Goal: Find specific fact: Find specific fact

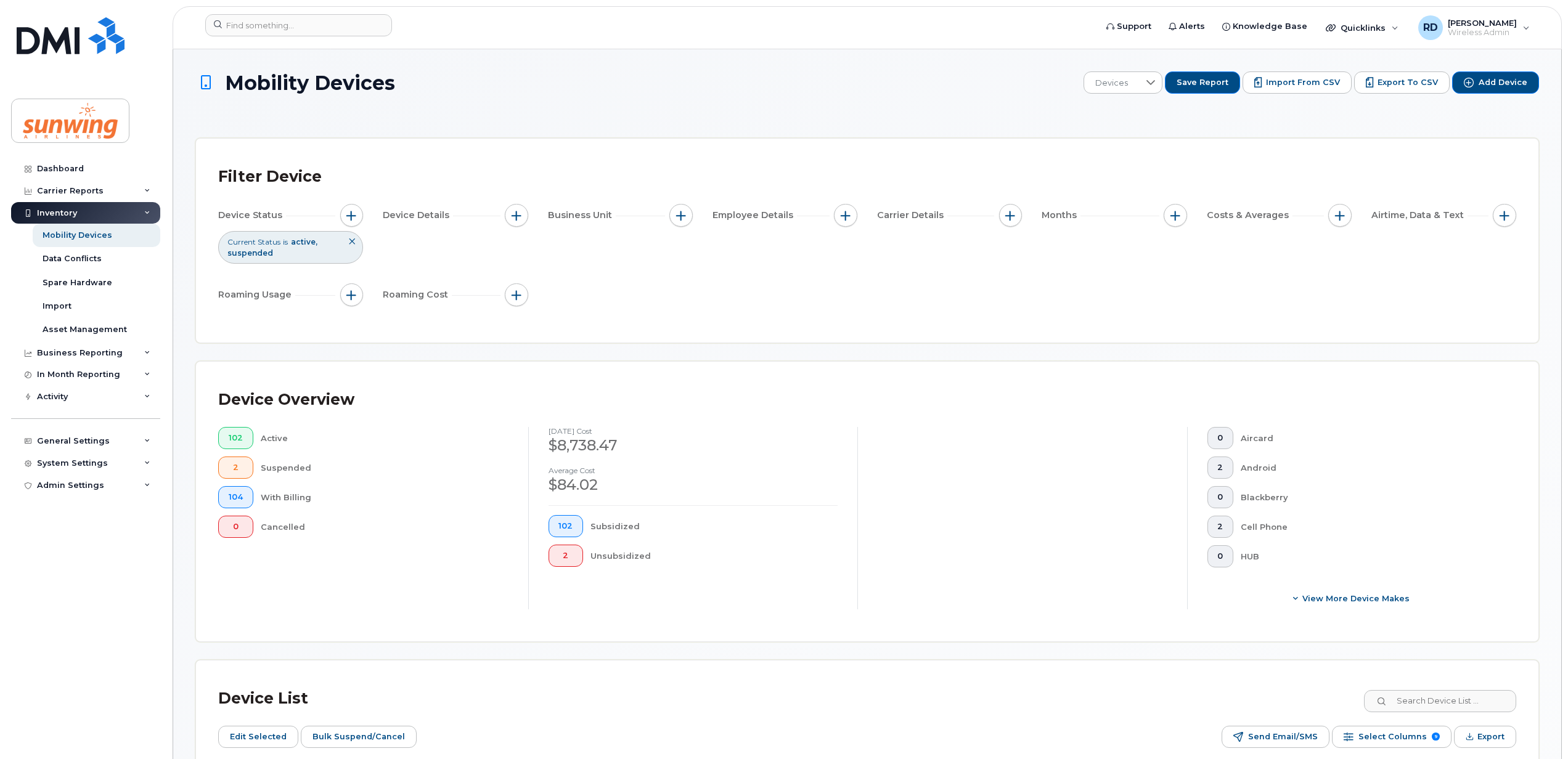
click at [72, 235] on div "Mobility Devices" at bounding box center [77, 235] width 70 height 11
click at [55, 237] on div "Mobility Devices" at bounding box center [77, 235] width 70 height 11
click at [62, 212] on div "Inventory" at bounding box center [57, 213] width 40 height 10
click at [97, 215] on div "Inventory" at bounding box center [85, 213] width 149 height 22
click at [91, 232] on div "Mobility Devices" at bounding box center [77, 235] width 70 height 11
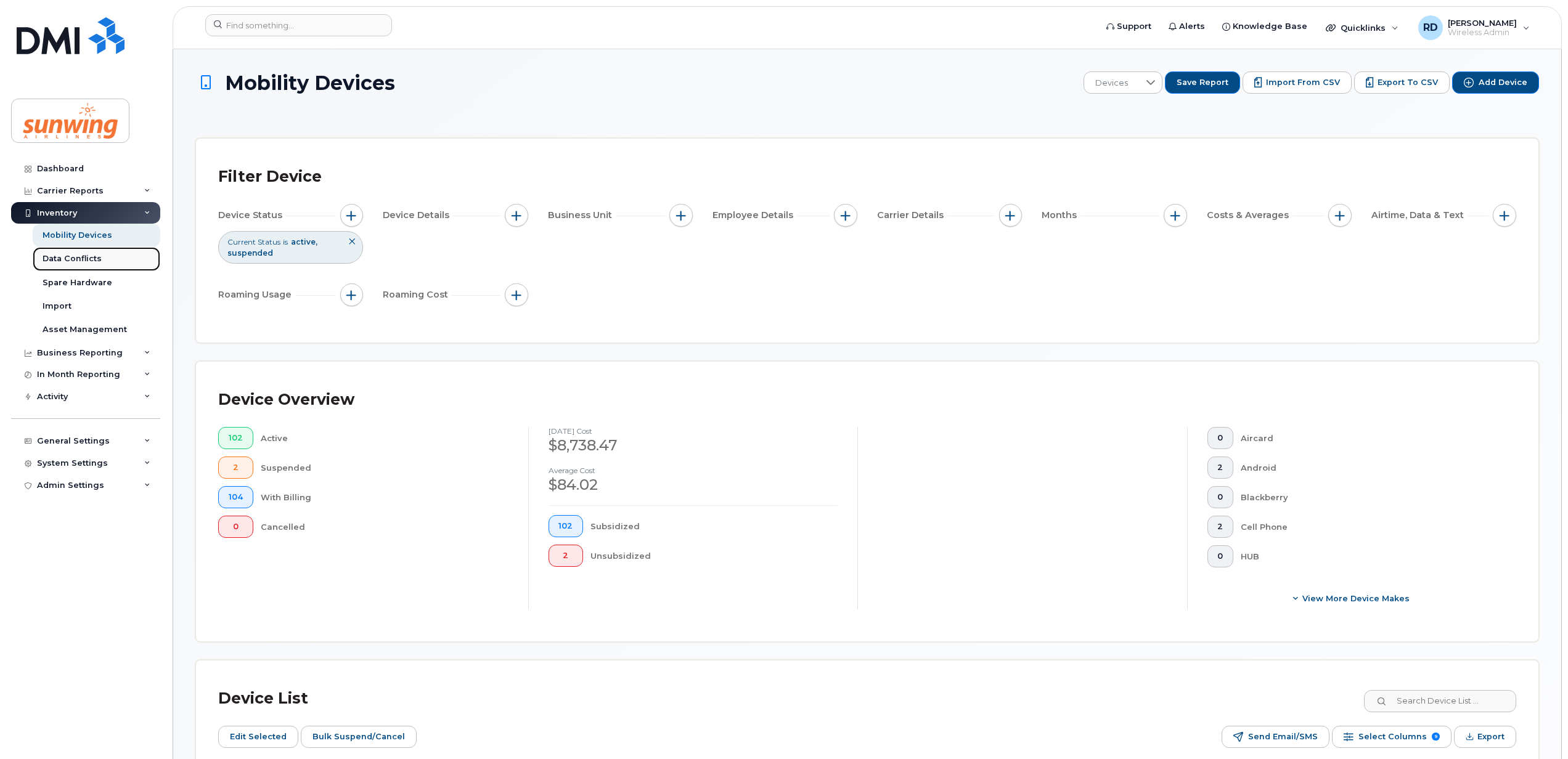
click at [83, 260] on div "Data Conflicts" at bounding box center [72, 258] width 59 height 11
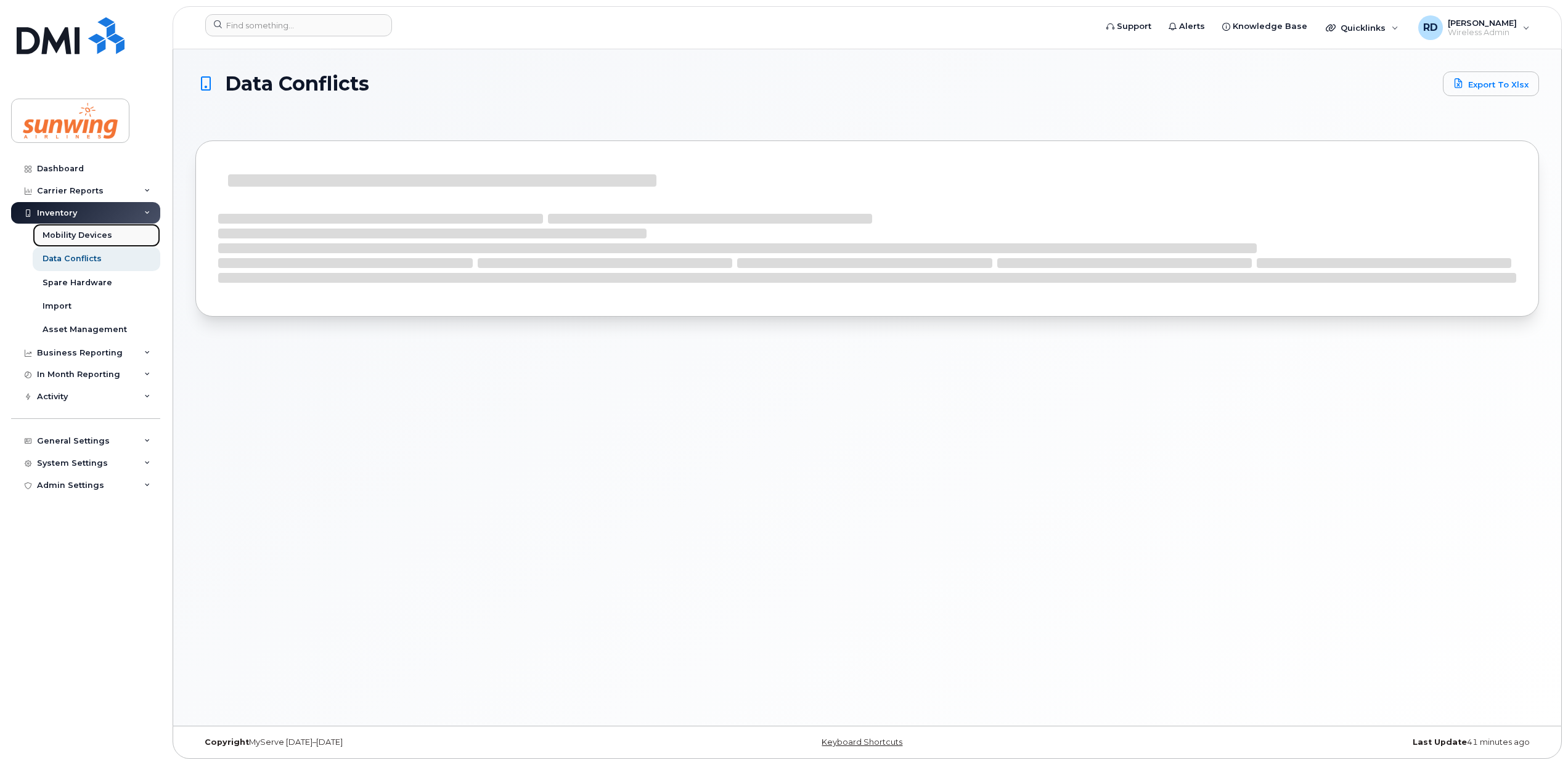
click at [84, 240] on div "Mobility Devices" at bounding box center [77, 235] width 70 height 11
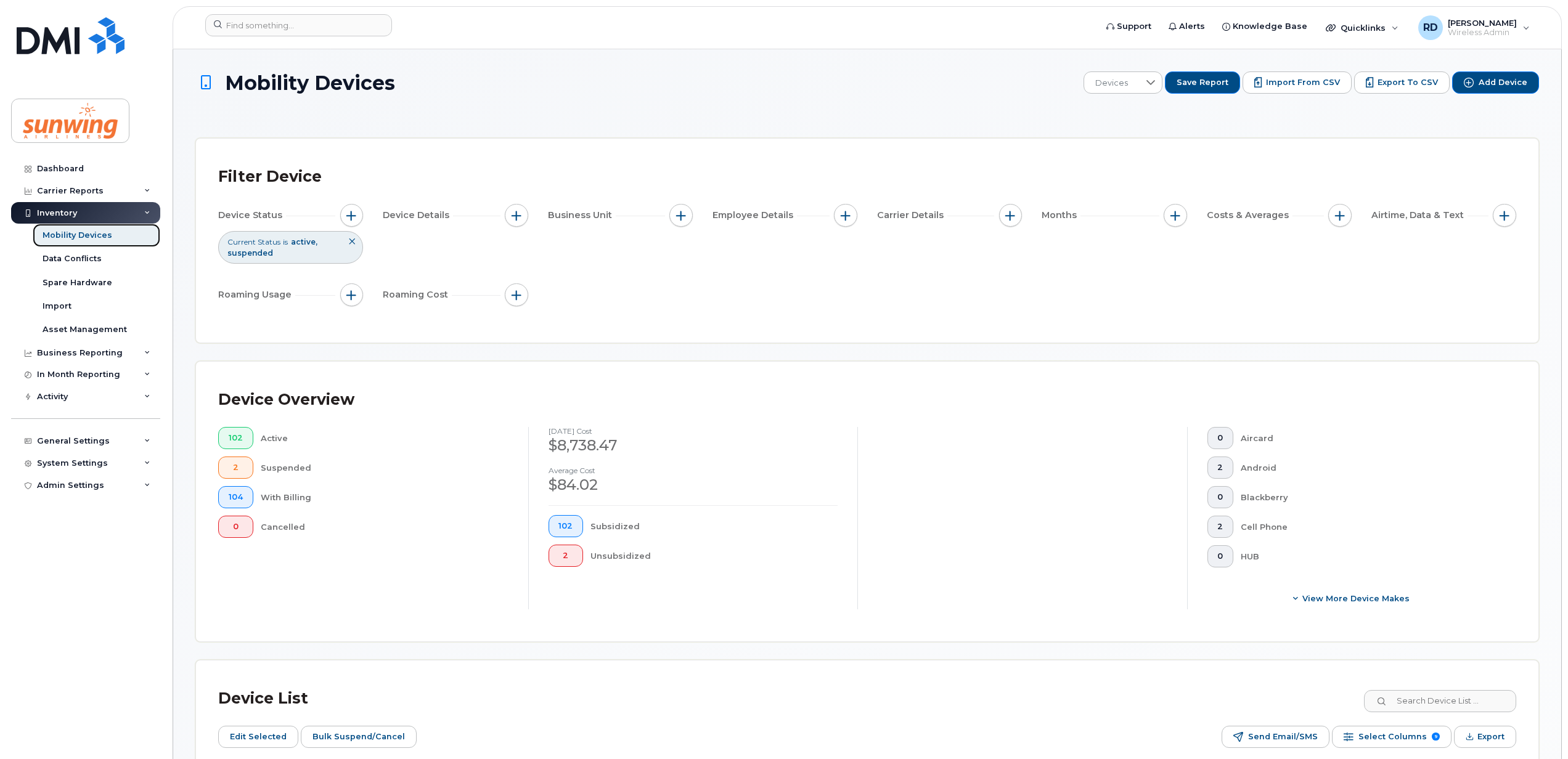
click at [84, 240] on div "Mobility Devices" at bounding box center [77, 235] width 70 height 11
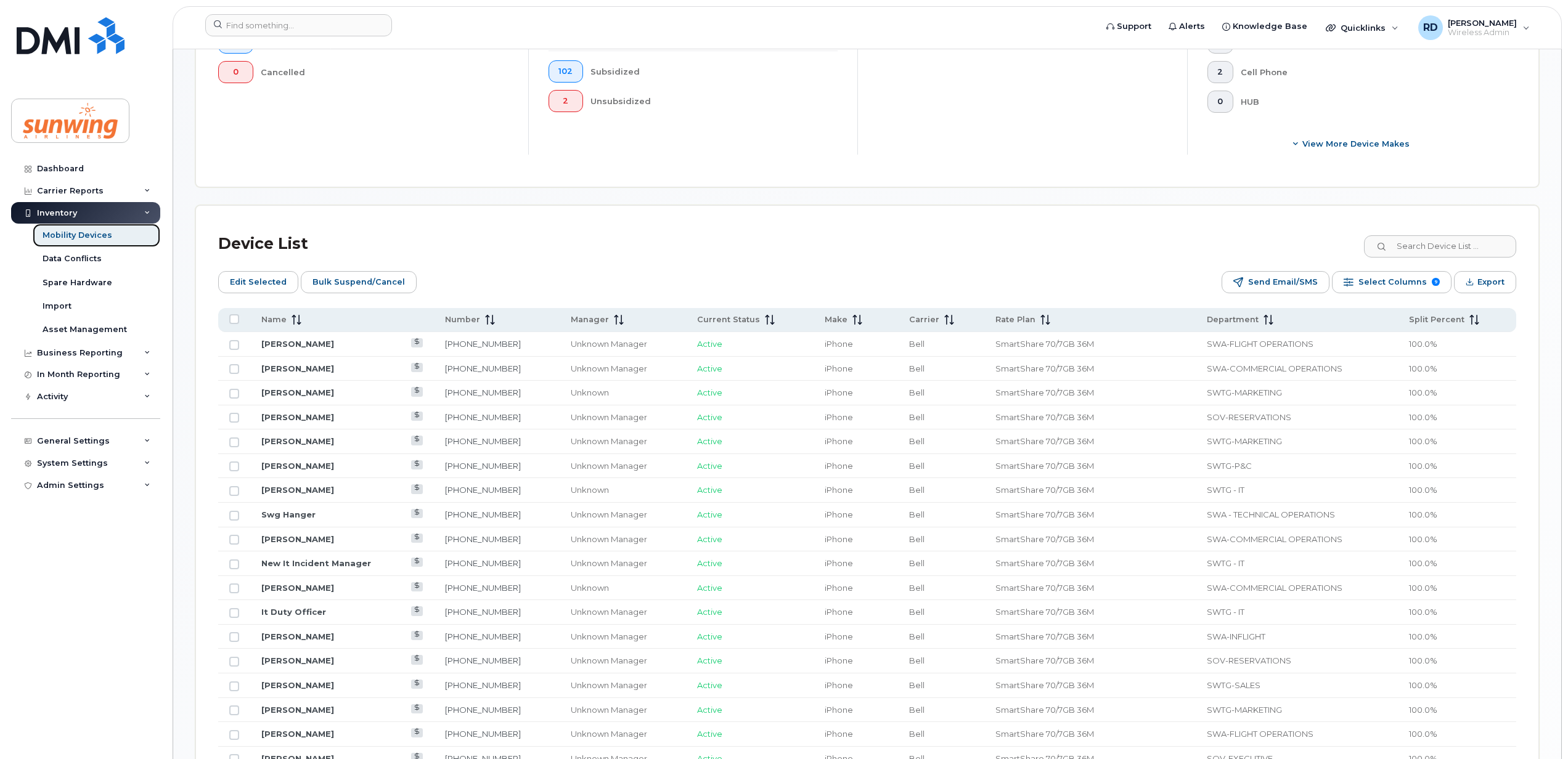
scroll to position [493, 0]
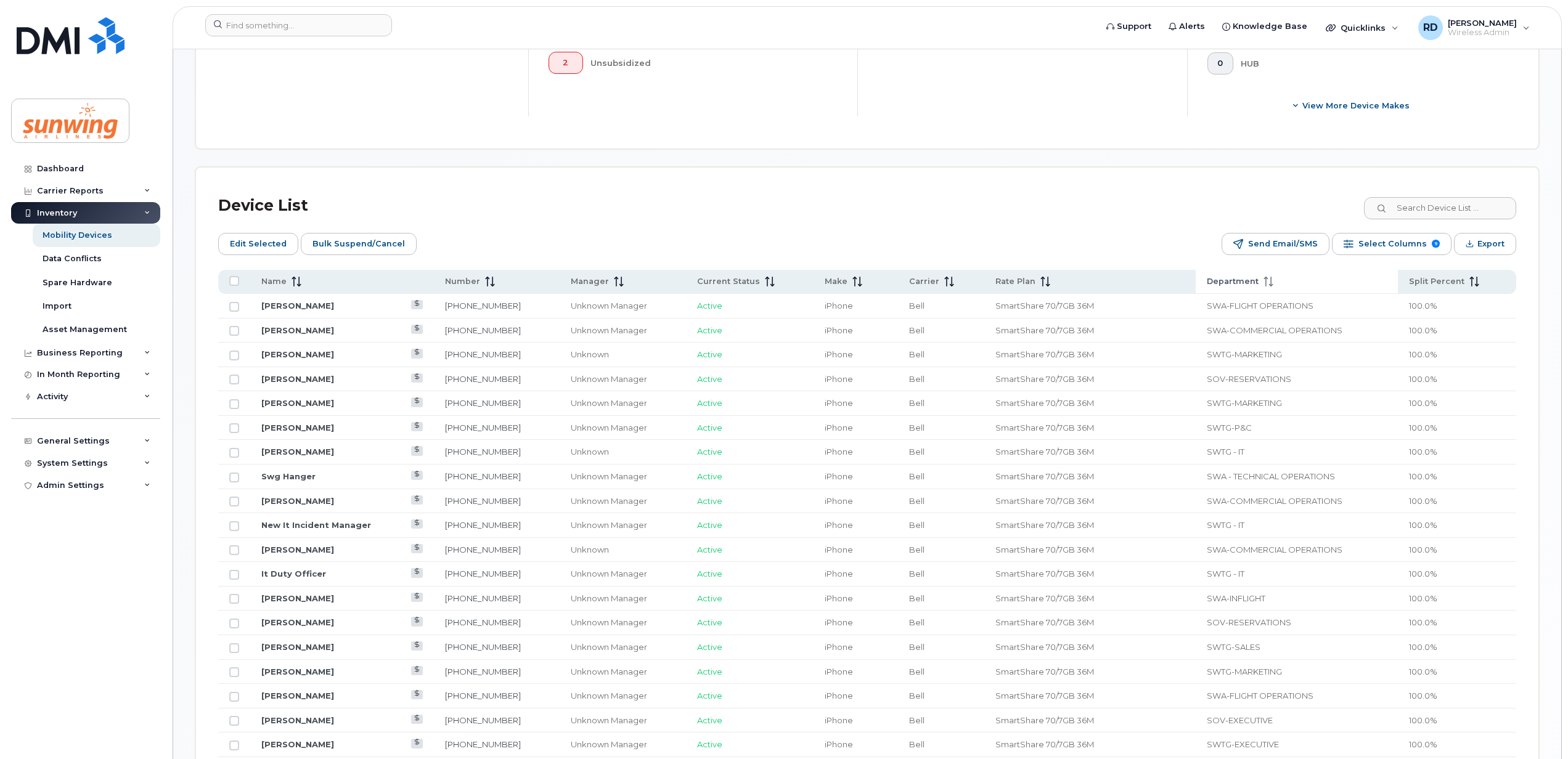
click at [1263, 282] on icon at bounding box center [1268, 282] width 10 height 10
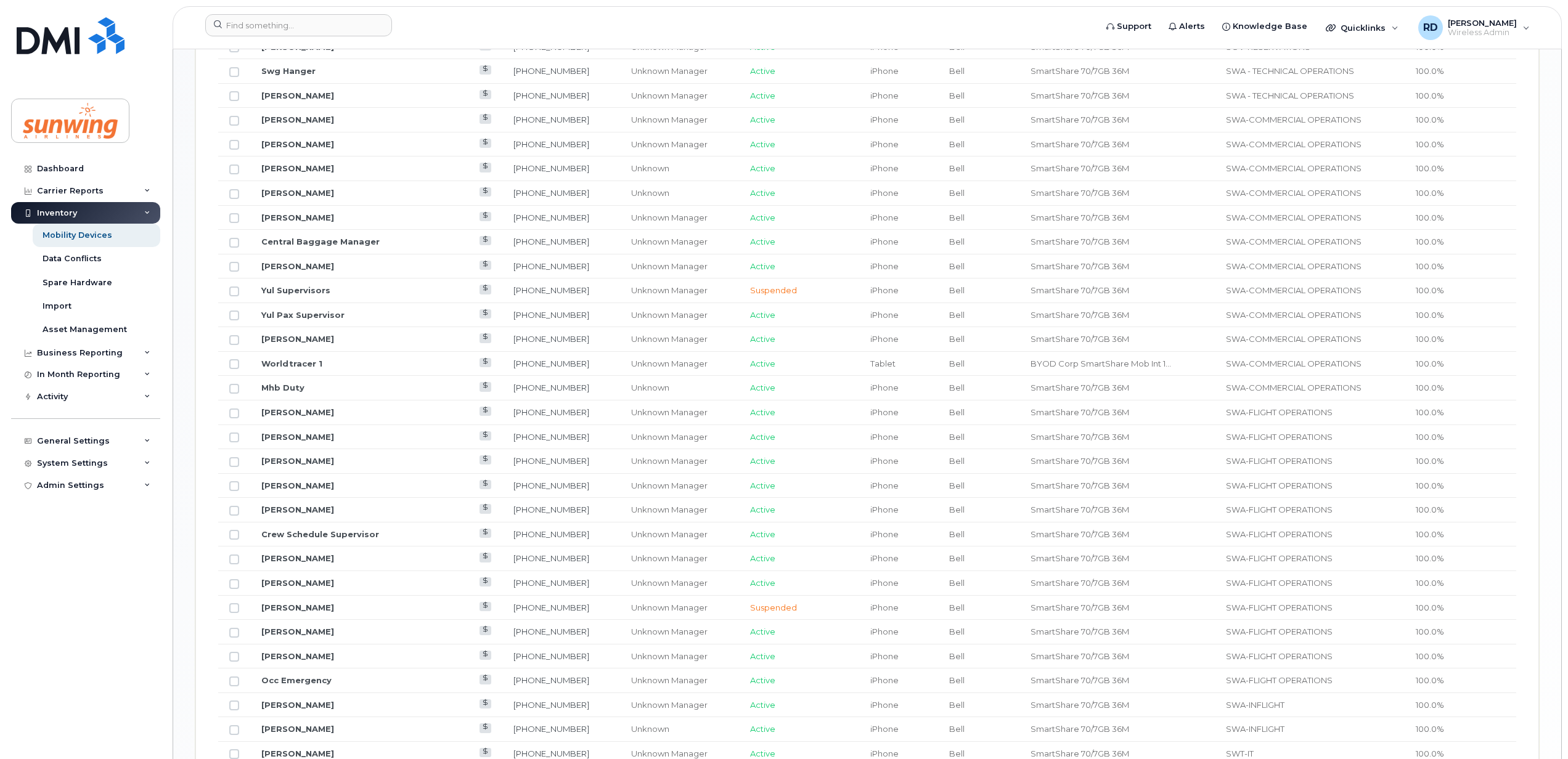
scroll to position [950, 0]
click at [51, 163] on link "Dashboard" at bounding box center [85, 169] width 149 height 22
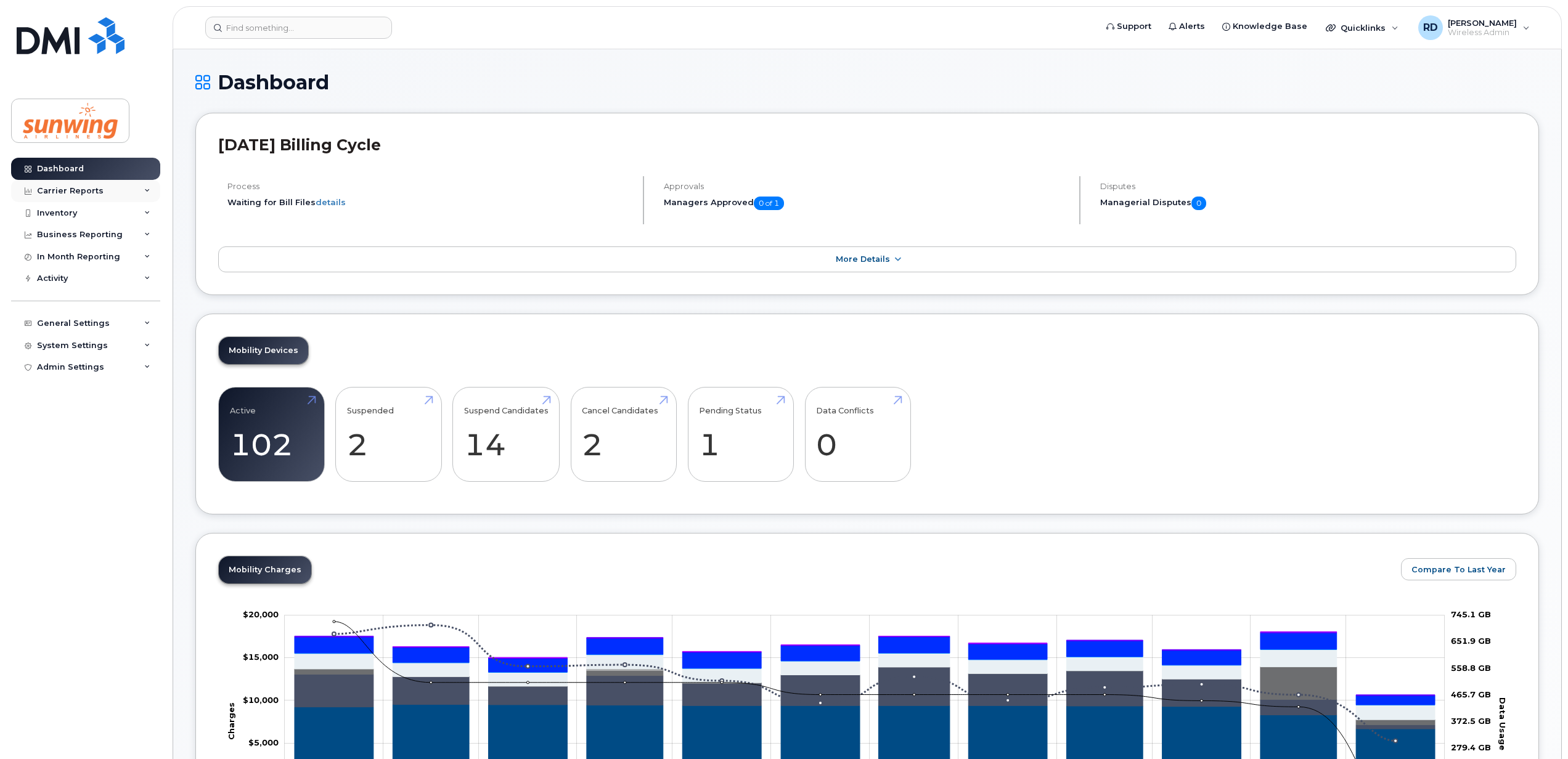
click at [72, 192] on div "Carrier Reports" at bounding box center [70, 191] width 66 height 10
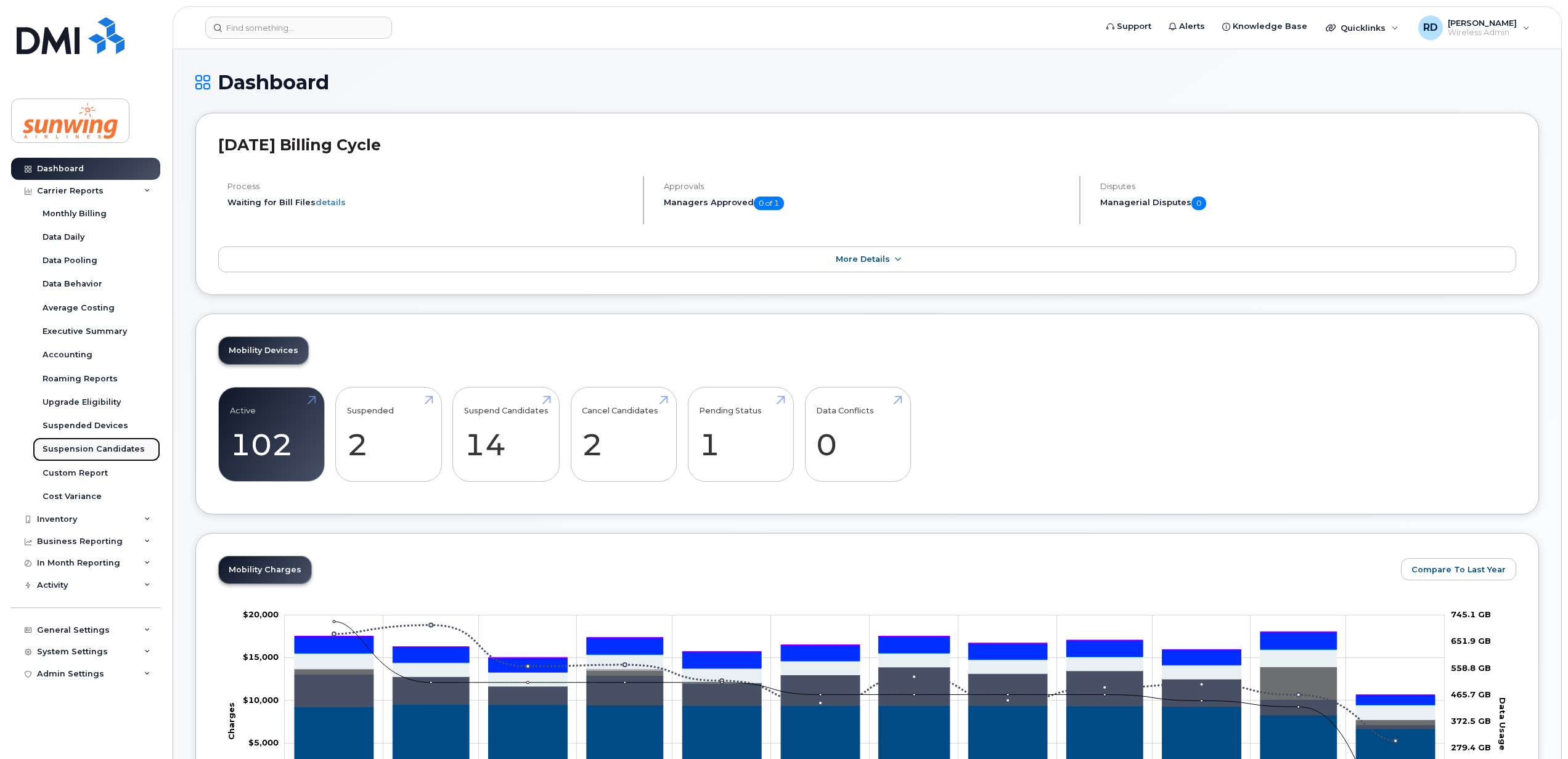
click at [90, 449] on div "Suspension Candidates" at bounding box center [94, 449] width 103 height 11
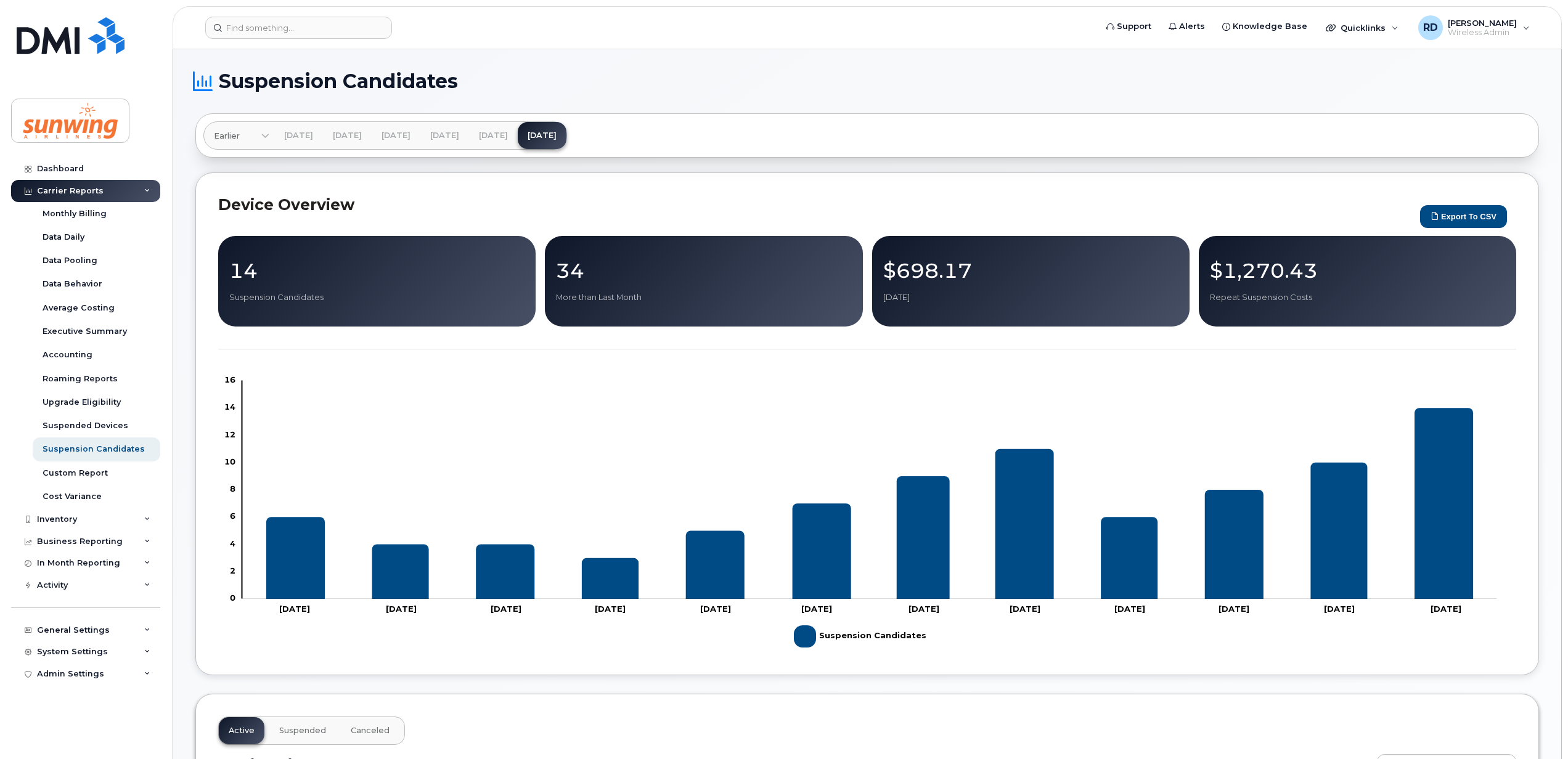
click at [615, 282] on p "34" at bounding box center [704, 270] width 295 height 22
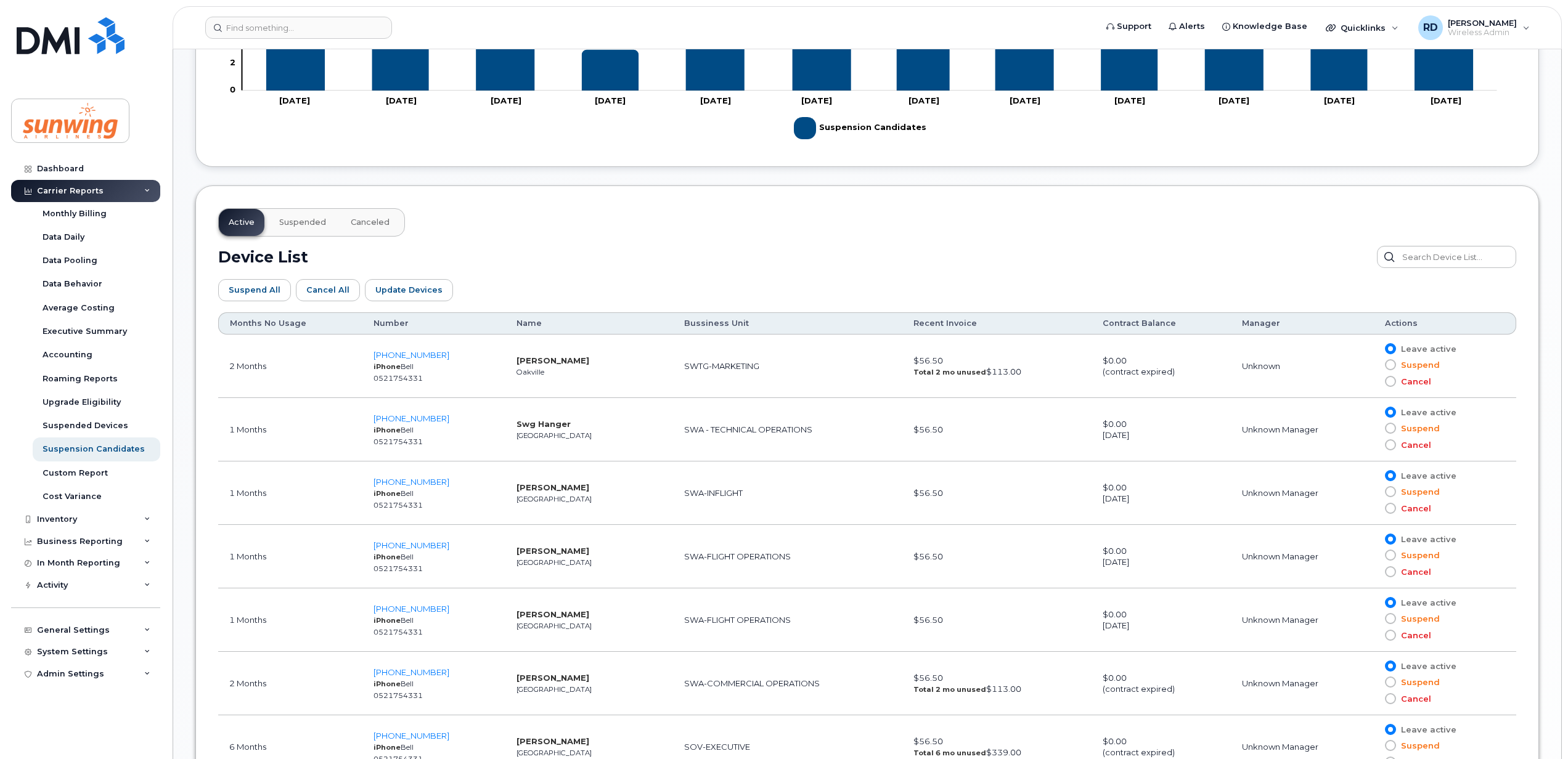
scroll to position [410, 0]
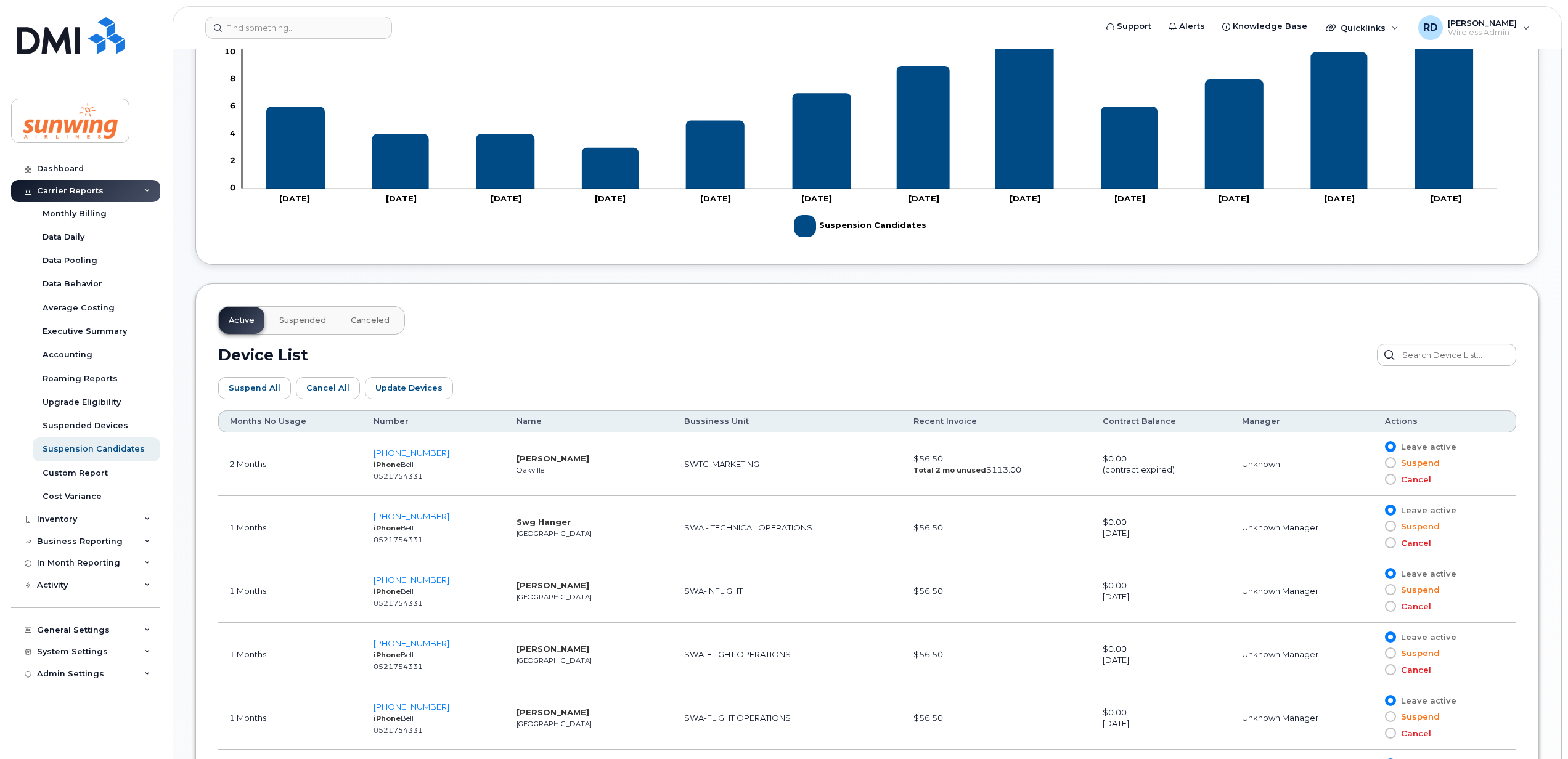
click at [259, 421] on th "Months No Usage" at bounding box center [290, 421] width 144 height 22
click at [372, 319] on span "Canceled" at bounding box center [370, 320] width 39 height 10
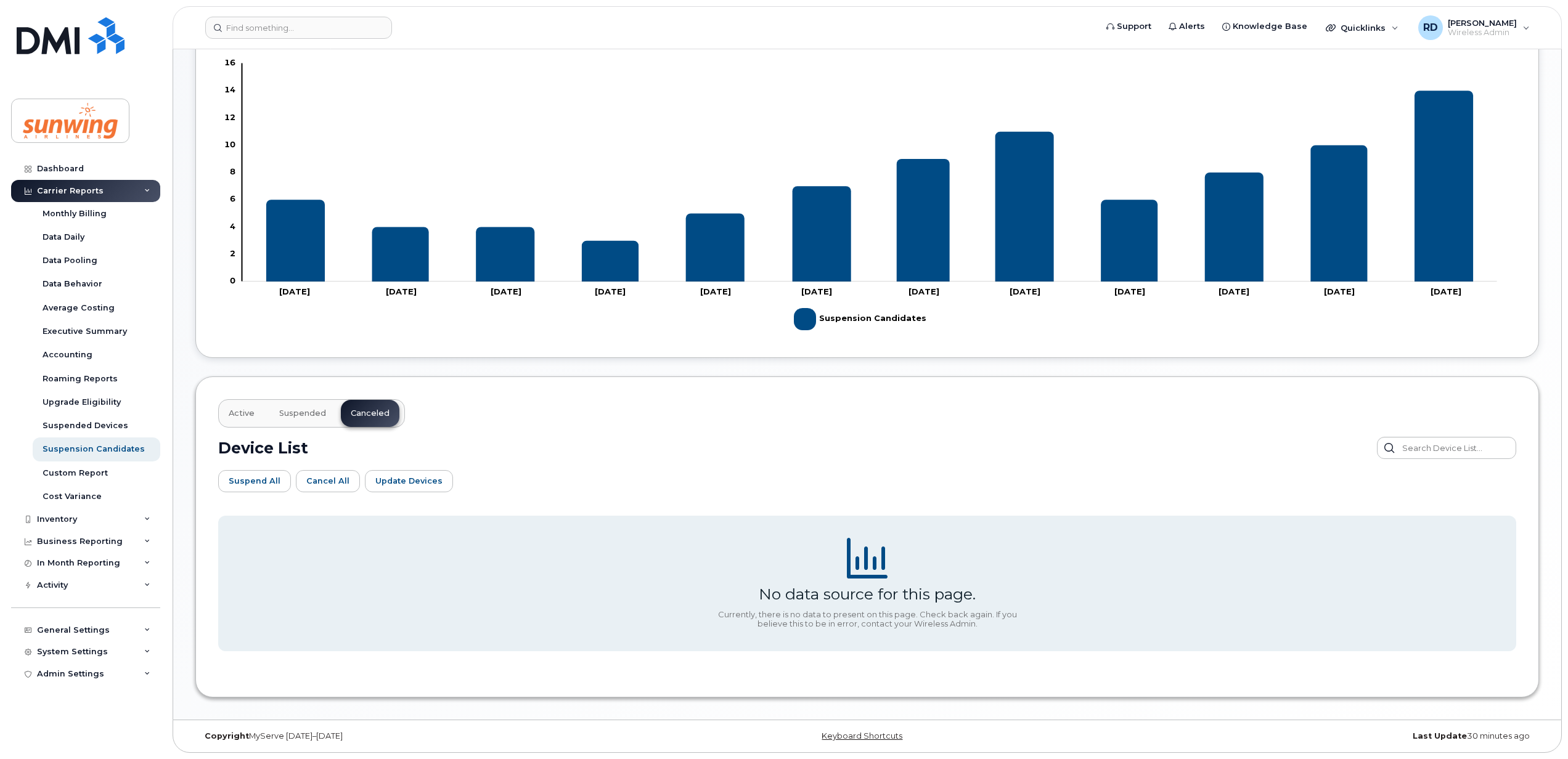
click at [303, 413] on span "Suspended" at bounding box center [302, 413] width 46 height 10
click at [237, 415] on span "Active" at bounding box center [241, 413] width 26 height 10
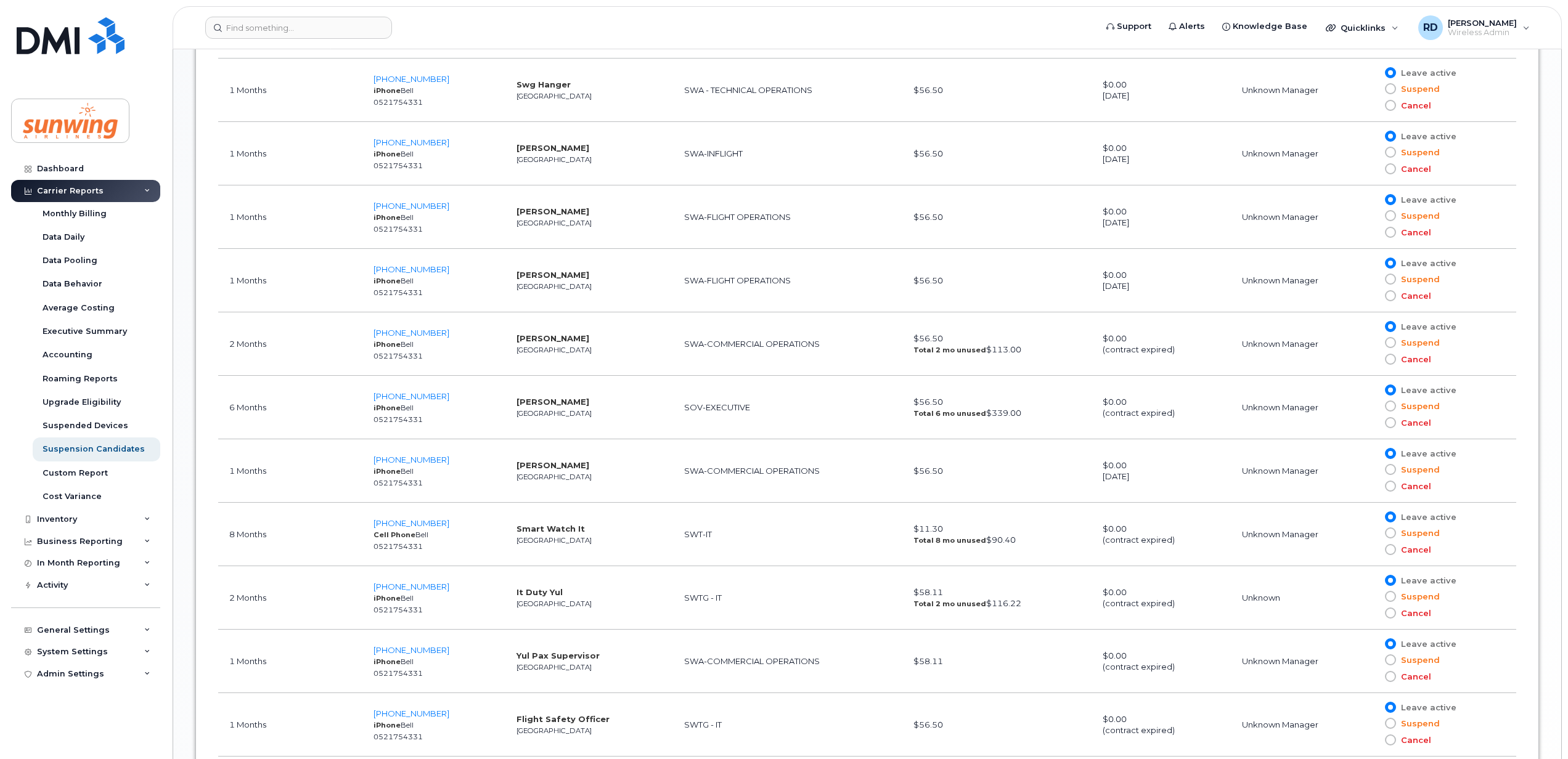
scroll to position [1070, 0]
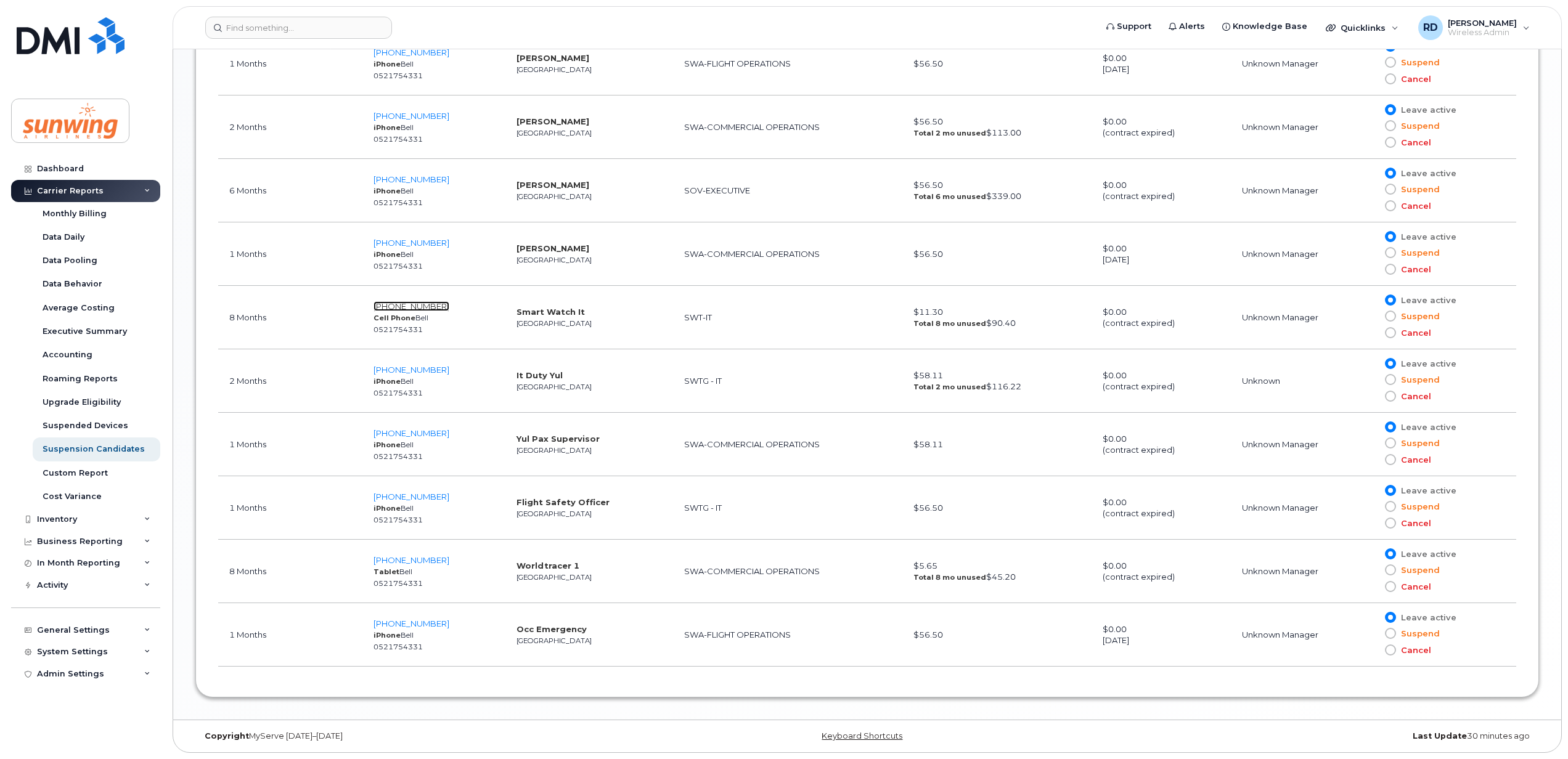
click at [400, 302] on span "437-961-9871" at bounding box center [411, 306] width 76 height 10
click at [406, 302] on span "437-961-9871" at bounding box center [411, 306] width 76 height 10
click at [390, 174] on span "416-843-9343" at bounding box center [411, 179] width 76 height 10
click at [395, 114] on span "416-788-7950" at bounding box center [411, 116] width 76 height 10
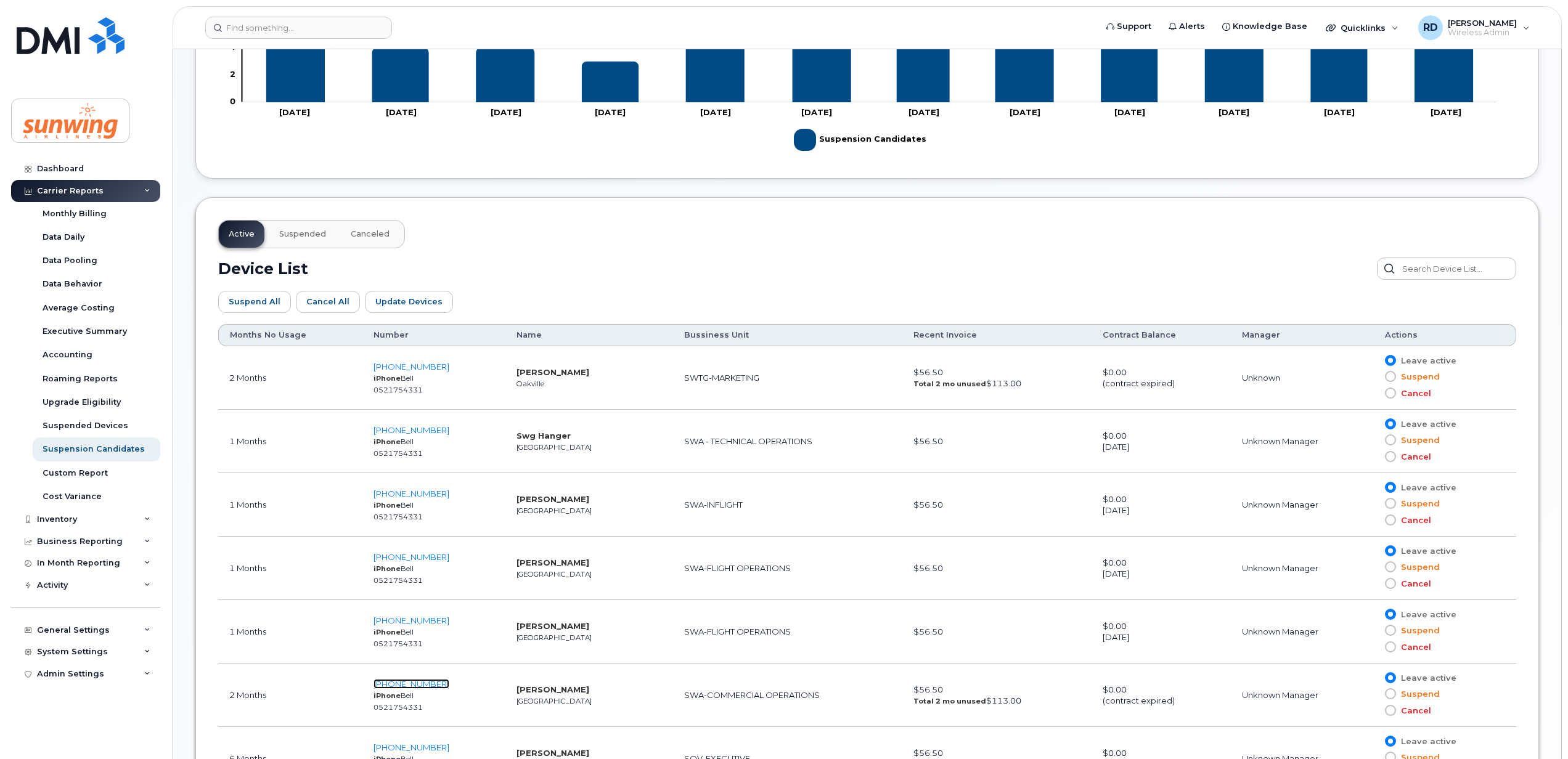
scroll to position [496, 0]
click at [84, 425] on div "Suspended Devices" at bounding box center [85, 426] width 85 height 11
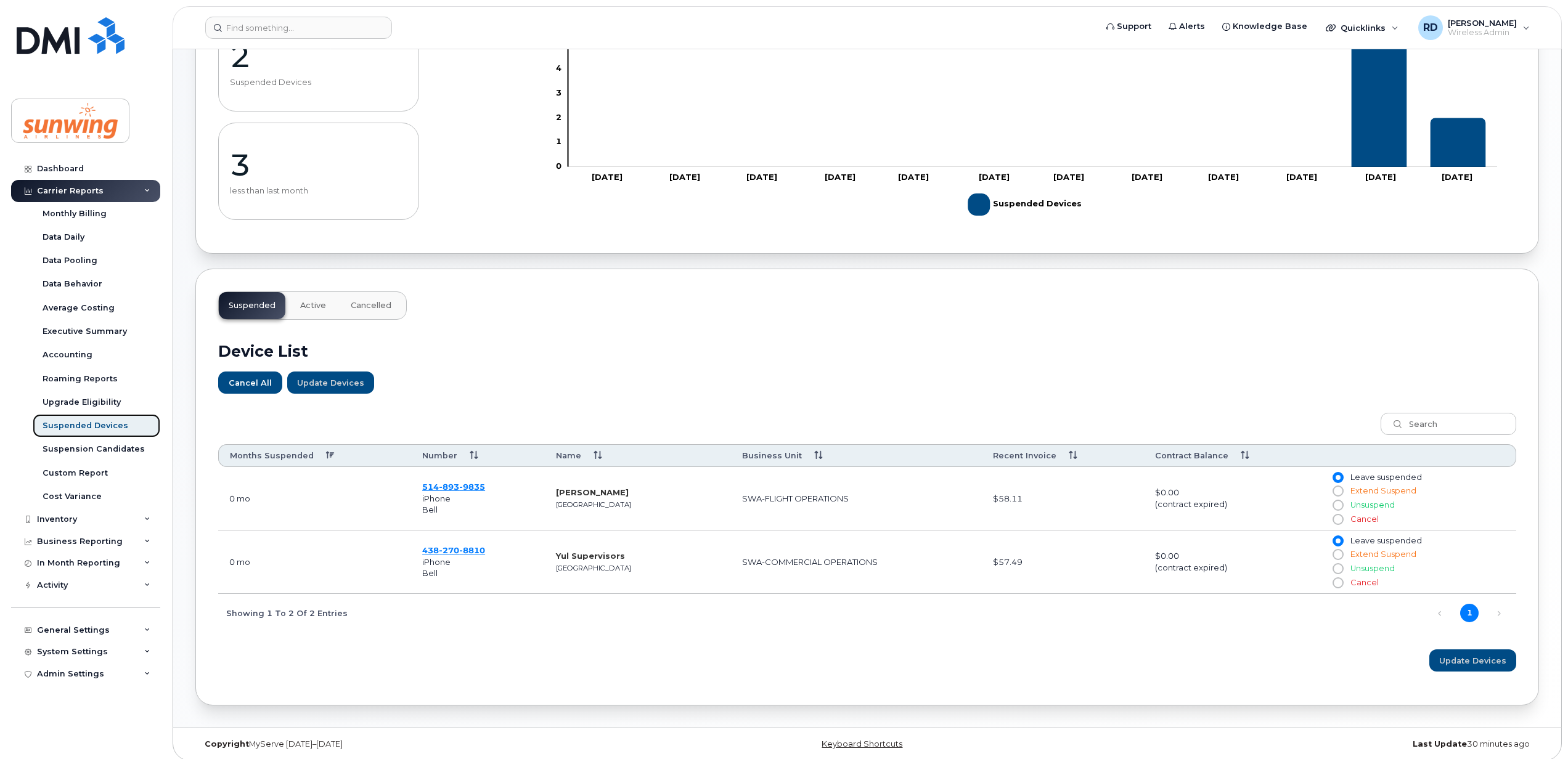
scroll to position [168, 0]
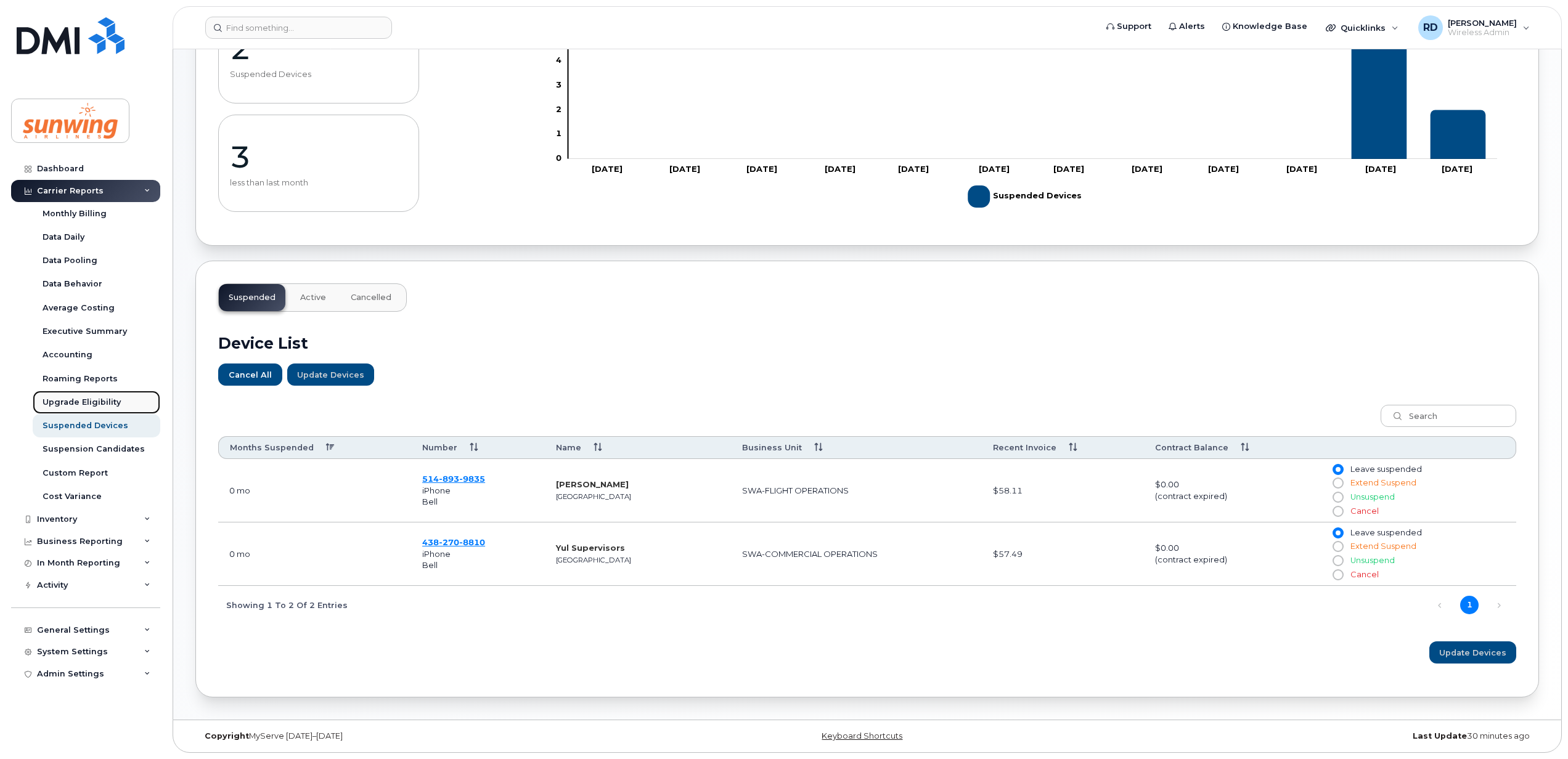
click at [75, 397] on div "Upgrade Eligibility" at bounding box center [81, 402] width 78 height 11
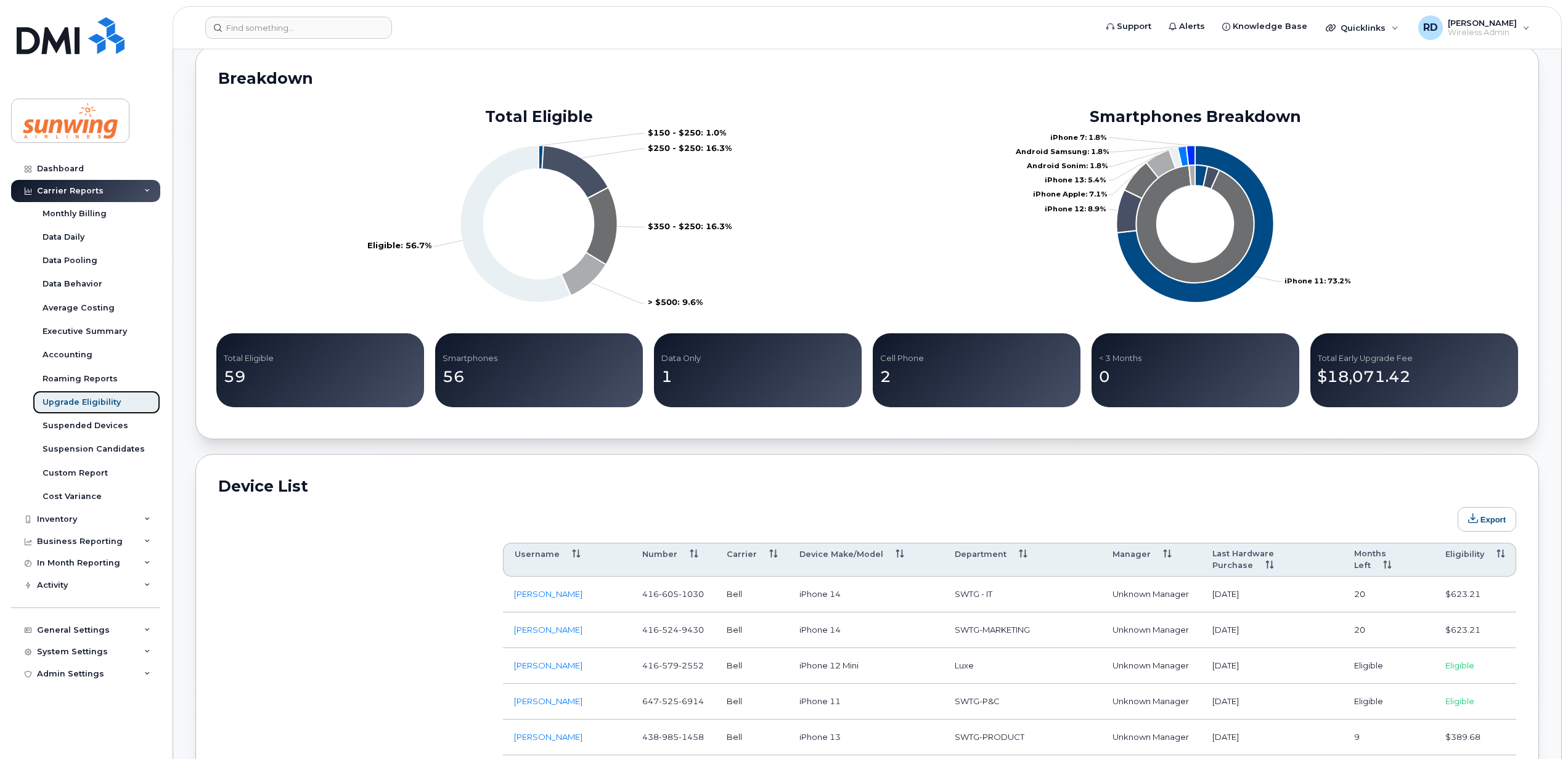
scroll to position [493, 0]
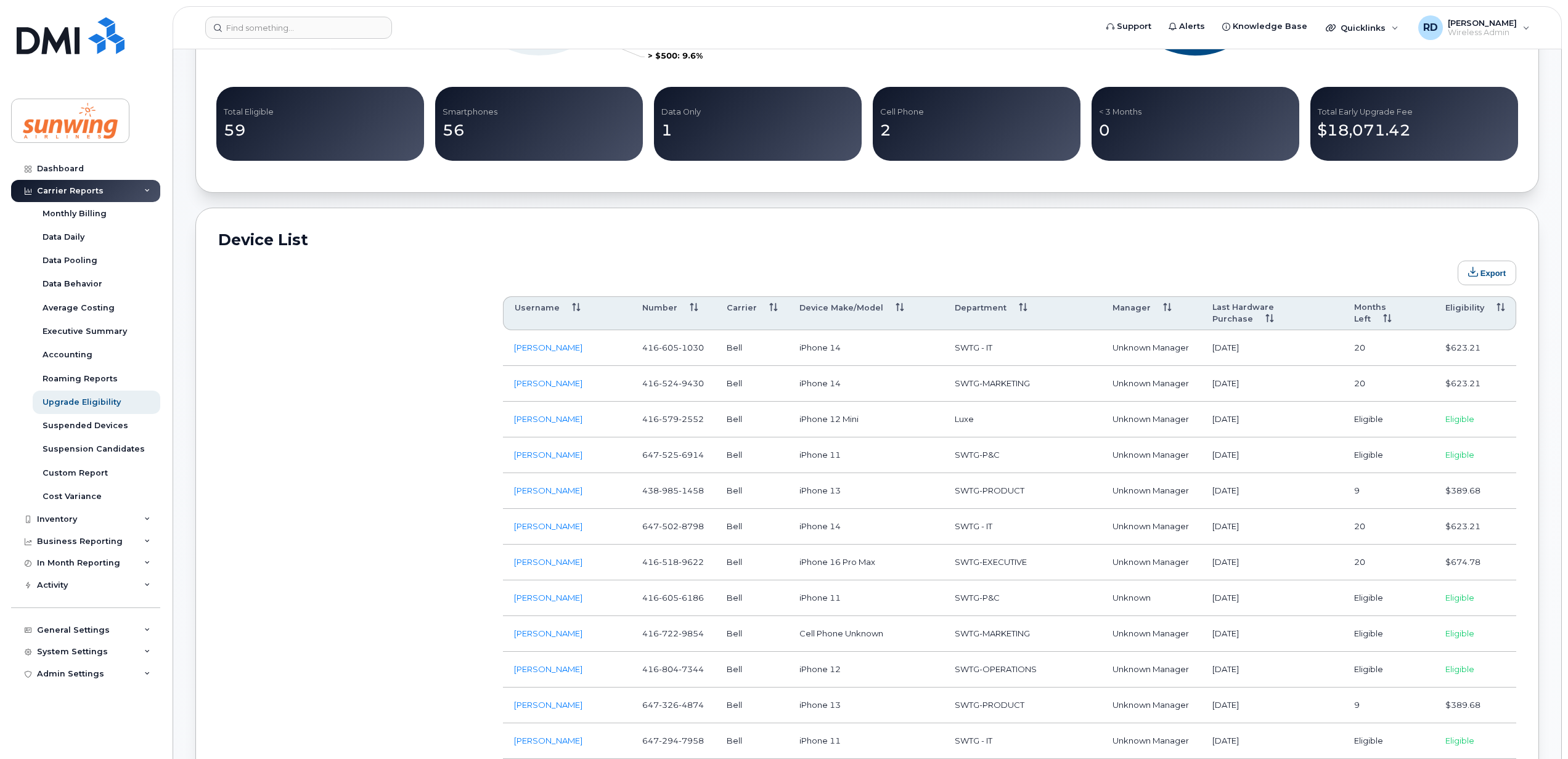
click at [1022, 306] on th "Department" at bounding box center [1023, 313] width 159 height 34
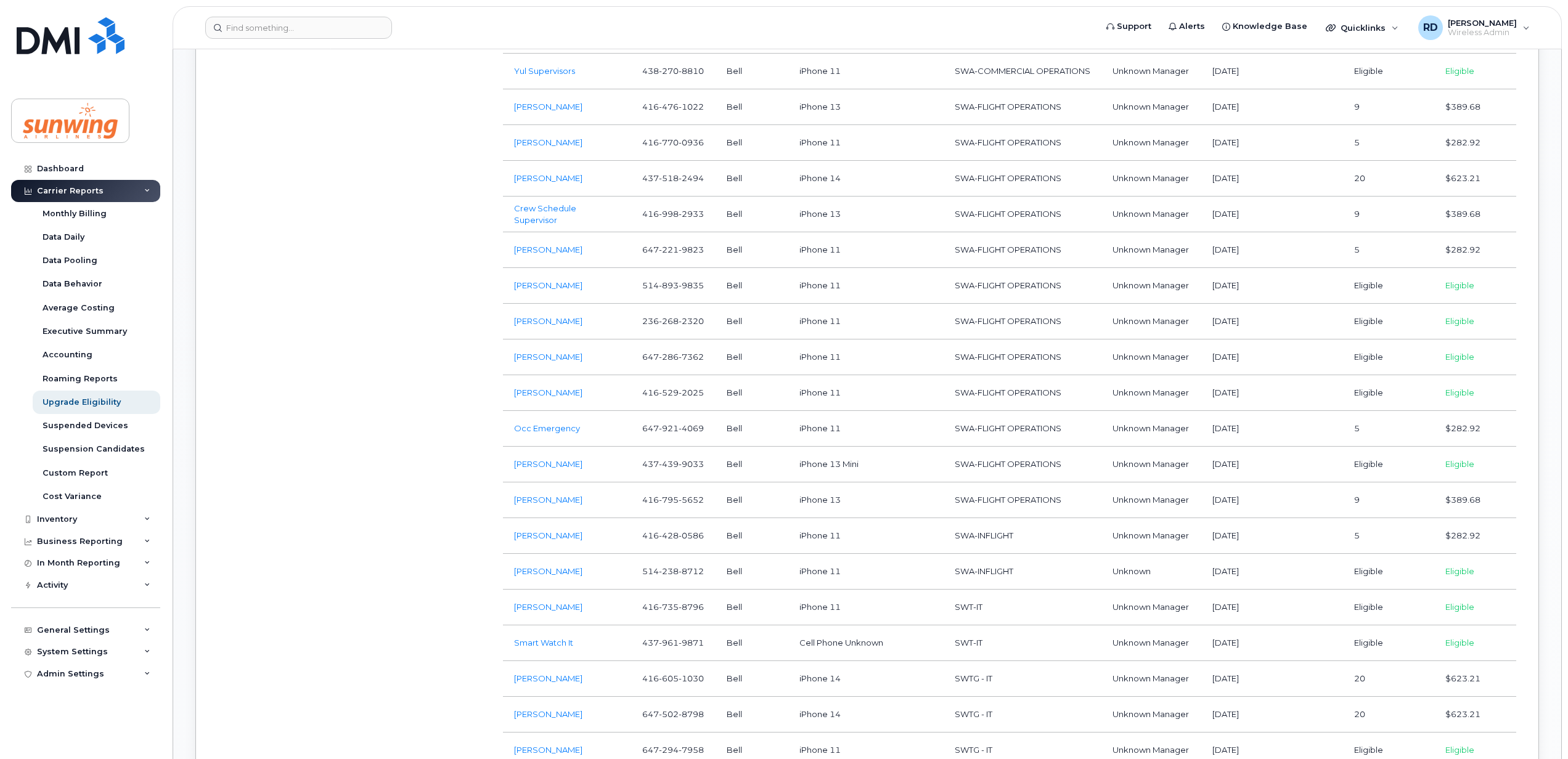
scroll to position [1561, 0]
click at [79, 471] on div "Custom Report" at bounding box center [75, 473] width 66 height 11
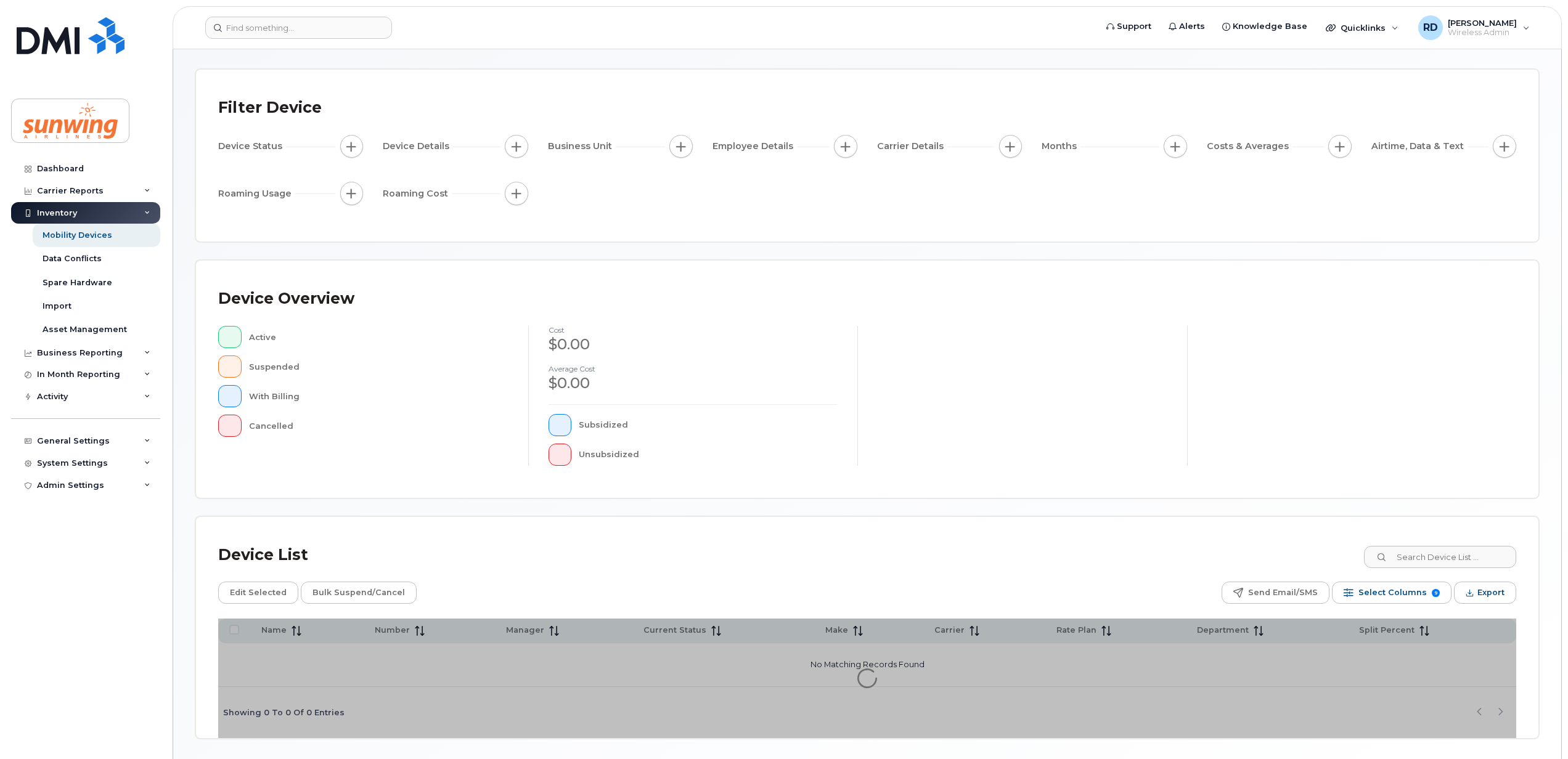
scroll to position [90, 0]
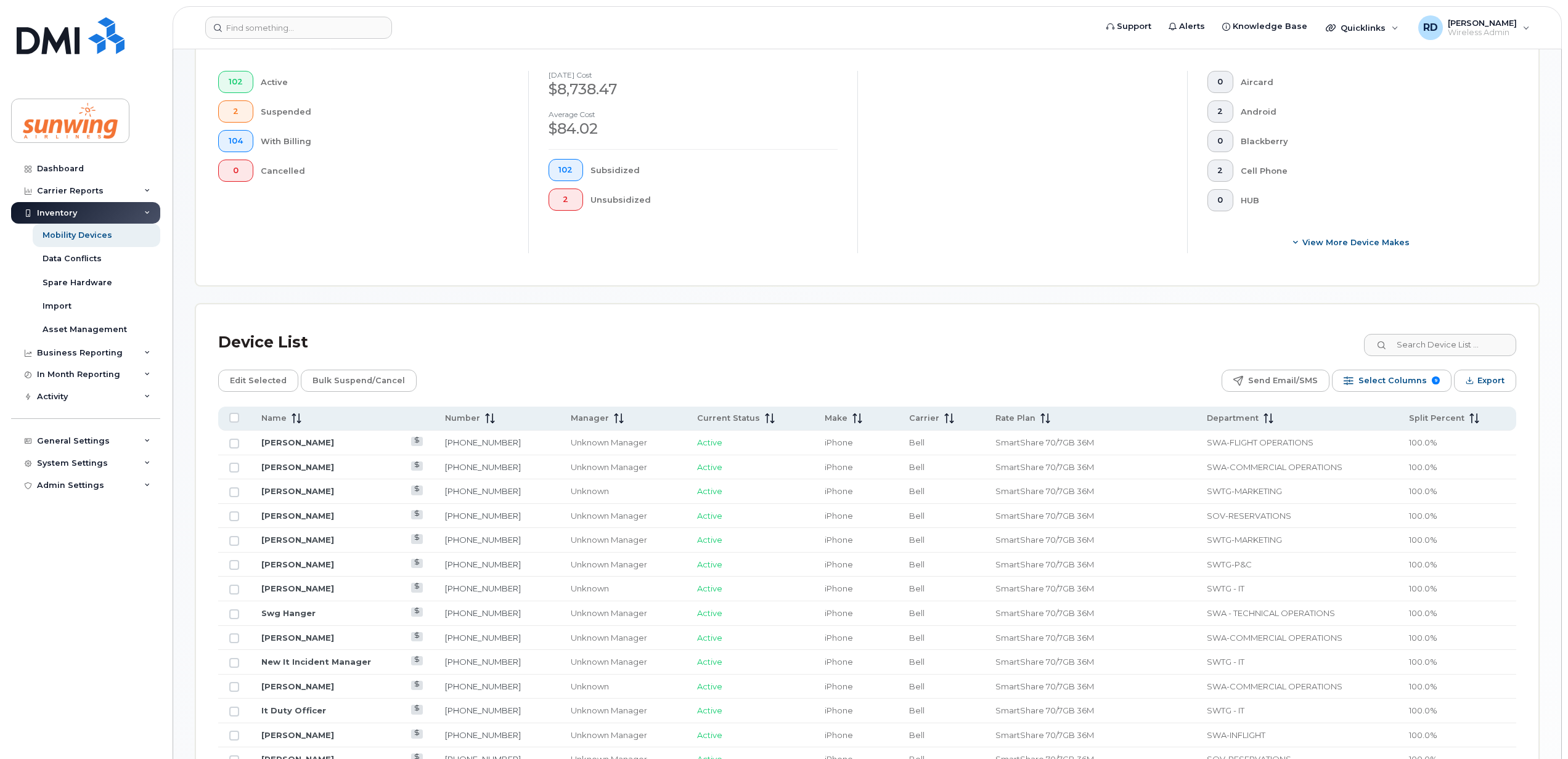
scroll to position [336, 0]
click at [1263, 419] on div "Department" at bounding box center [1297, 416] width 180 height 11
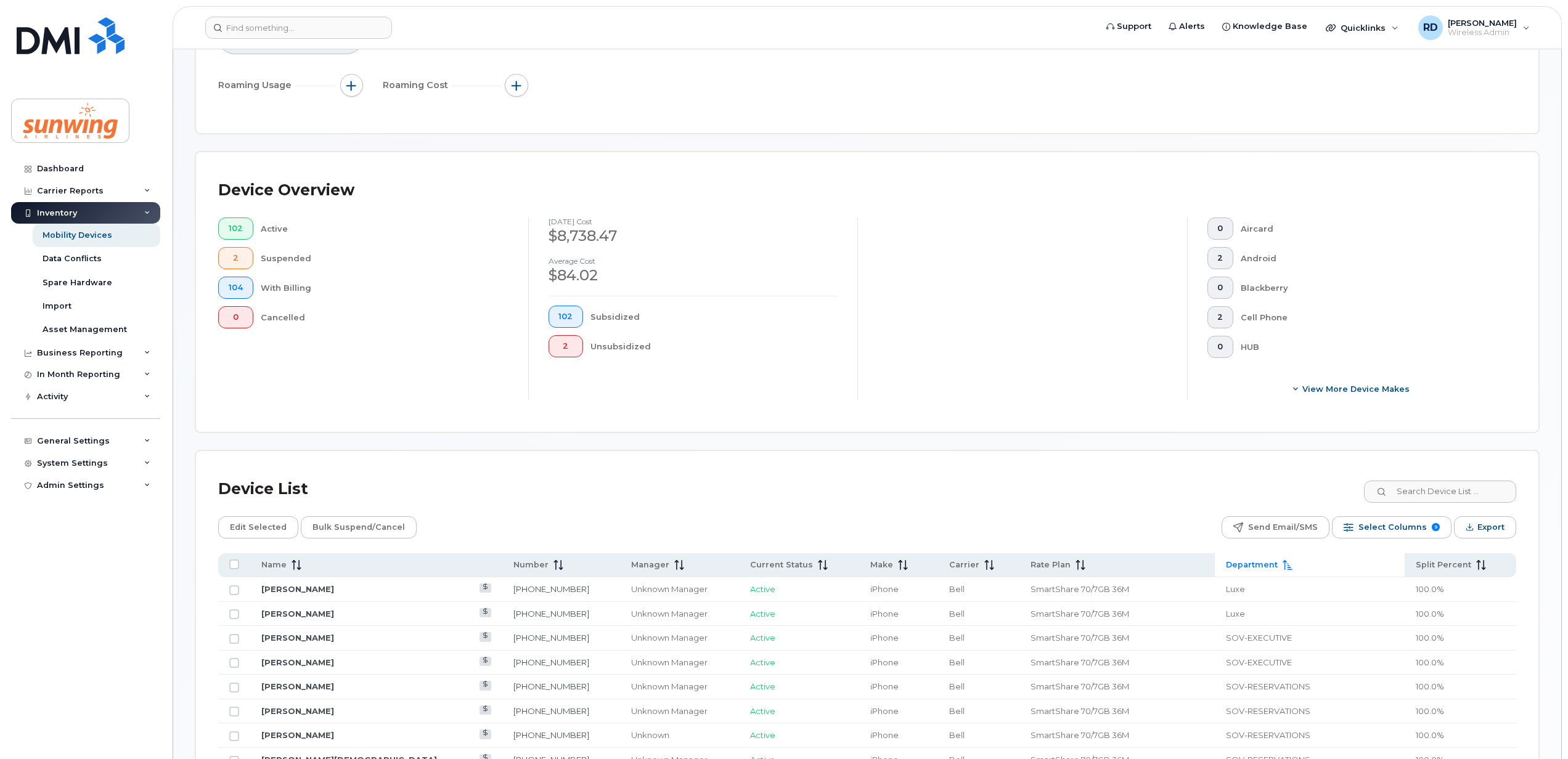
scroll to position [0, 0]
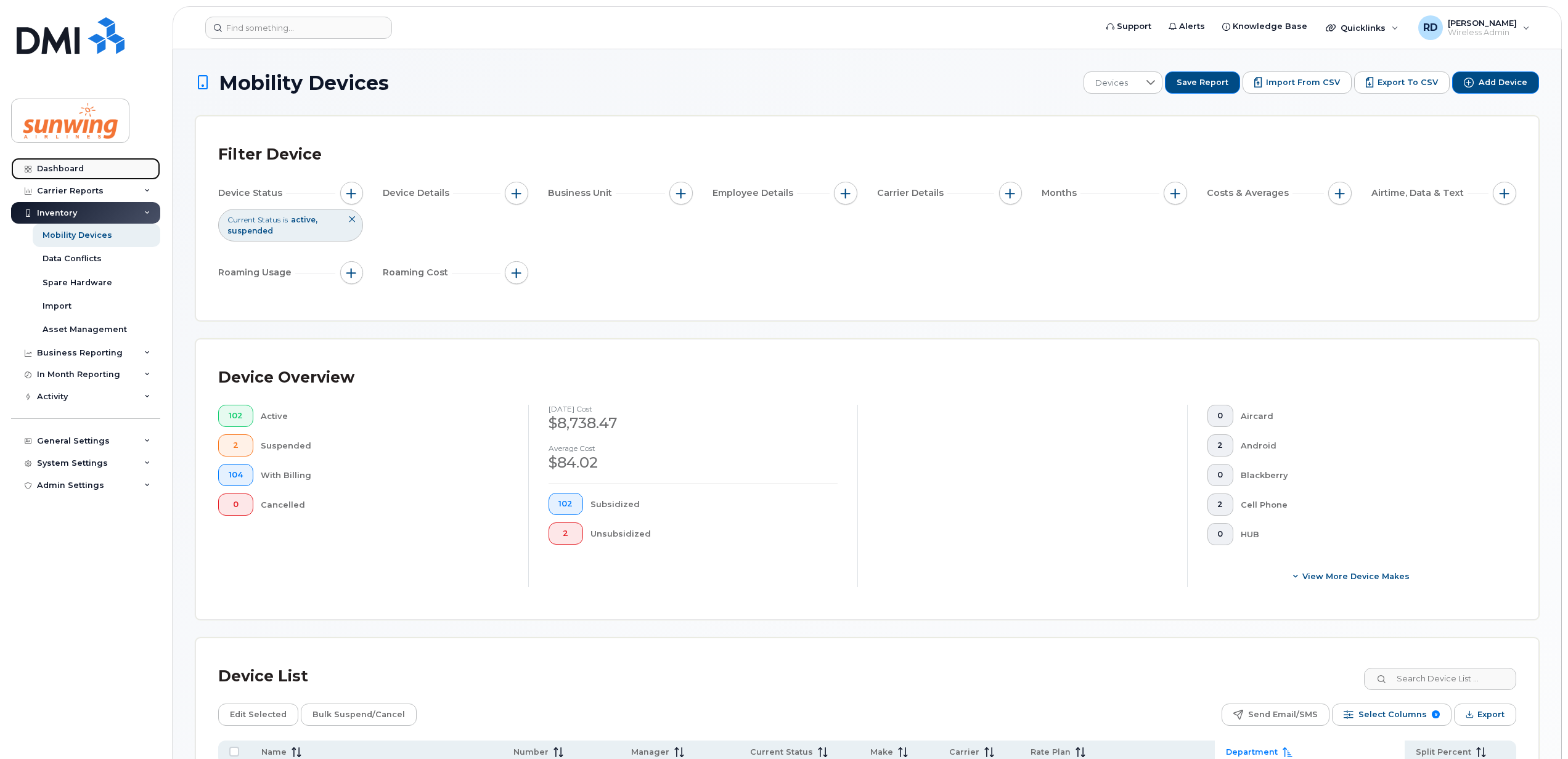
click at [60, 165] on div "Dashboard" at bounding box center [60, 169] width 46 height 10
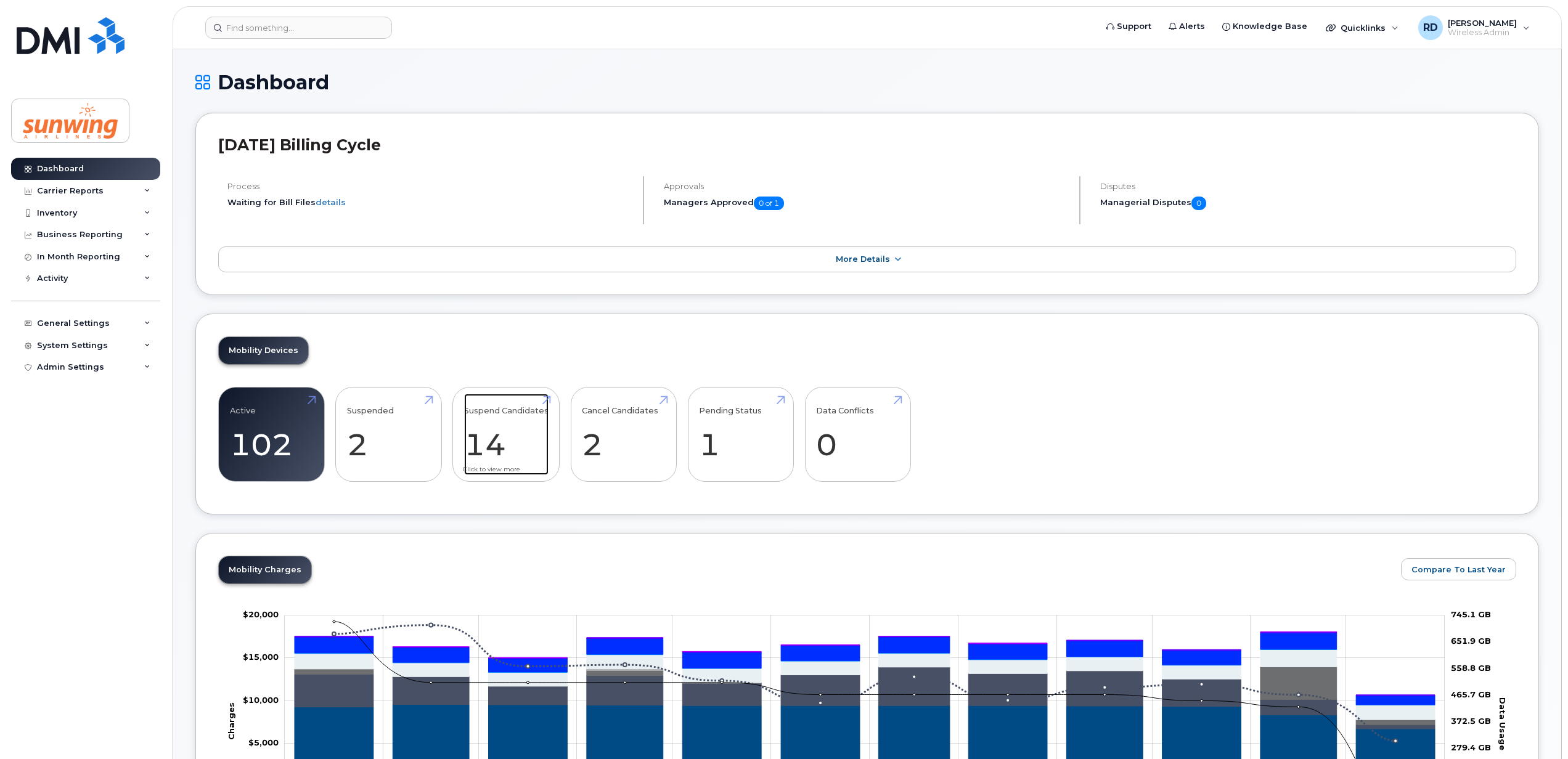
click at [515, 431] on link "Suspend Candidates 14" at bounding box center [506, 434] width 84 height 81
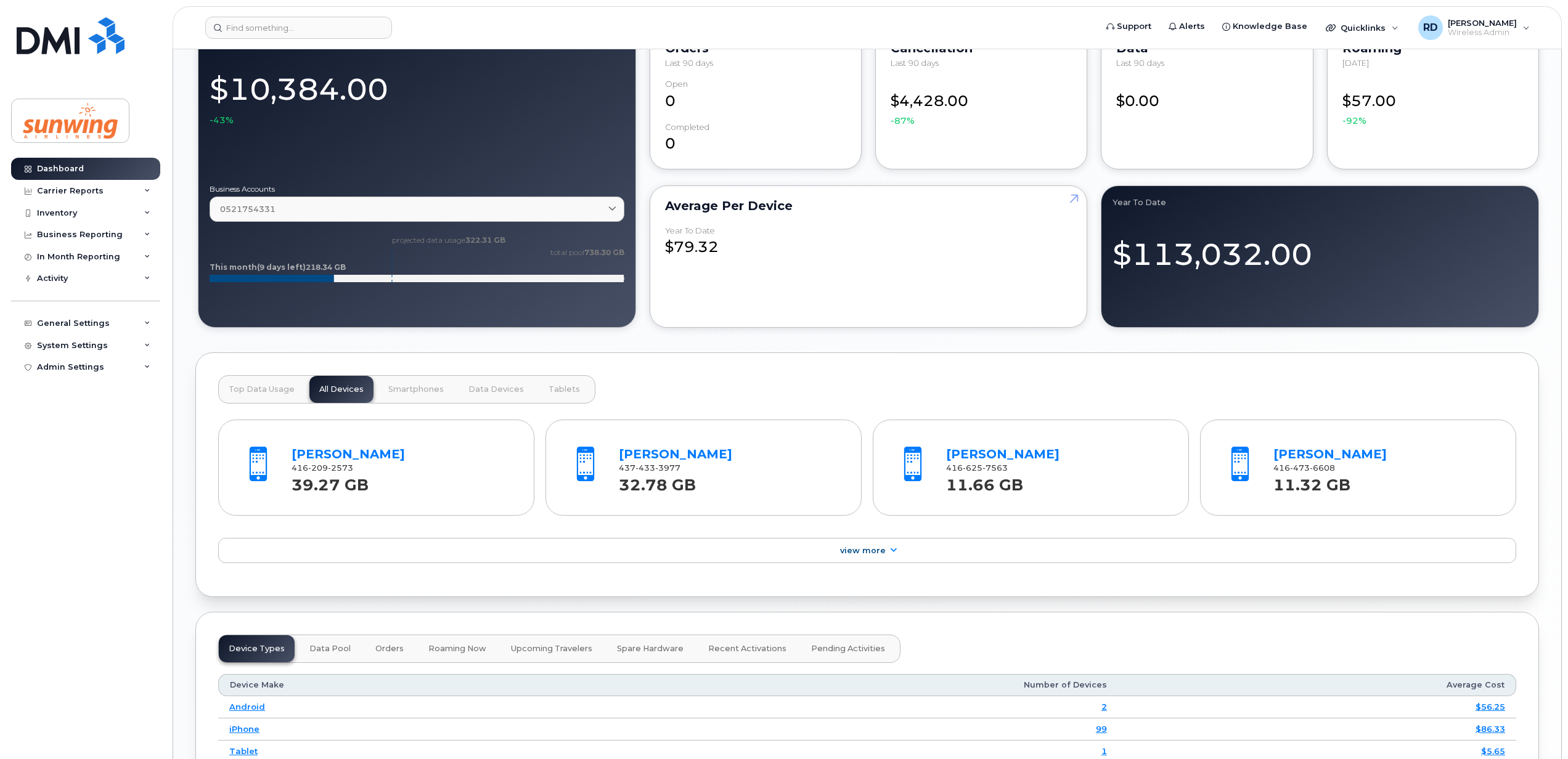
scroll to position [1232, 0]
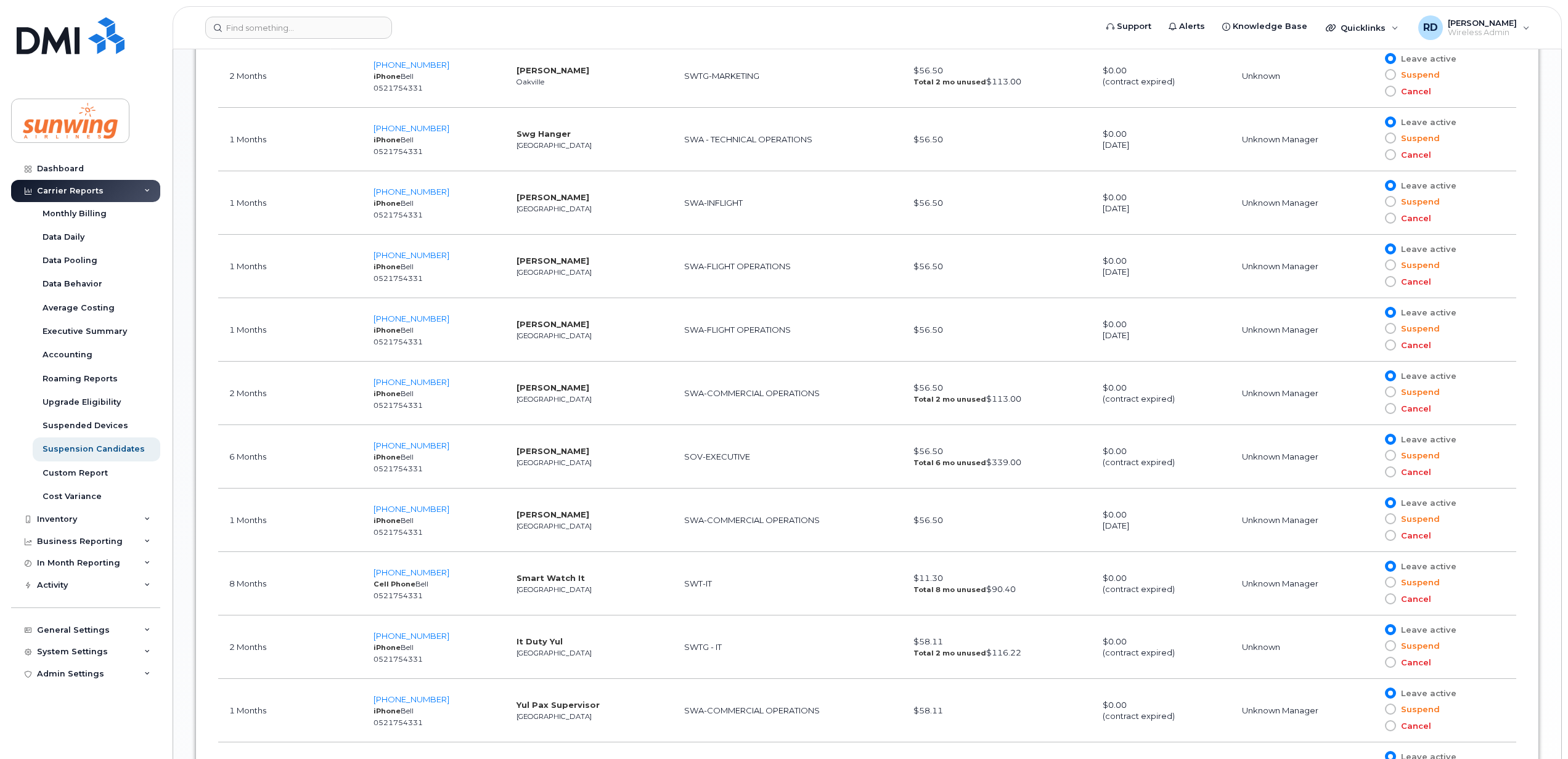
scroll to position [903, 0]
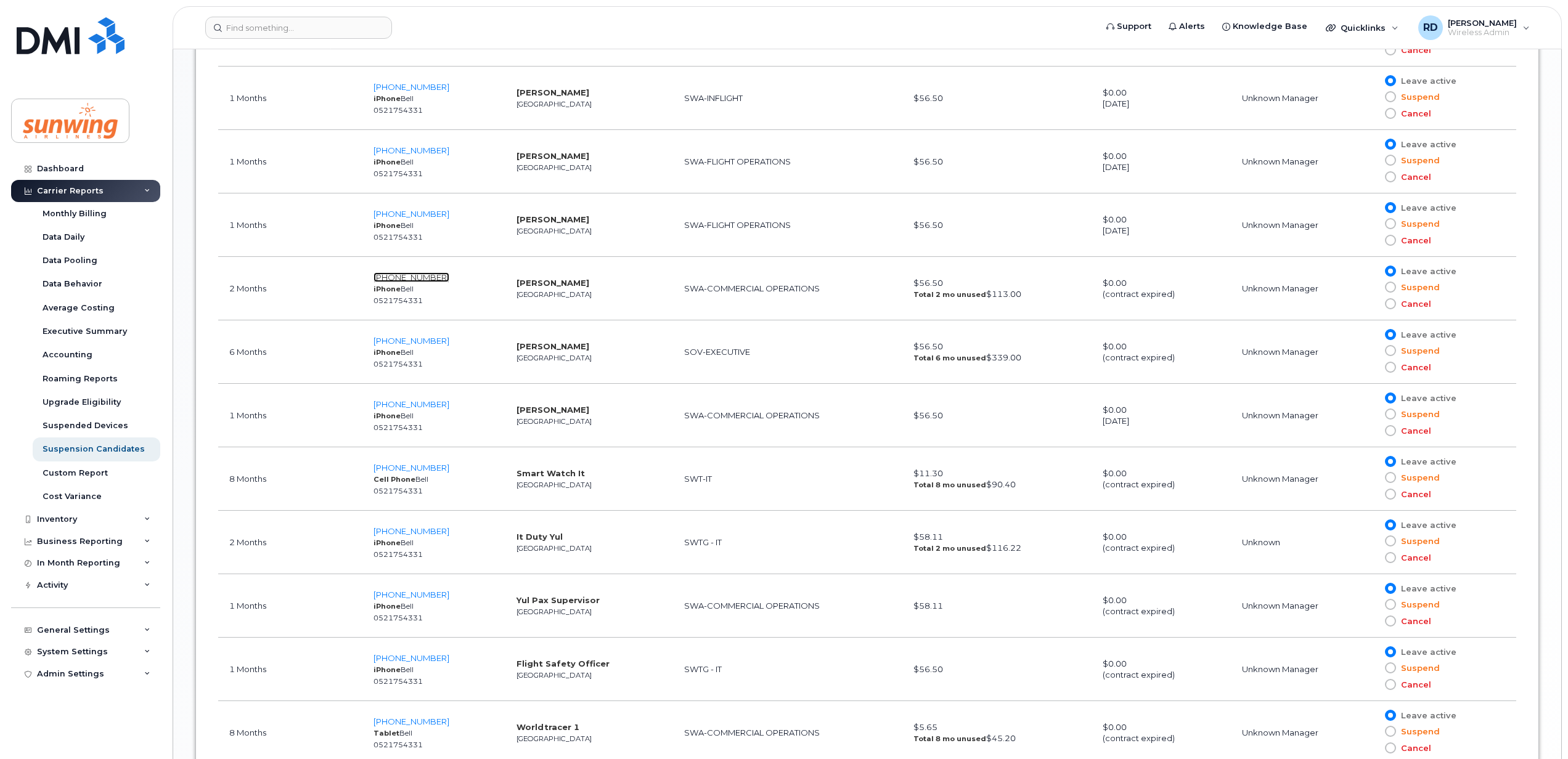
click at [416, 280] on span "[PHONE_NUMBER]" at bounding box center [411, 277] width 76 height 10
click at [94, 211] on div "Monthly Billing" at bounding box center [75, 214] width 64 height 11
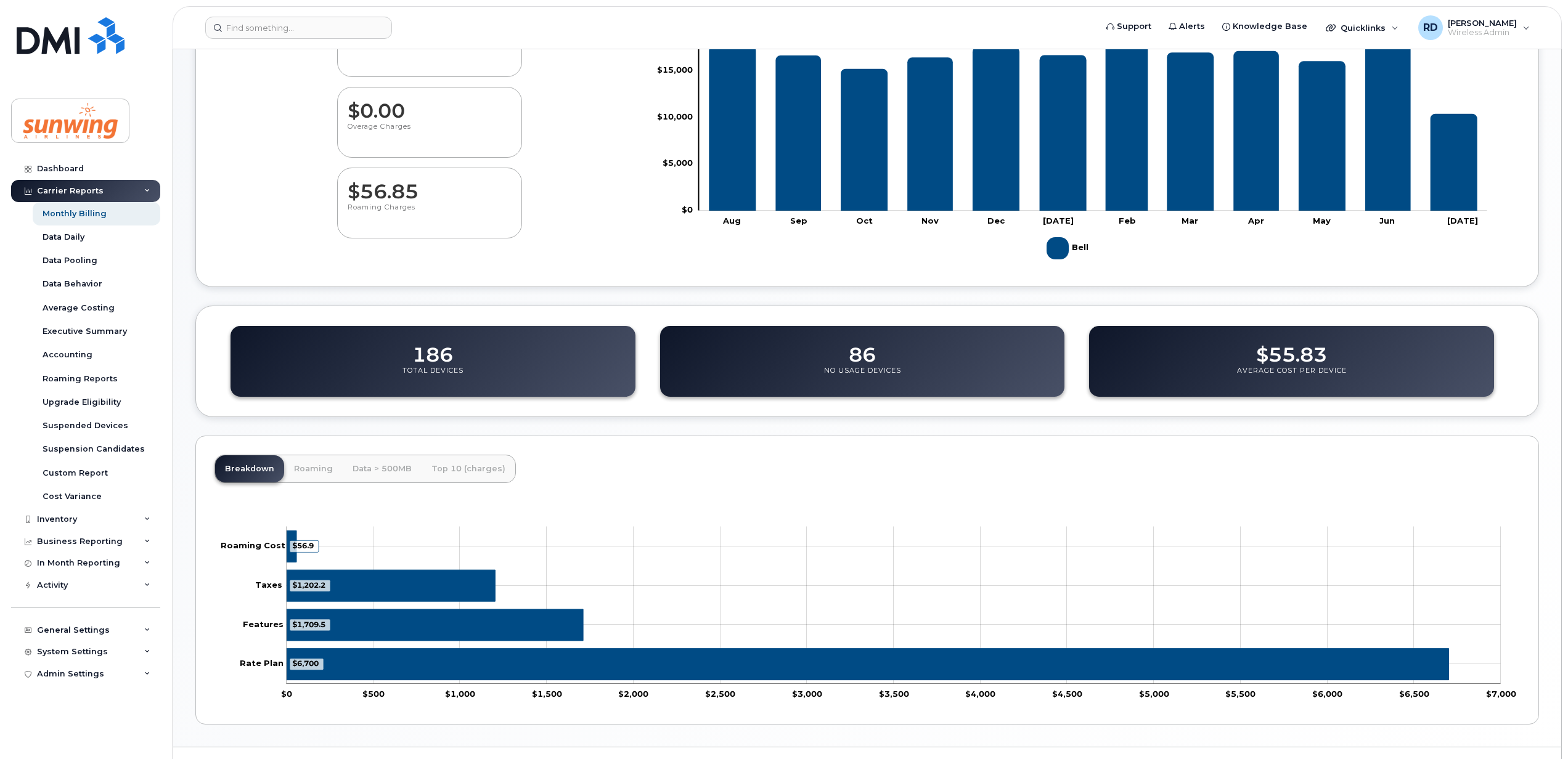
scroll to position [209, 0]
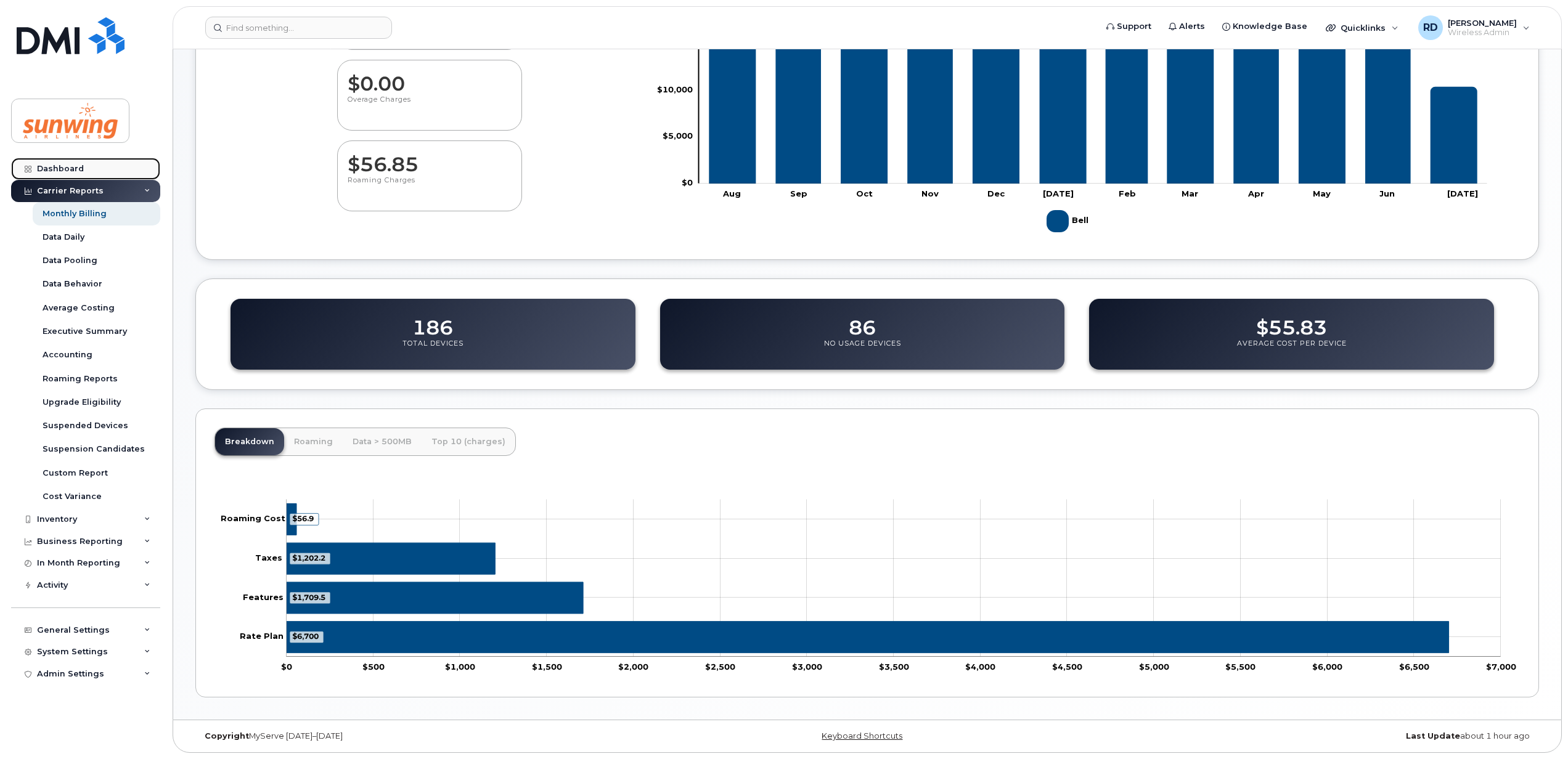
click at [53, 161] on link "Dashboard" at bounding box center [85, 169] width 149 height 22
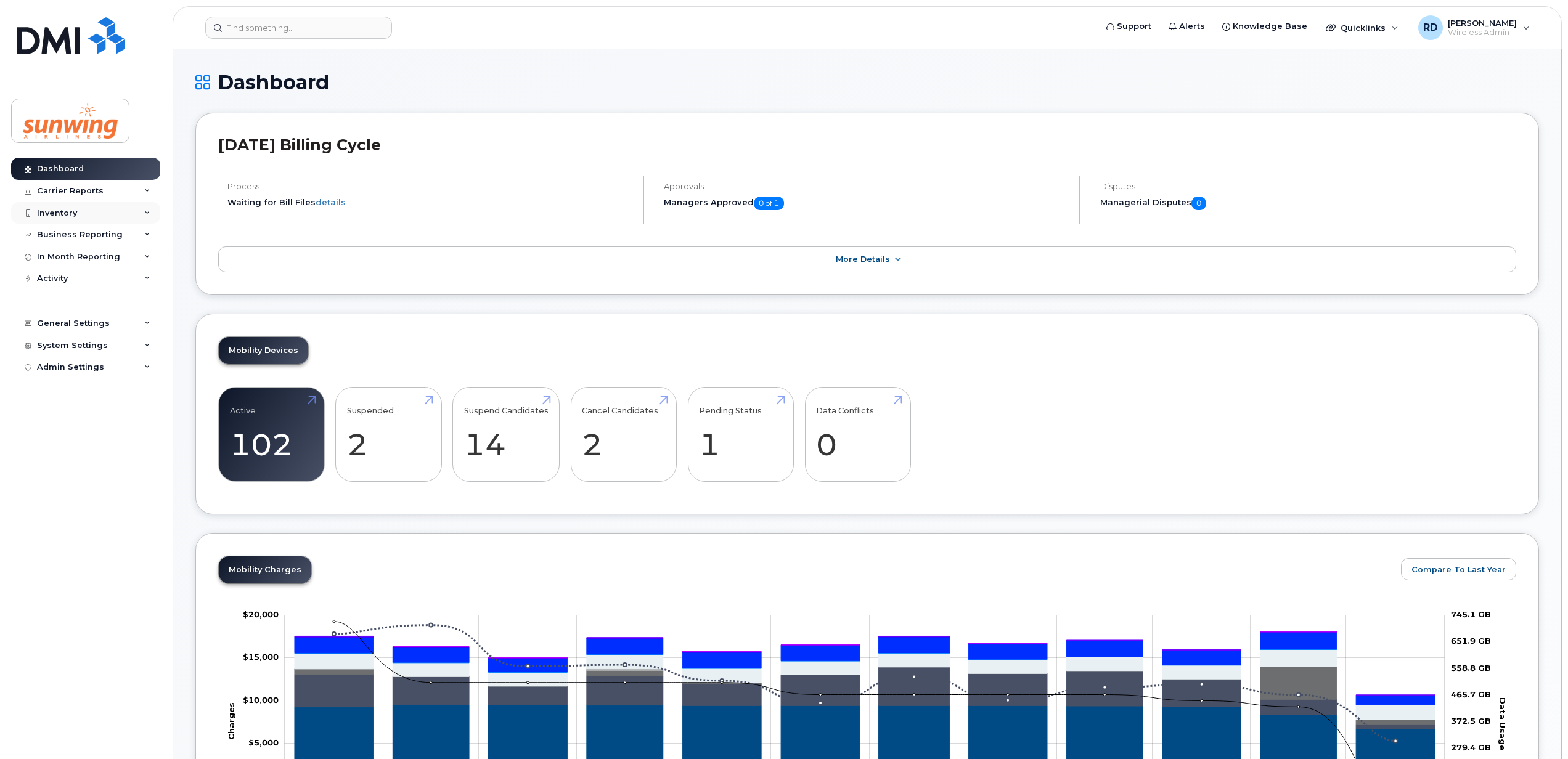
click at [77, 221] on div "Inventory" at bounding box center [85, 213] width 149 height 22
click at [90, 234] on div "Mobility Devices" at bounding box center [77, 235] width 70 height 11
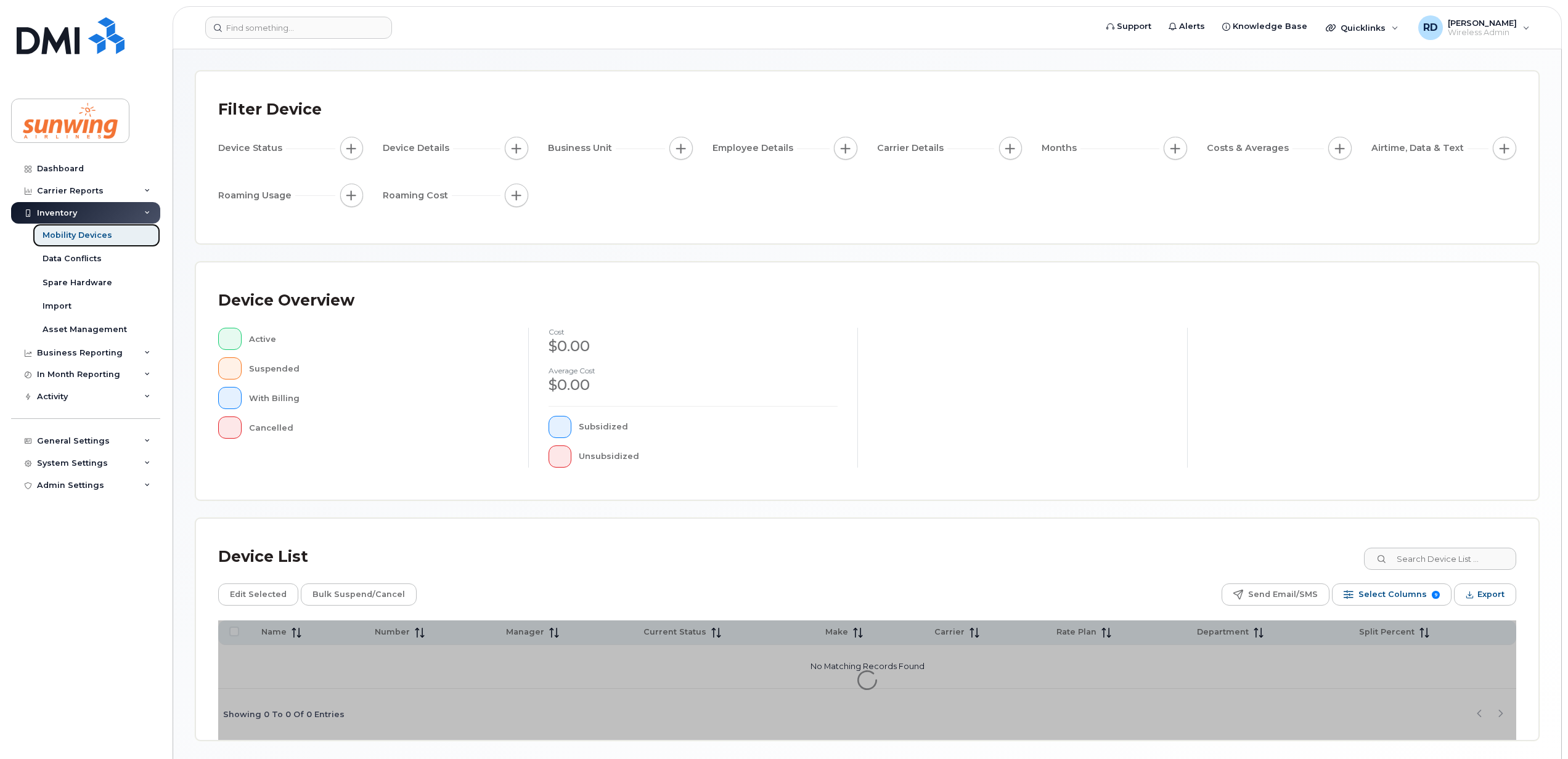
scroll to position [90, 0]
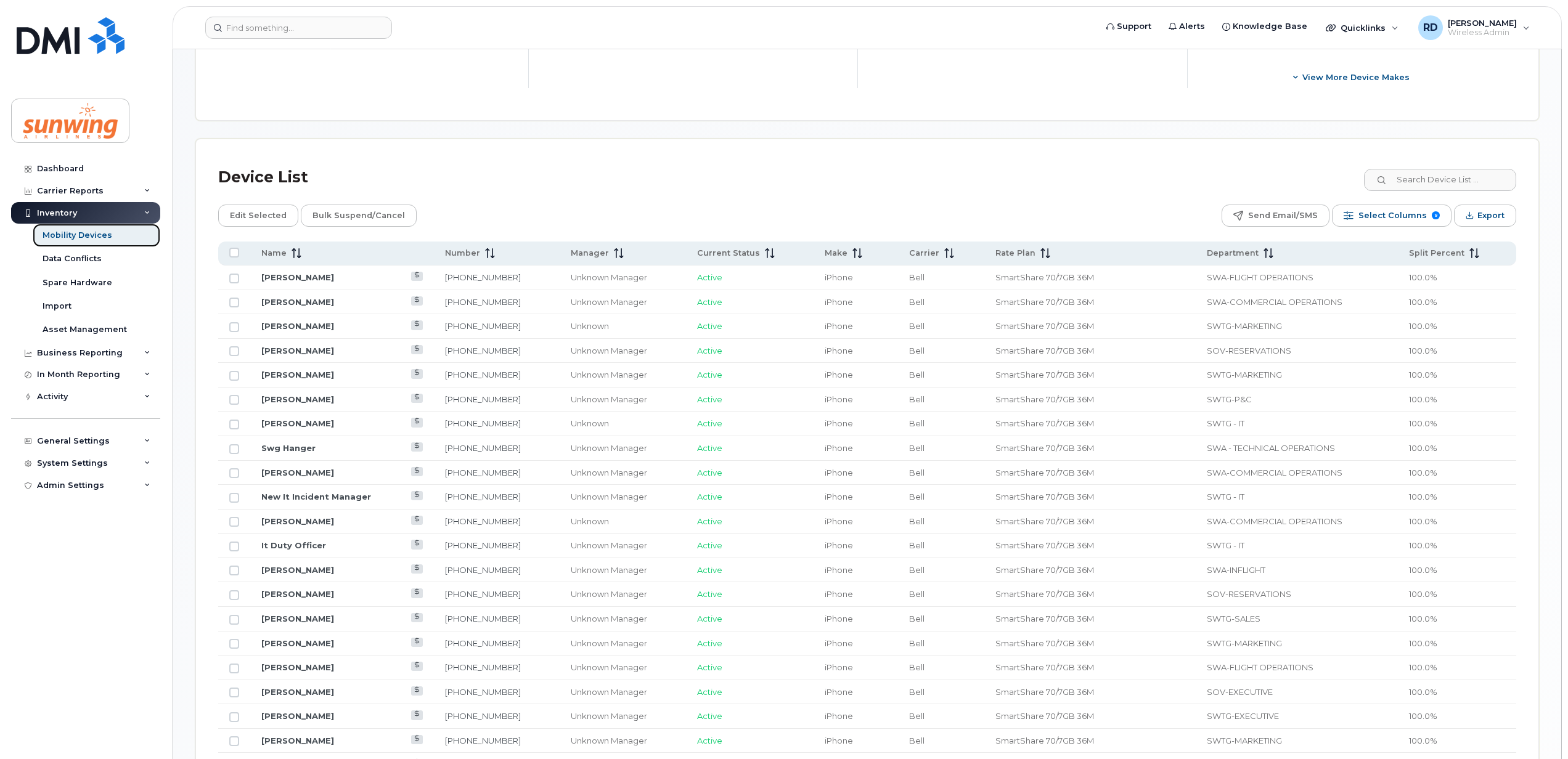
scroll to position [501, 0]
click at [1263, 250] on div "Department" at bounding box center [1297, 252] width 180 height 11
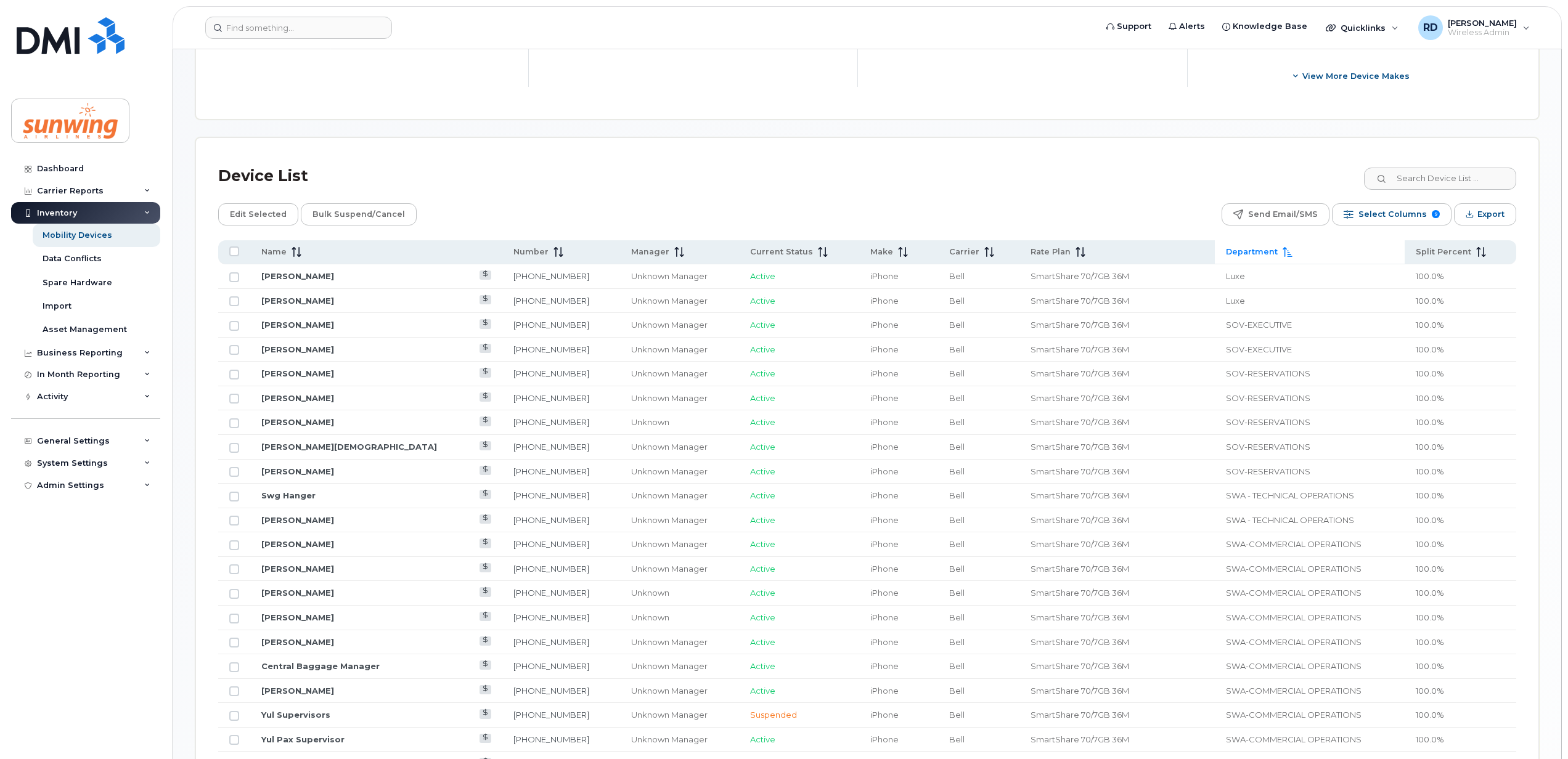
click at [1282, 250] on icon at bounding box center [1287, 252] width 10 height 10
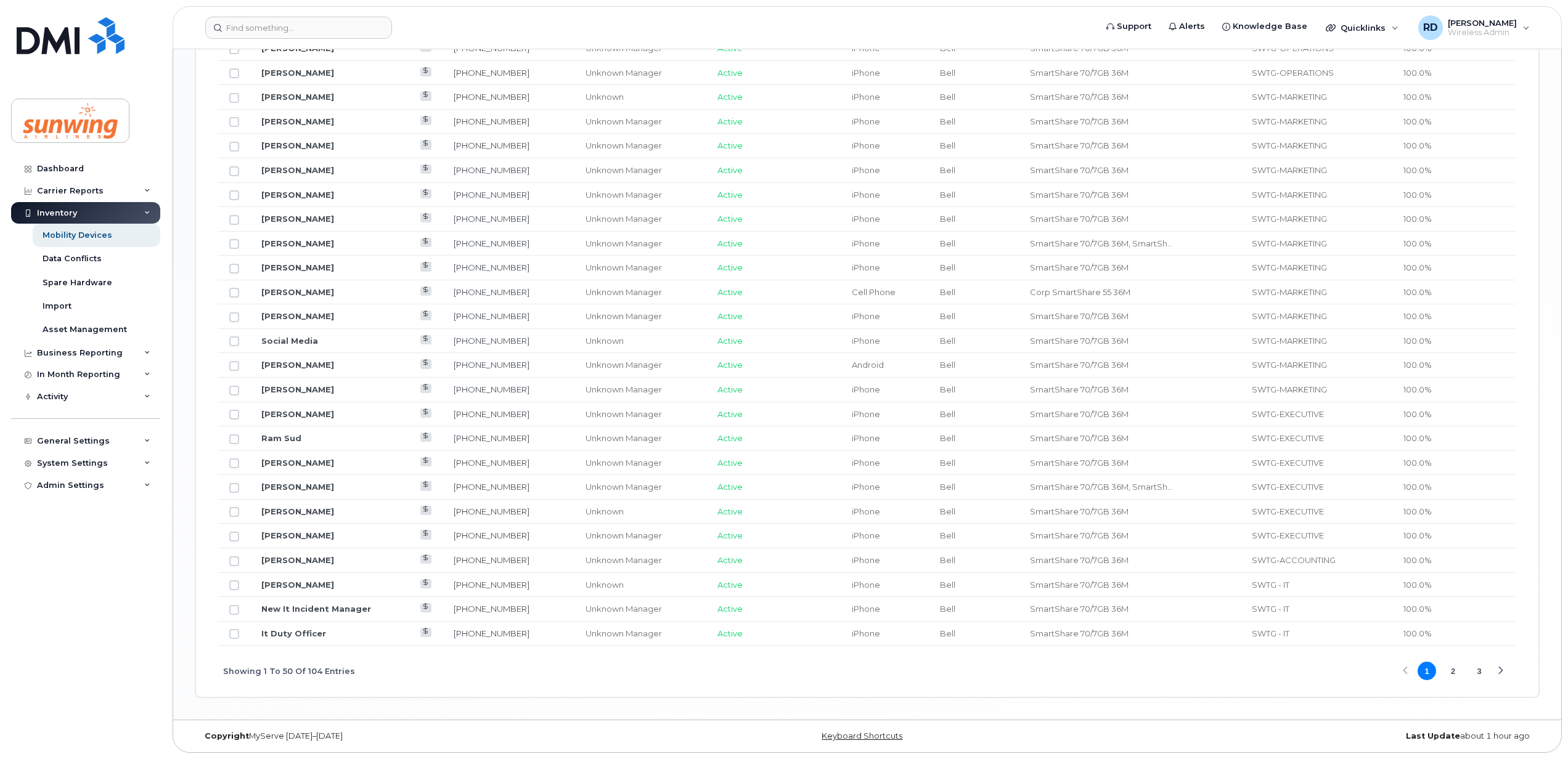
scroll to position [1350, 0]
click at [1452, 667] on button "2" at bounding box center [1453, 671] width 18 height 18
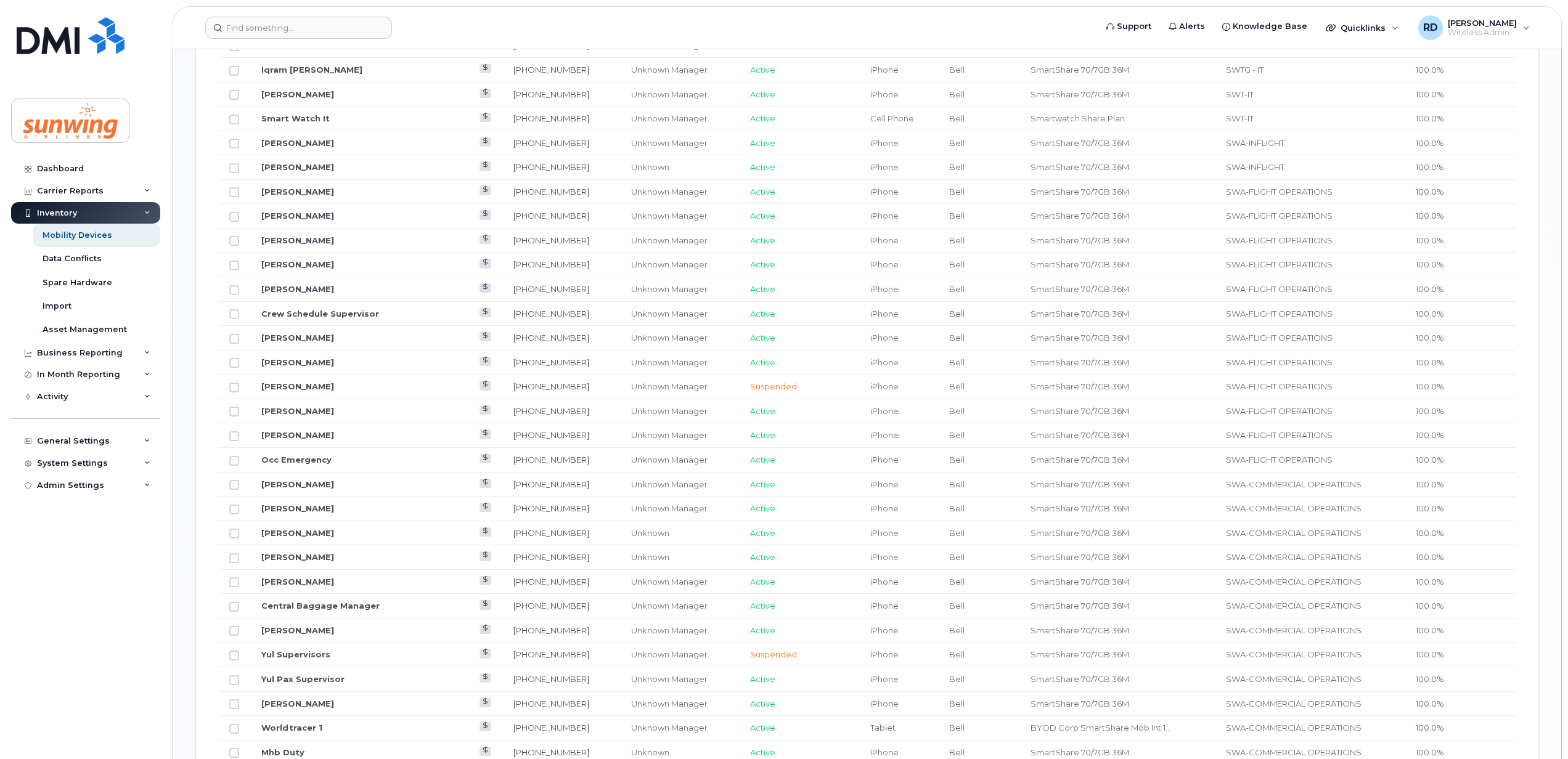
scroll to position [1021, 0]
click at [514, 199] on link "514-238-8712" at bounding box center [551, 194] width 76 height 10
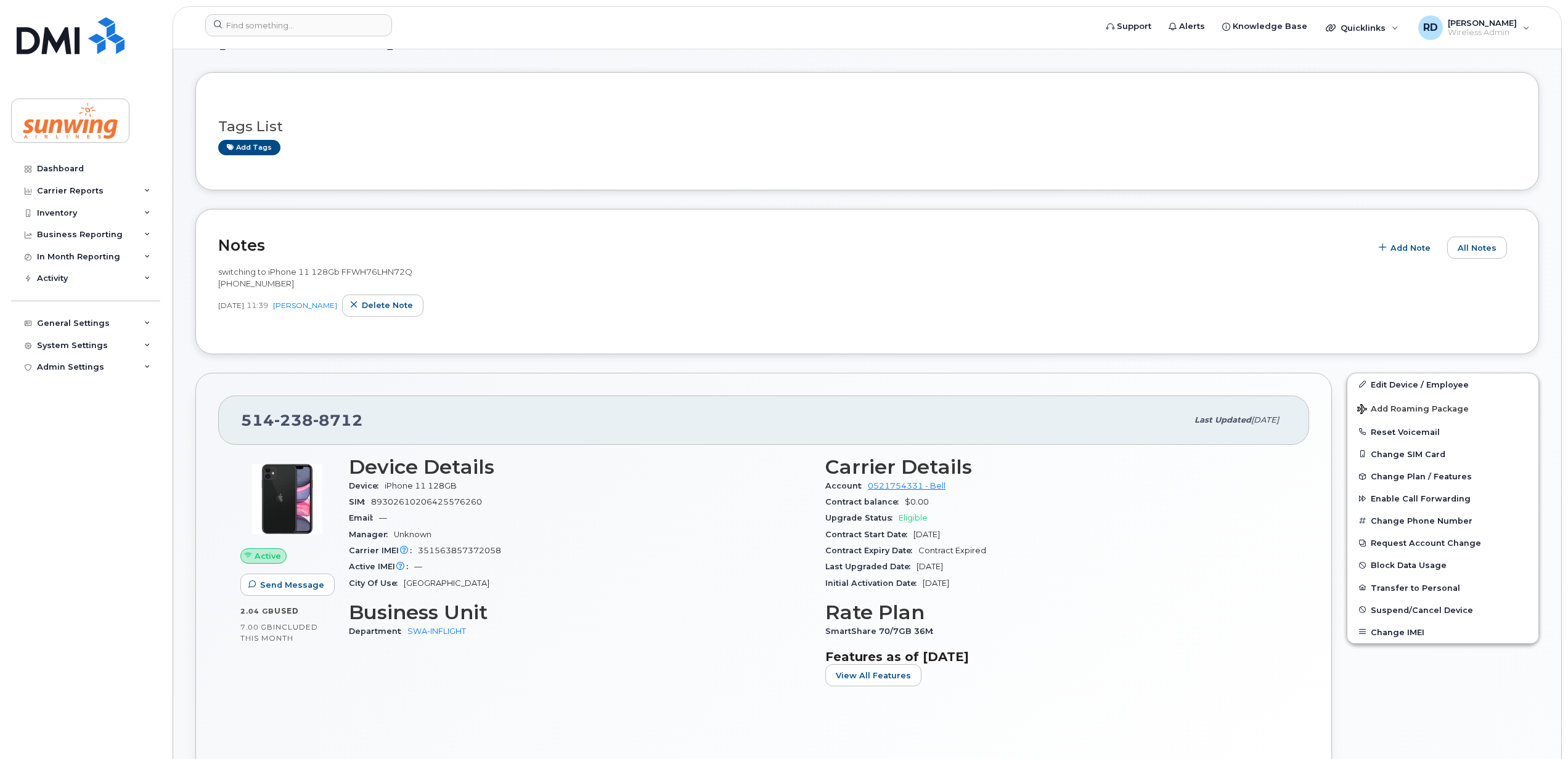
scroll to position [82, 0]
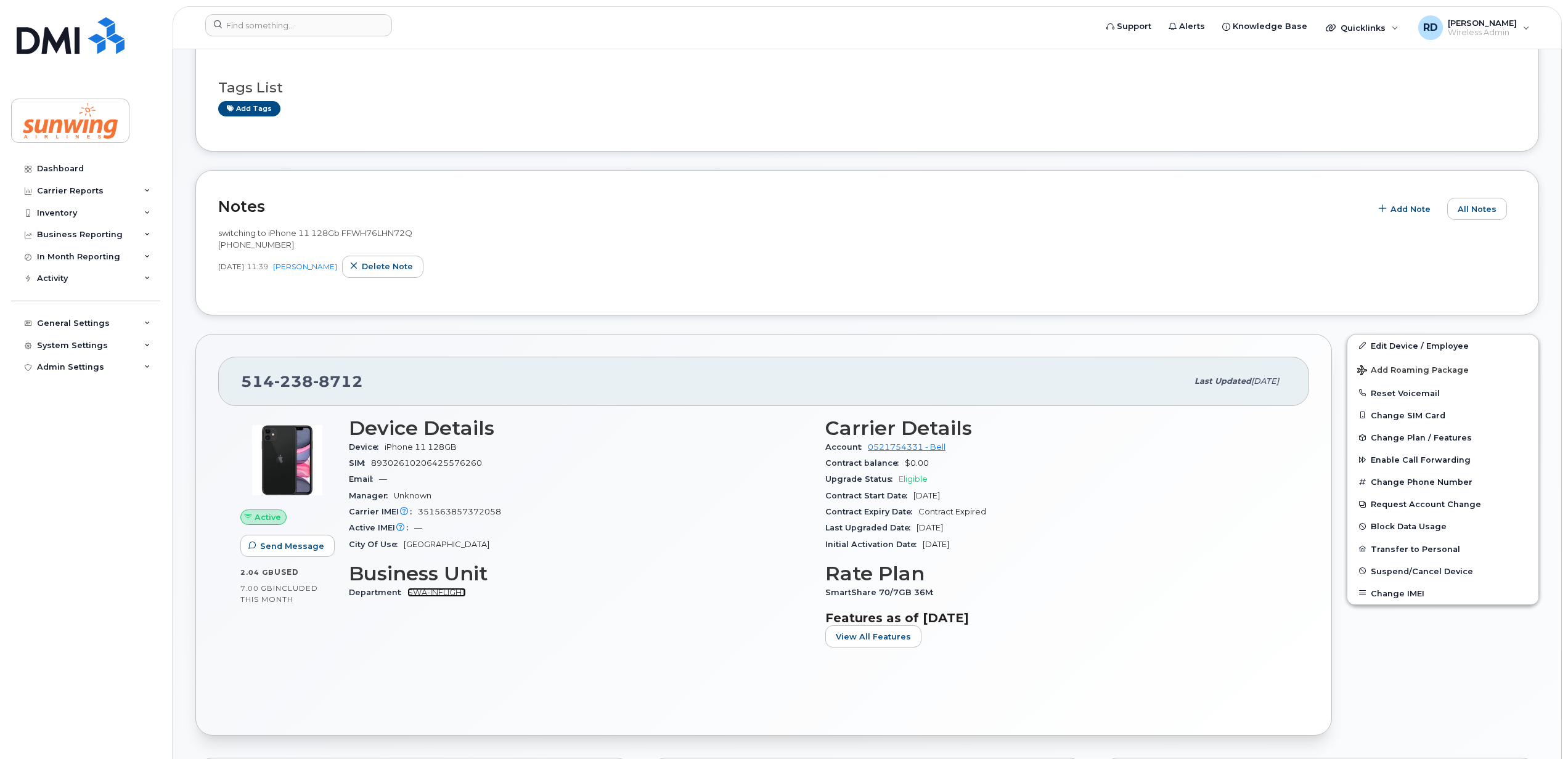
click at [439, 592] on link "SWA-INFLIGHT" at bounding box center [437, 593] width 59 height 10
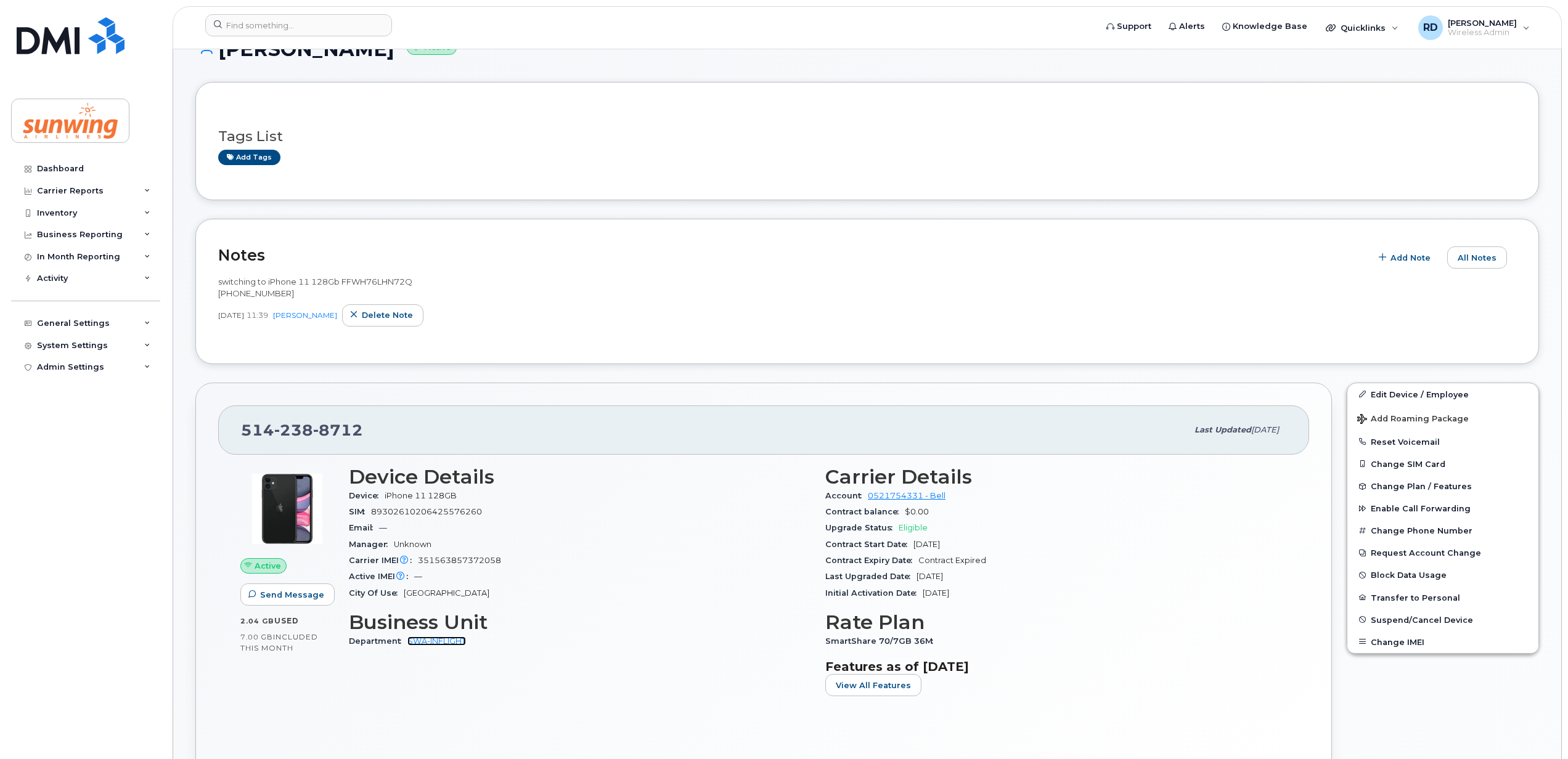
scroll to position [0, 0]
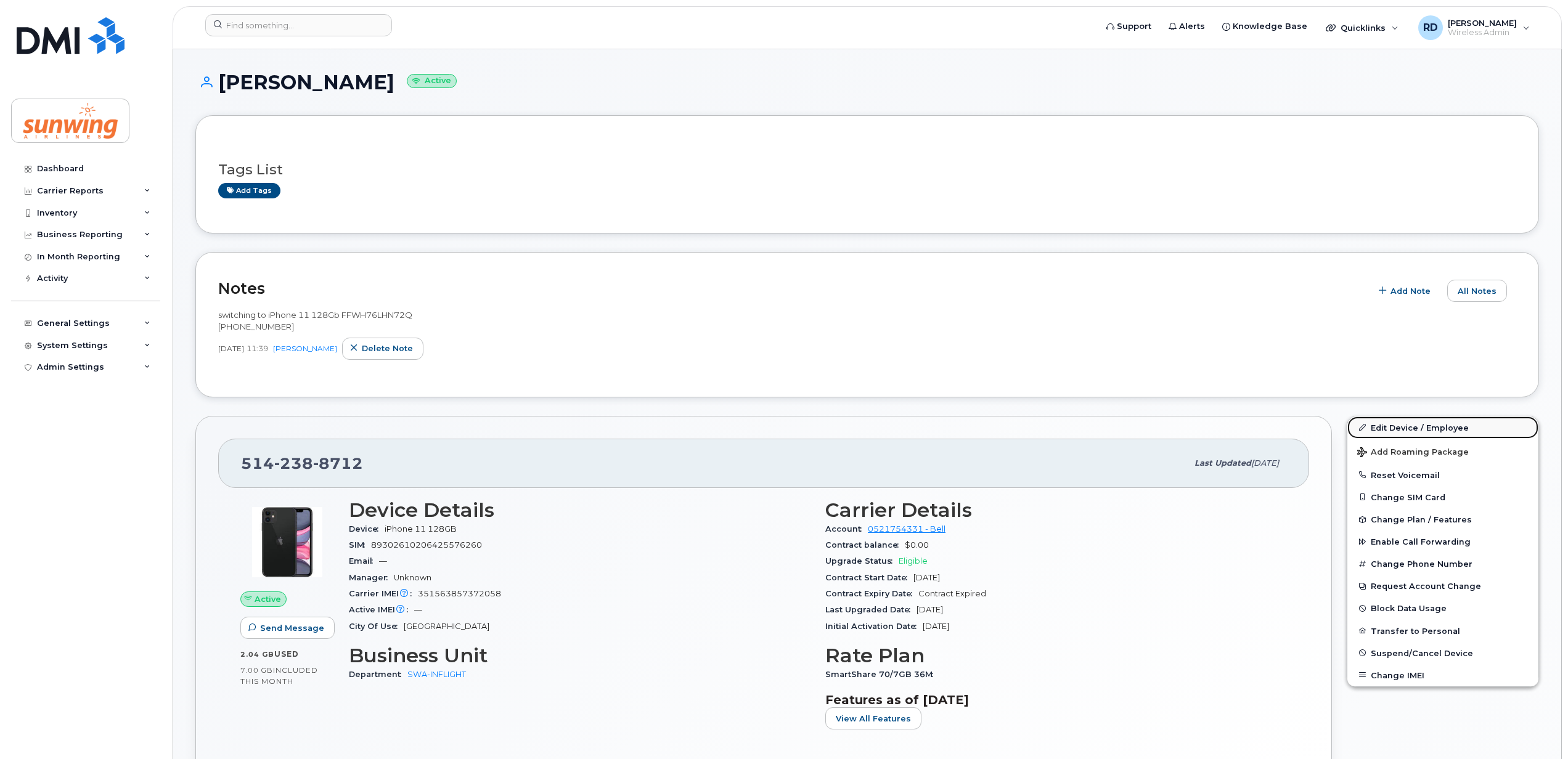
click at [1399, 427] on link "Edit Device / Employee" at bounding box center [1442, 427] width 191 height 22
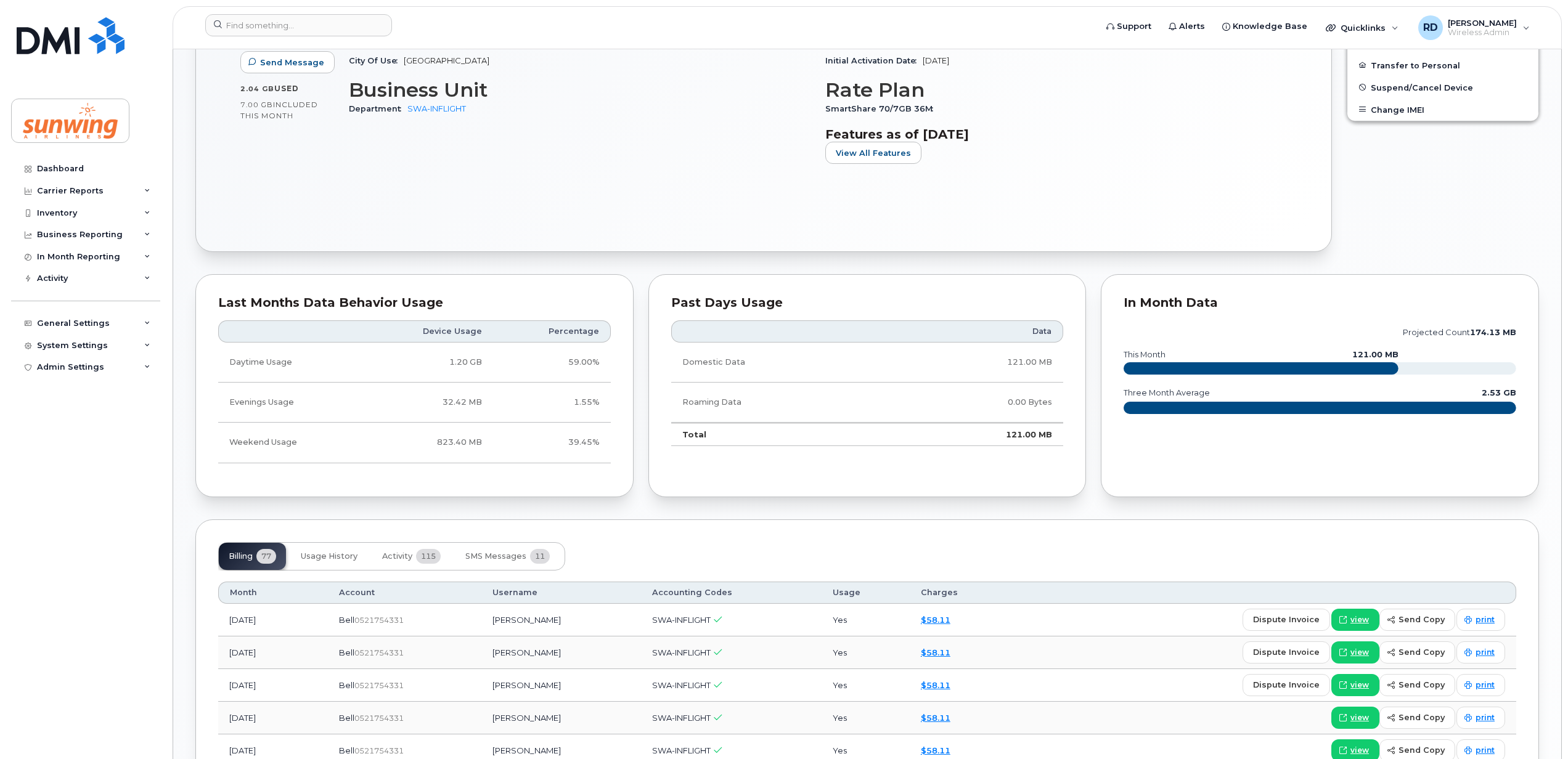
scroll to position [493, 0]
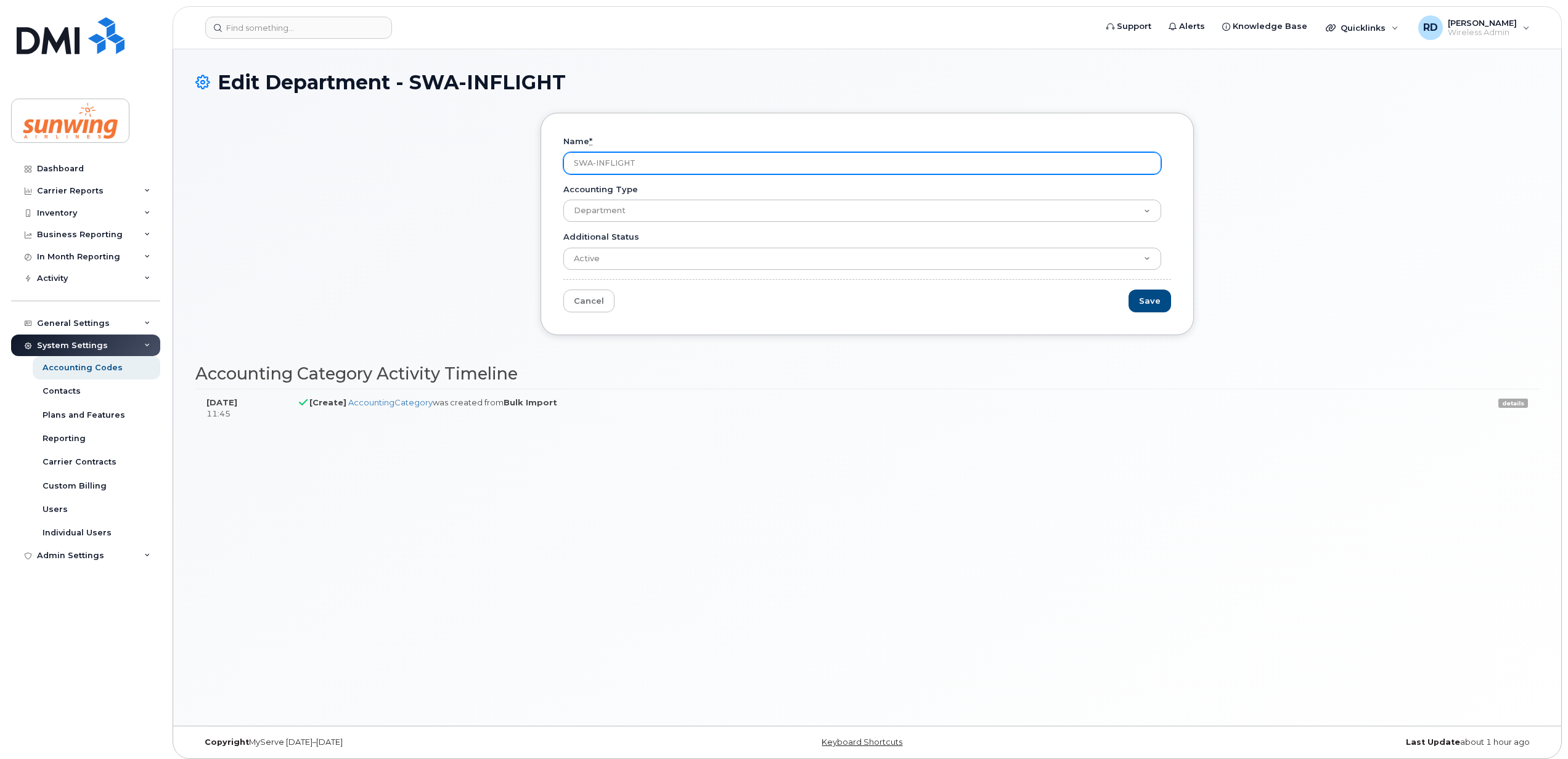
click at [687, 166] on input "SWA-INFLIGHT" at bounding box center [862, 163] width 598 height 22
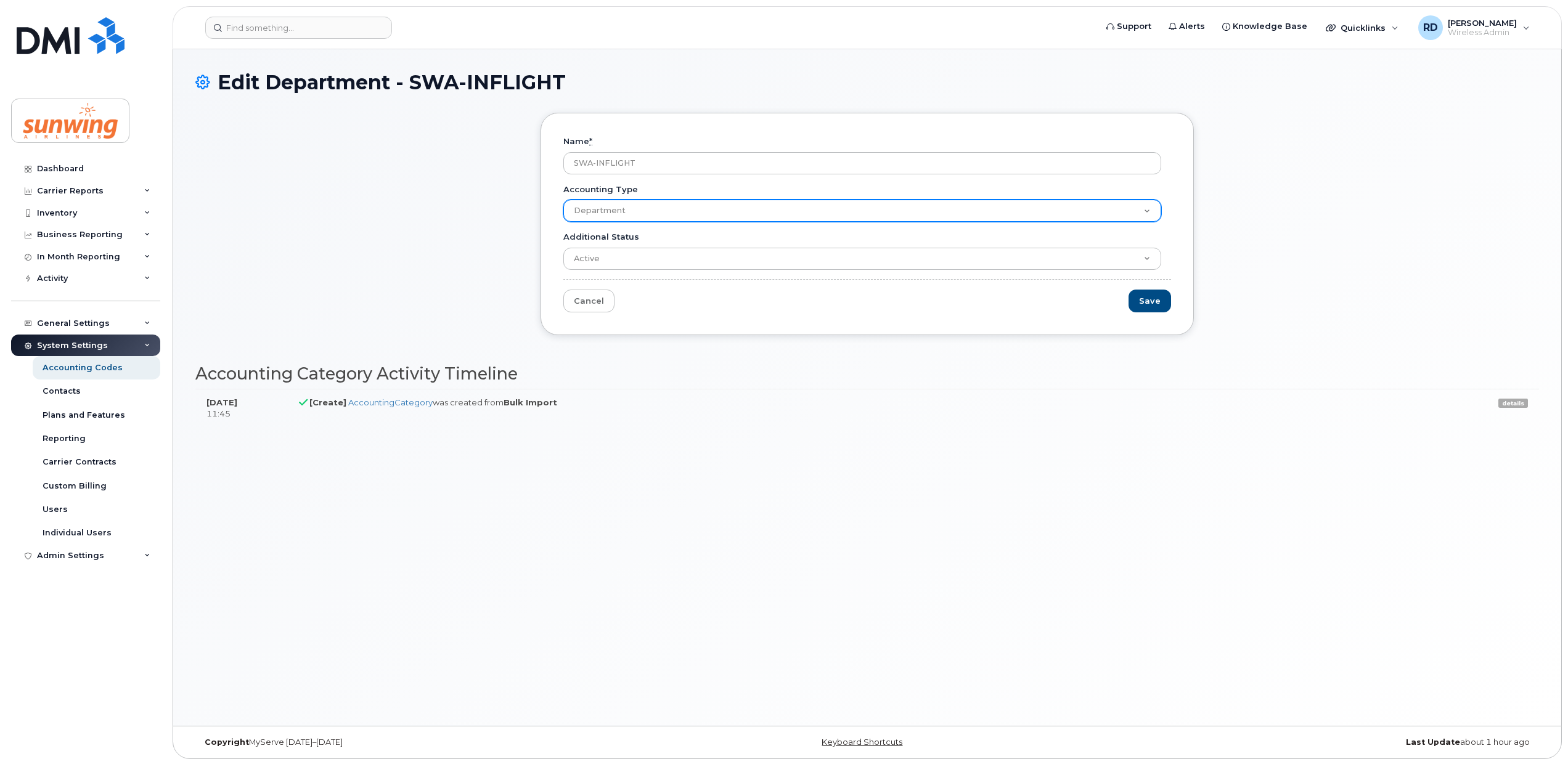
click at [653, 215] on select "Department" at bounding box center [862, 211] width 598 height 22
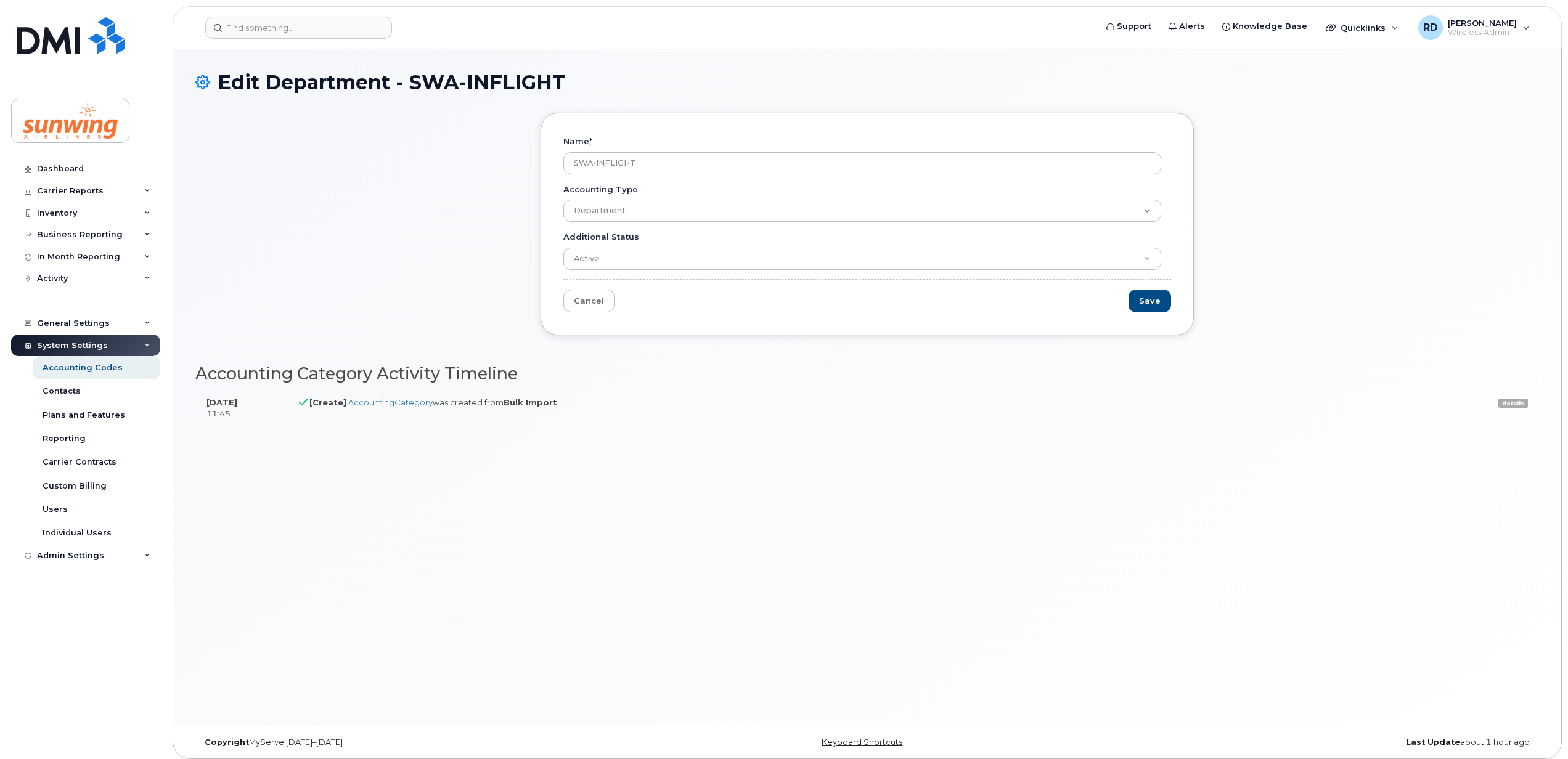
click at [690, 318] on div "Name * SWA-INFLIGHT Accounting Type Department Additional Status Active Suspend…" at bounding box center [866, 224] width 653 height 222
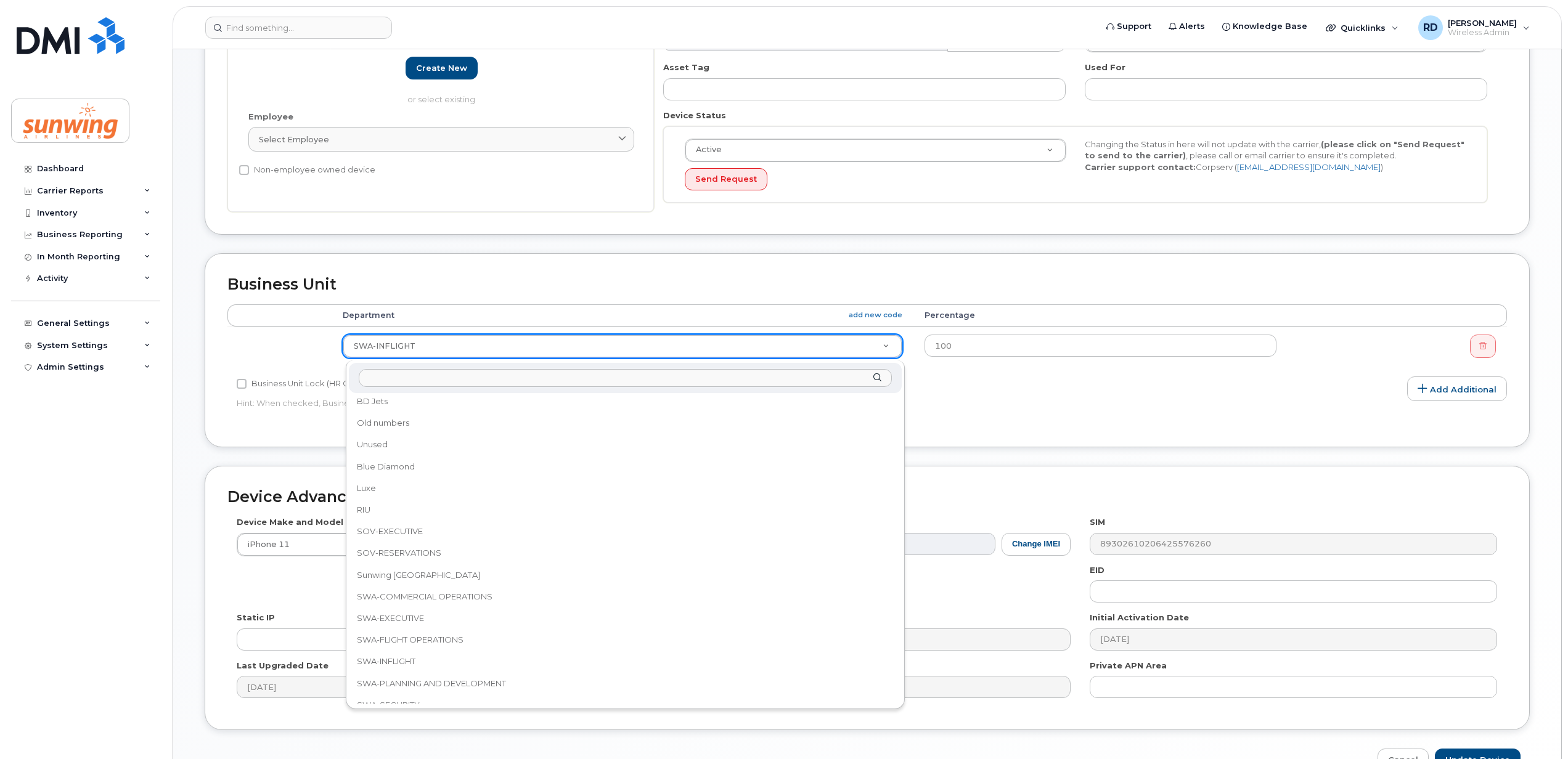
scroll to position [32, 0]
select select "25363"
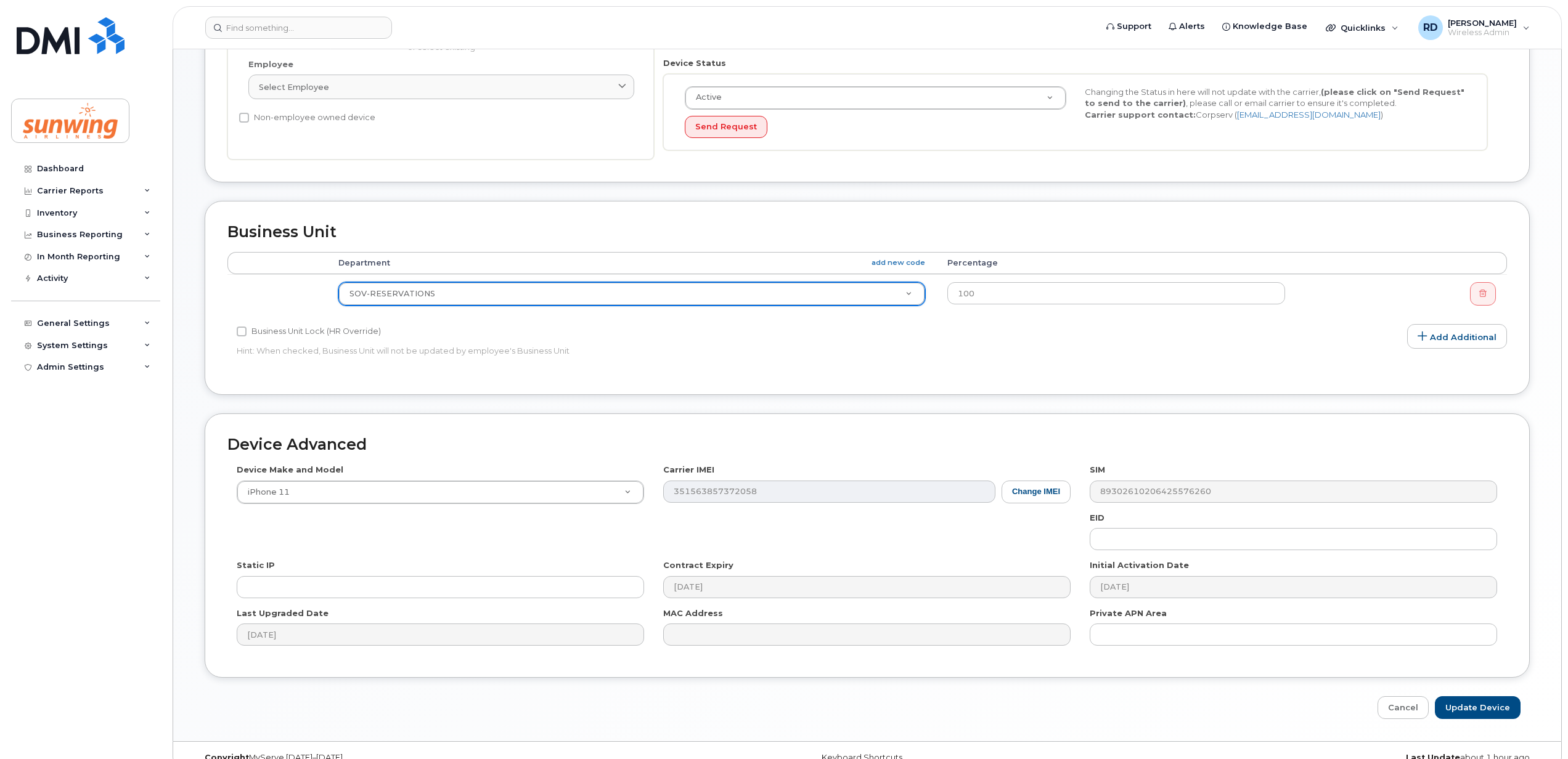
scroll to position [325, 0]
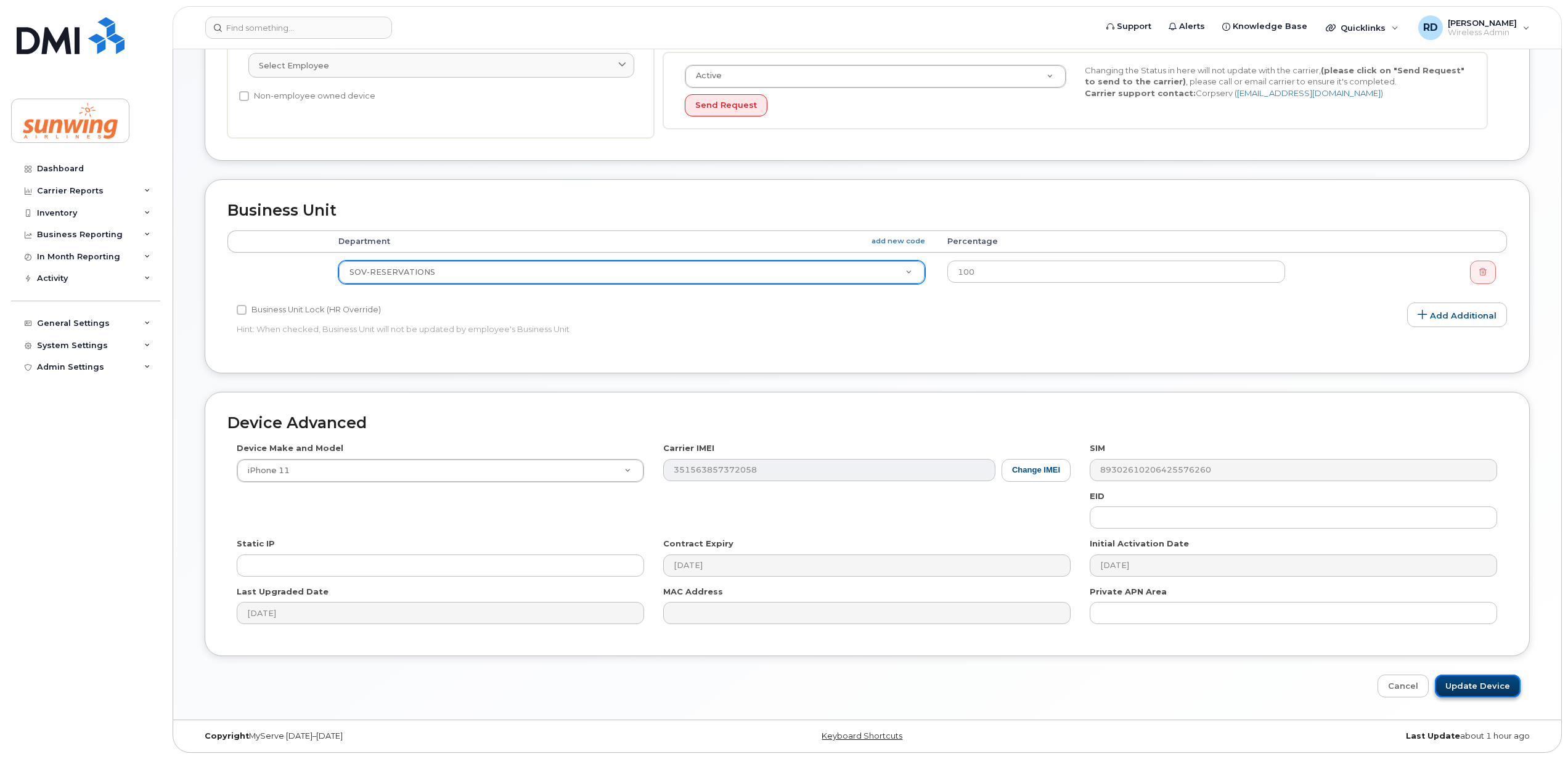
click at [1473, 689] on input "Update Device" at bounding box center [1477, 686] width 85 height 23
type input "Saving..."
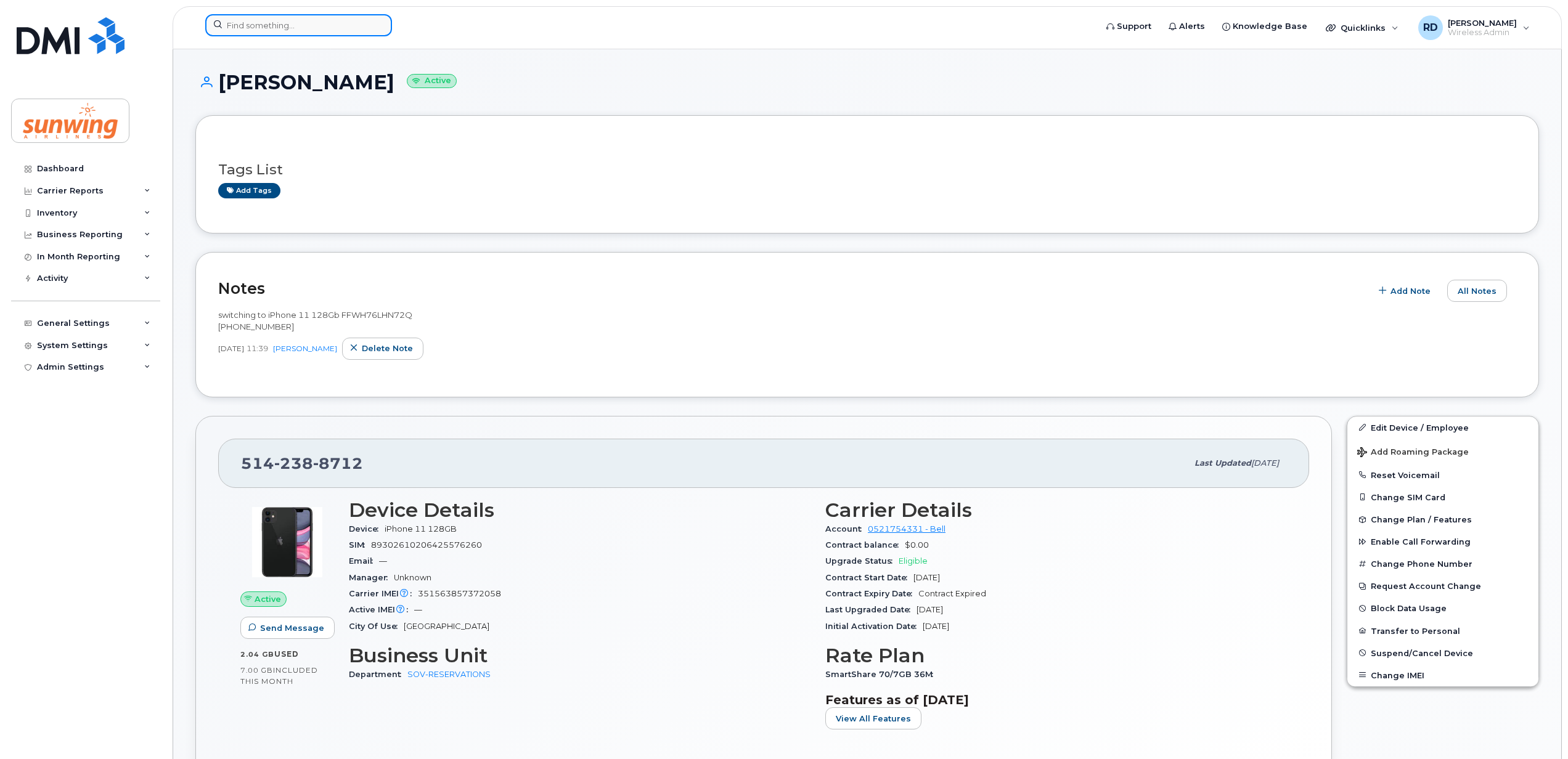
click at [271, 26] on input at bounding box center [298, 25] width 187 height 22
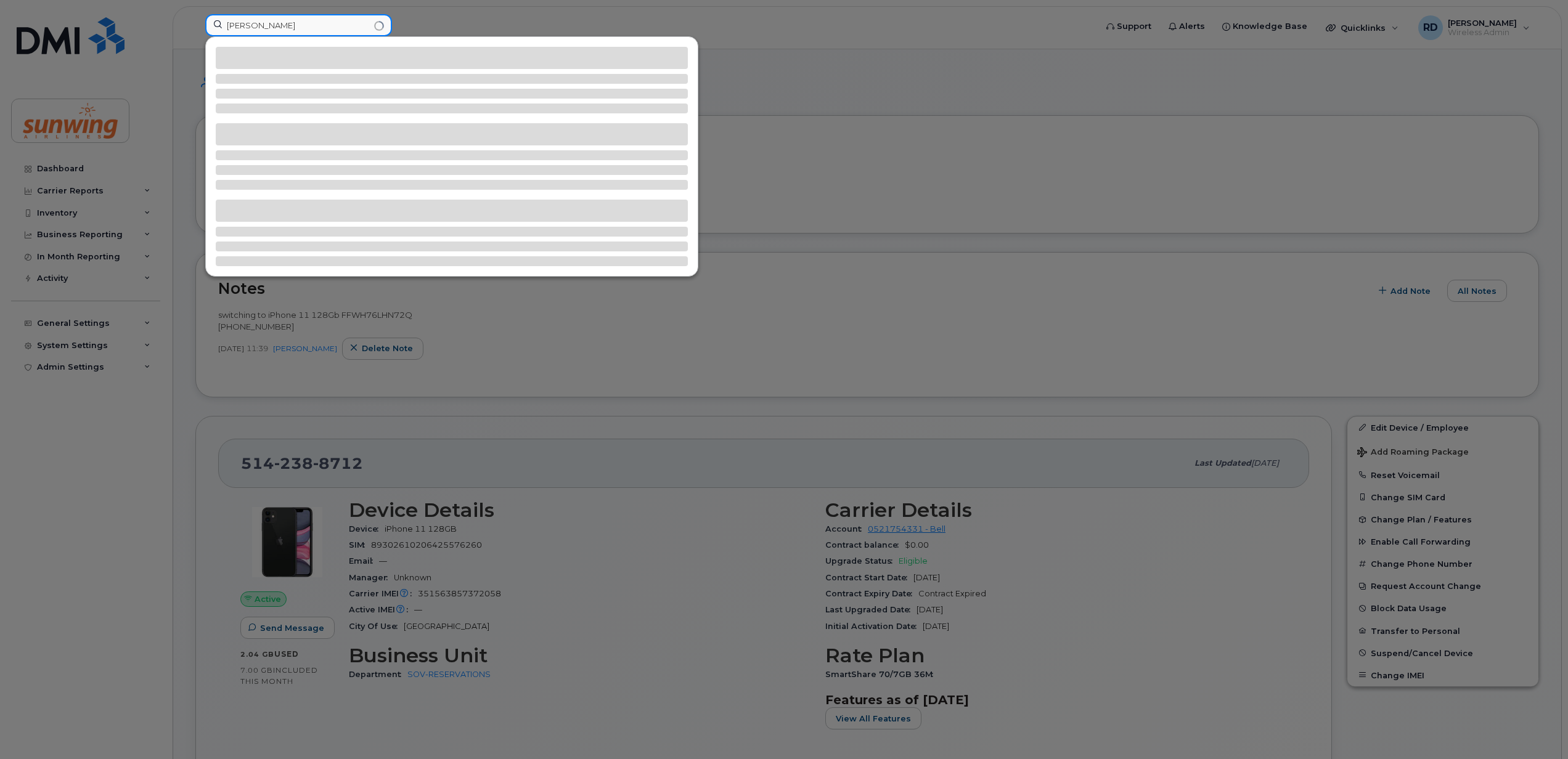
type input "sheri k"
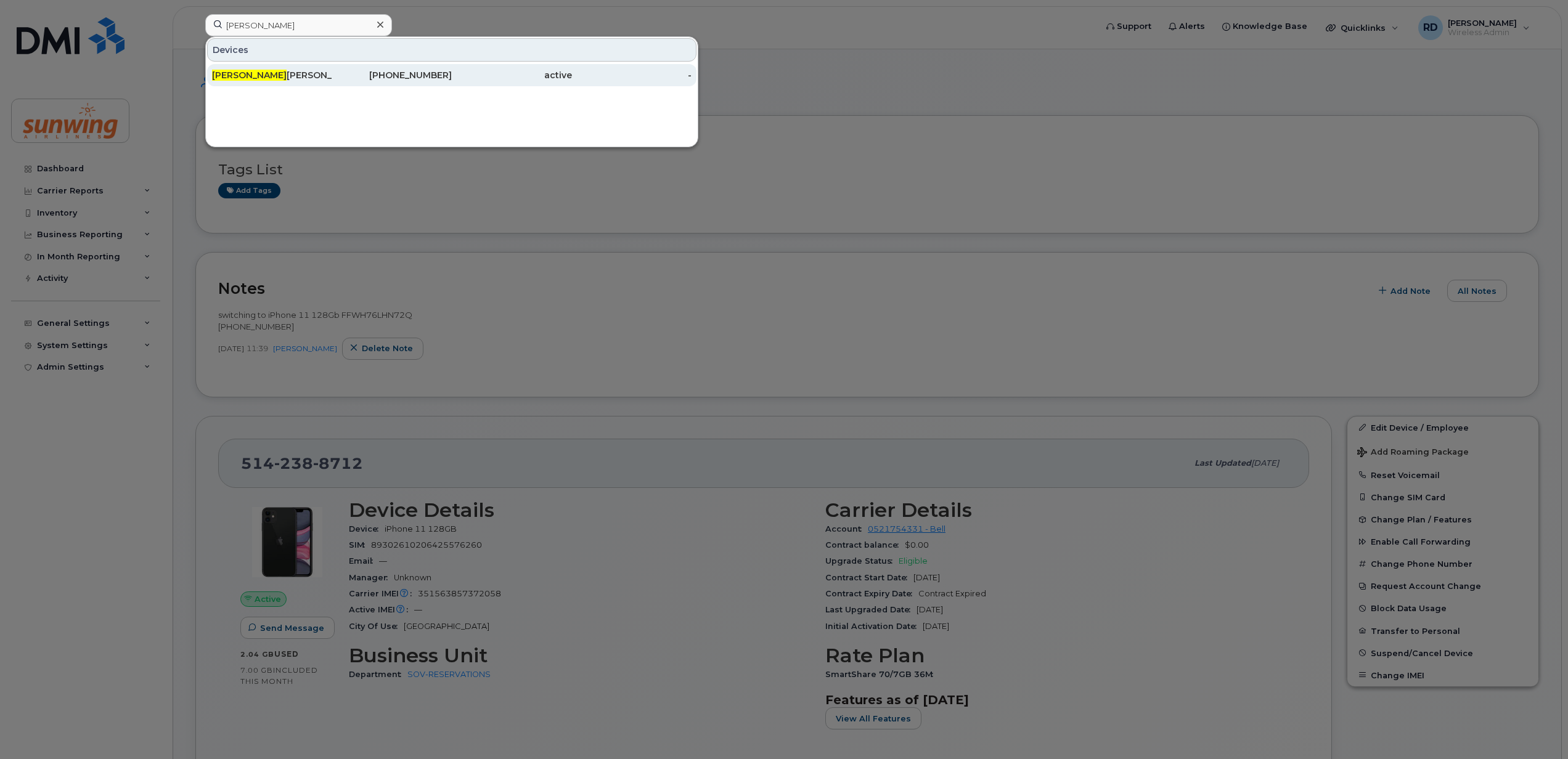
click at [267, 79] on div "Sheri K ines" at bounding box center [272, 75] width 120 height 12
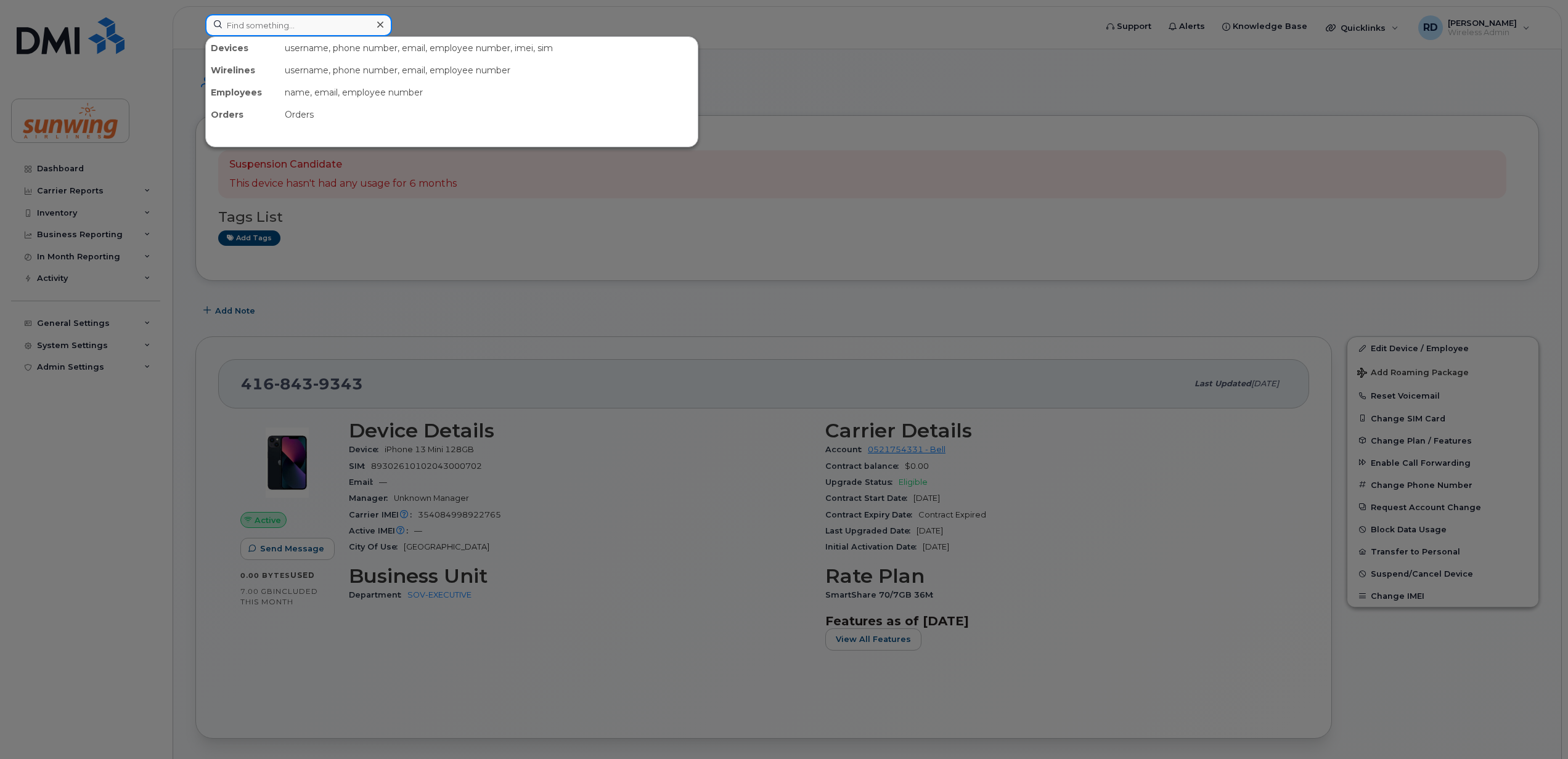
click at [255, 23] on input at bounding box center [298, 25] width 187 height 22
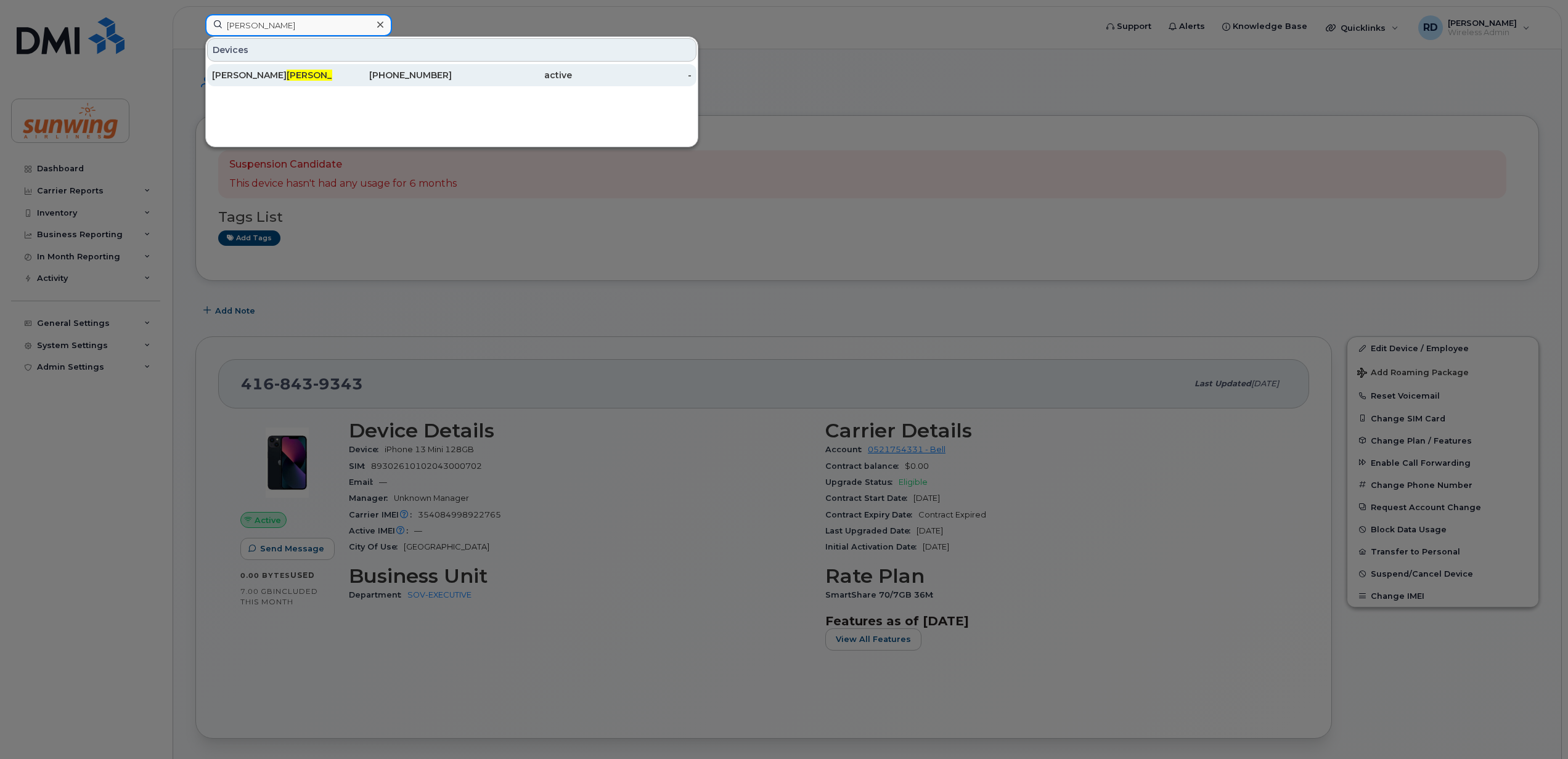
type input "[PERSON_NAME]"
click at [332, 82] on div "Shannon Hamilton" at bounding box center [393, 75] width 120 height 22
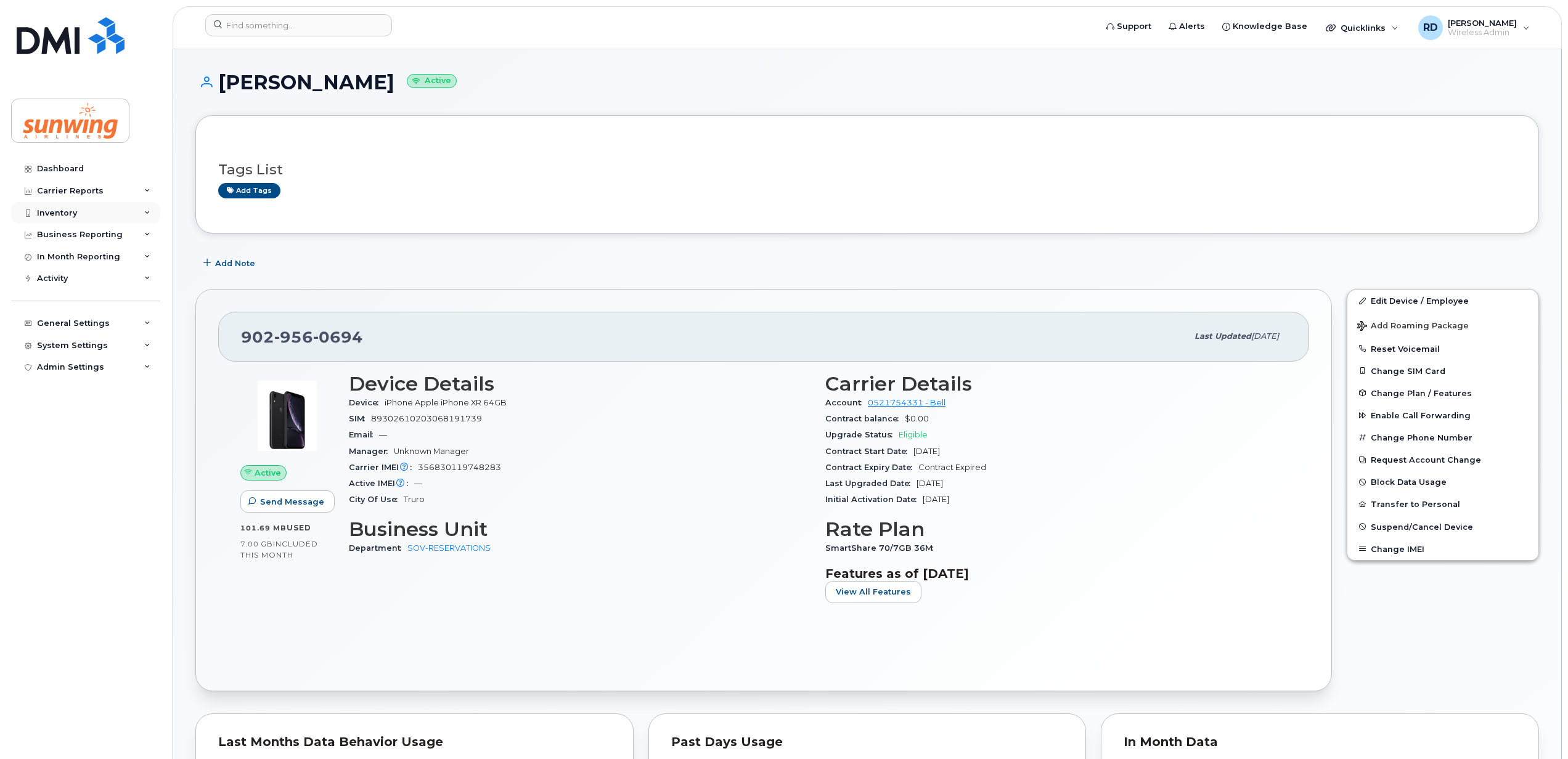
click at [70, 215] on div "Inventory" at bounding box center [57, 213] width 40 height 10
click at [70, 237] on div "Mobility Devices" at bounding box center [77, 235] width 70 height 11
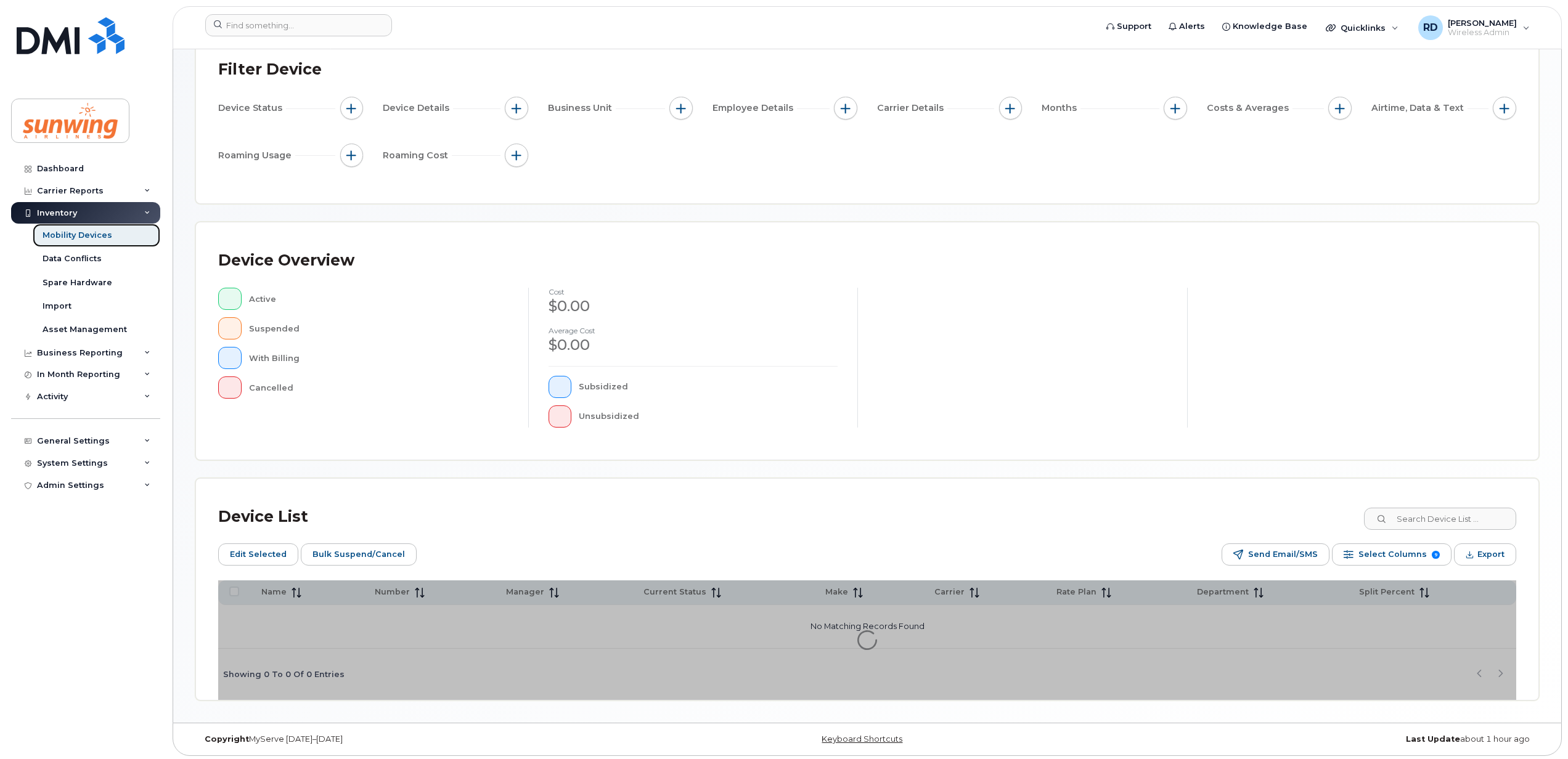
scroll to position [111, 0]
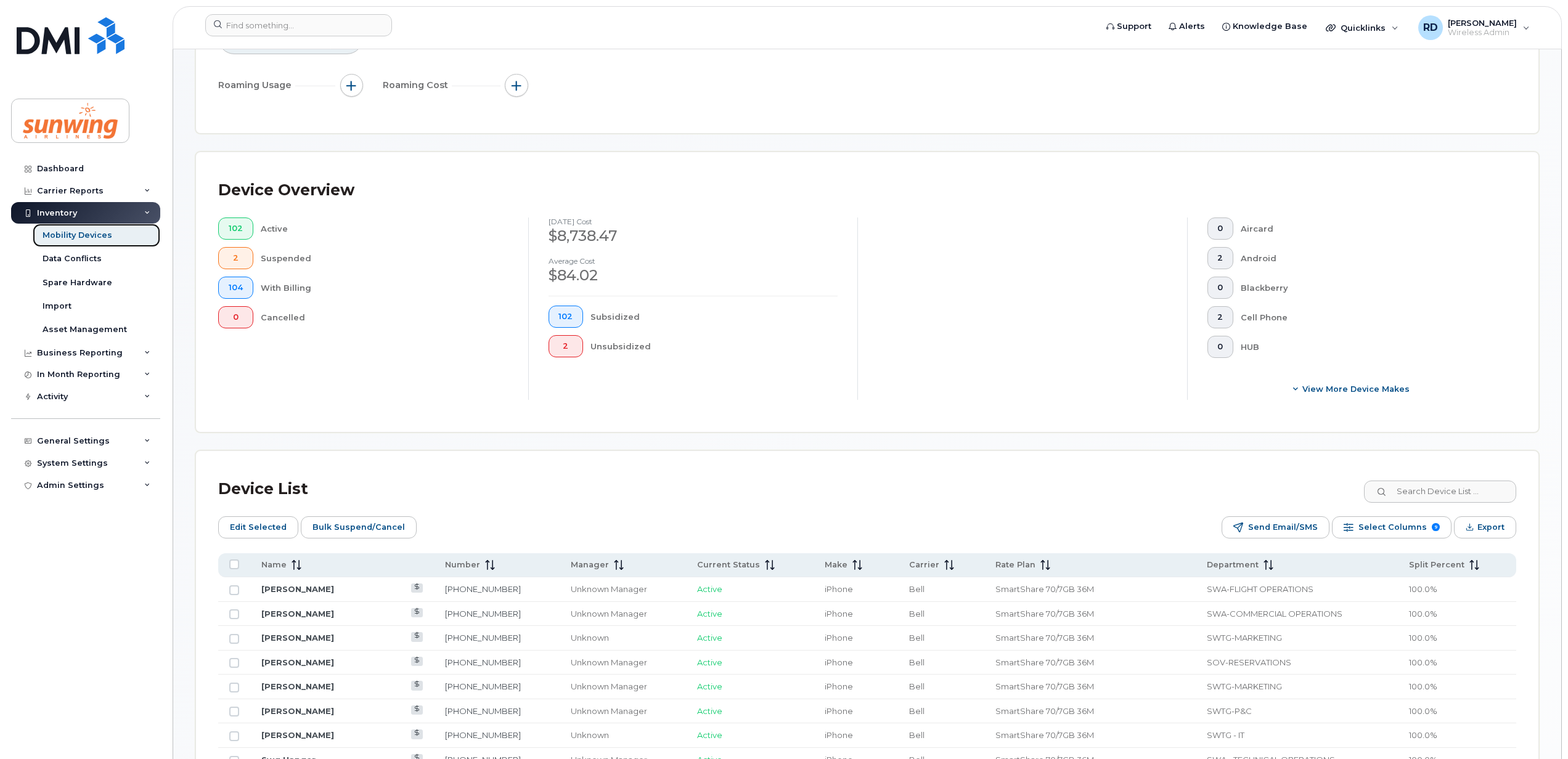
scroll to position [440, 0]
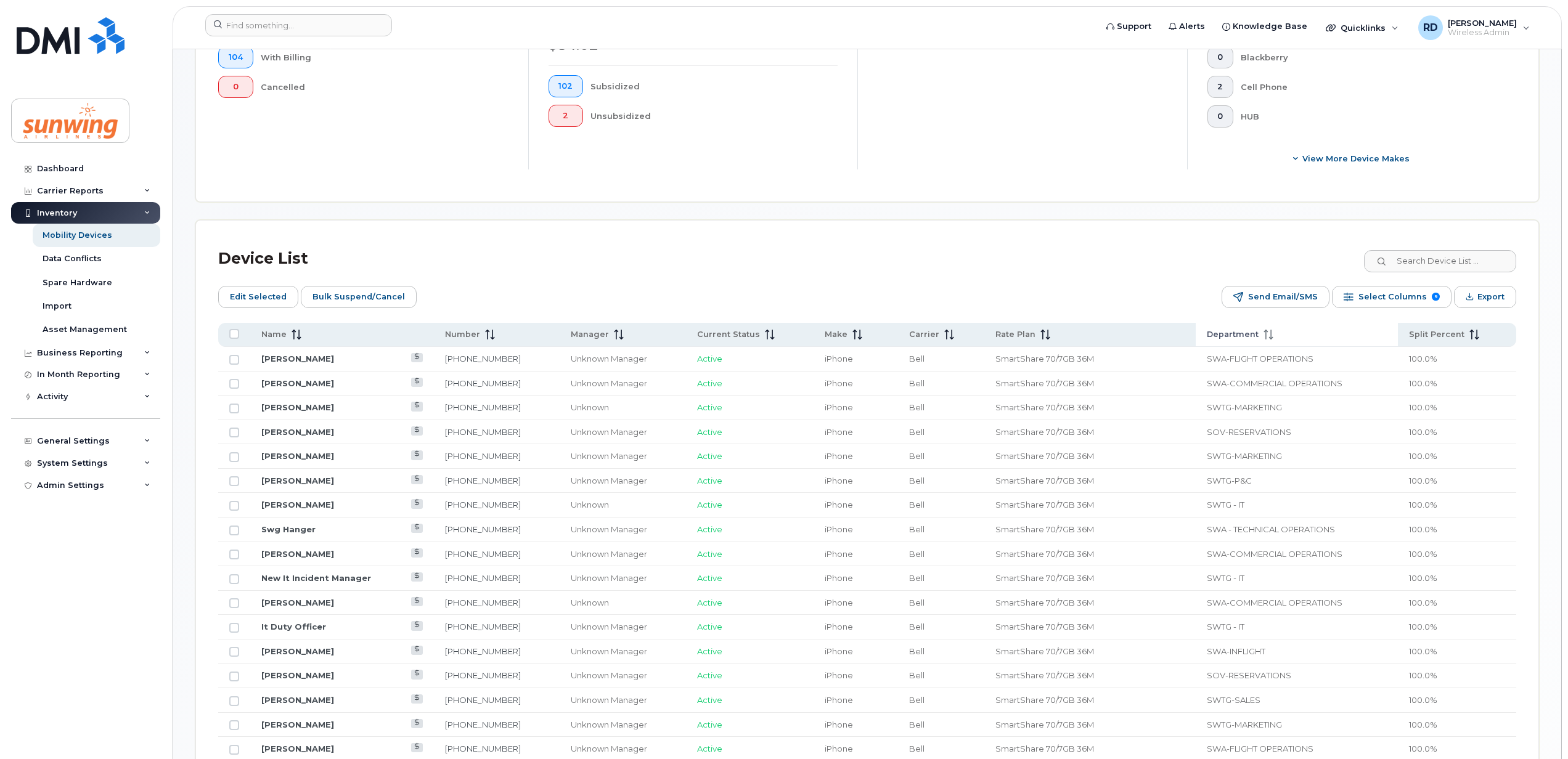
click at [1263, 336] on icon at bounding box center [1268, 334] width 10 height 10
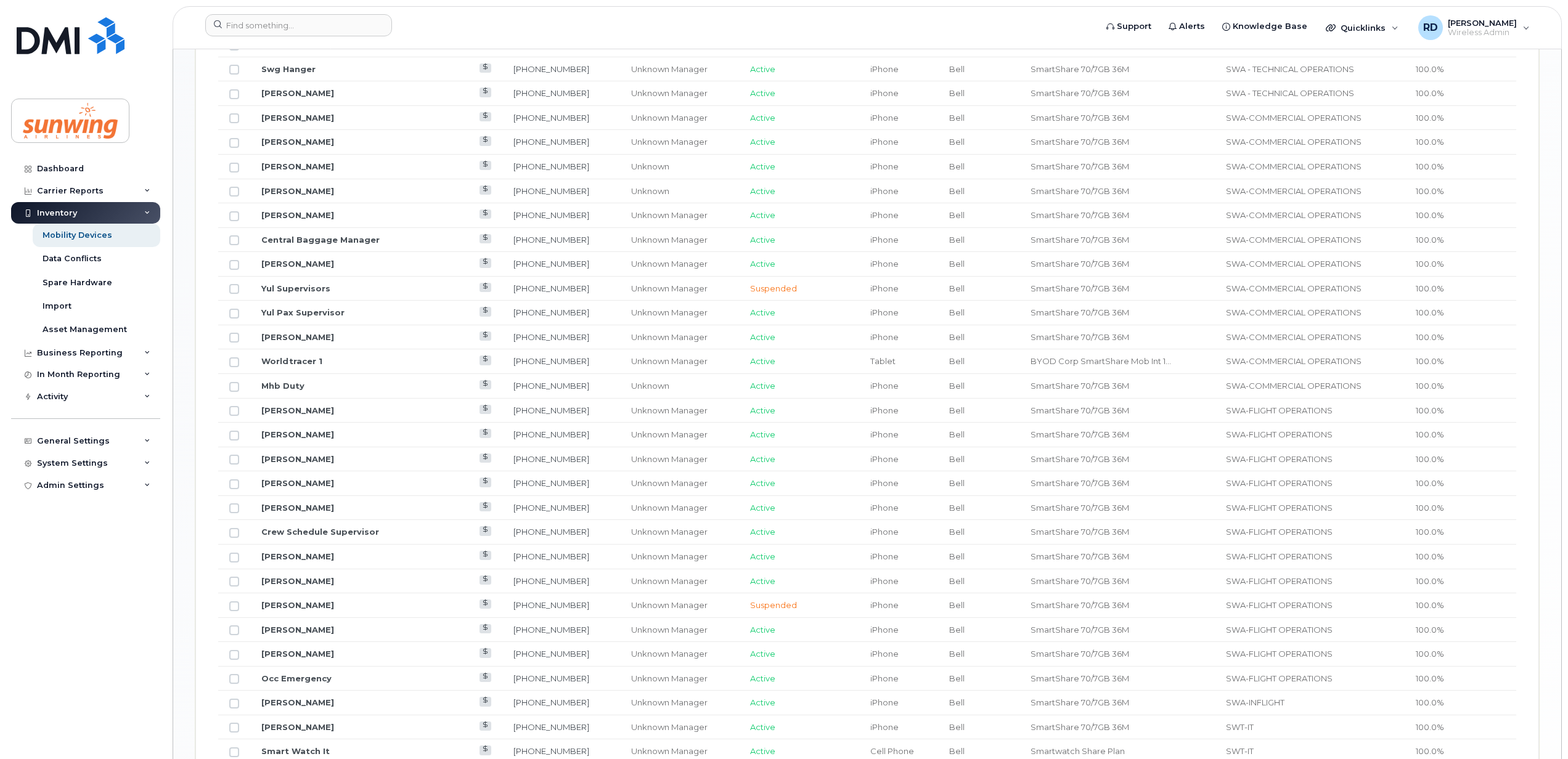
scroll to position [975, 0]
click at [514, 96] on link "647-529-5461" at bounding box center [551, 92] width 76 height 10
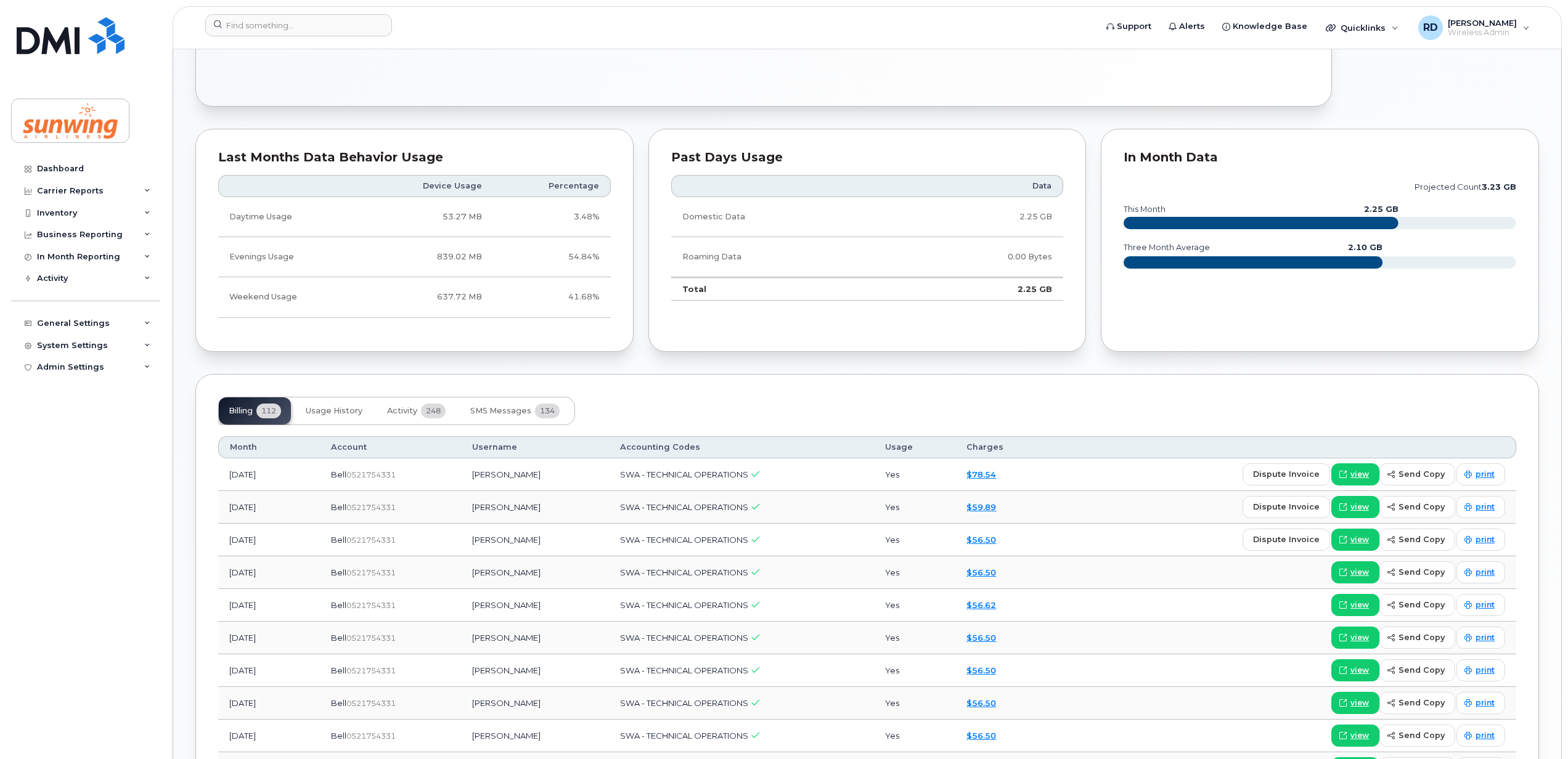
scroll to position [739, 0]
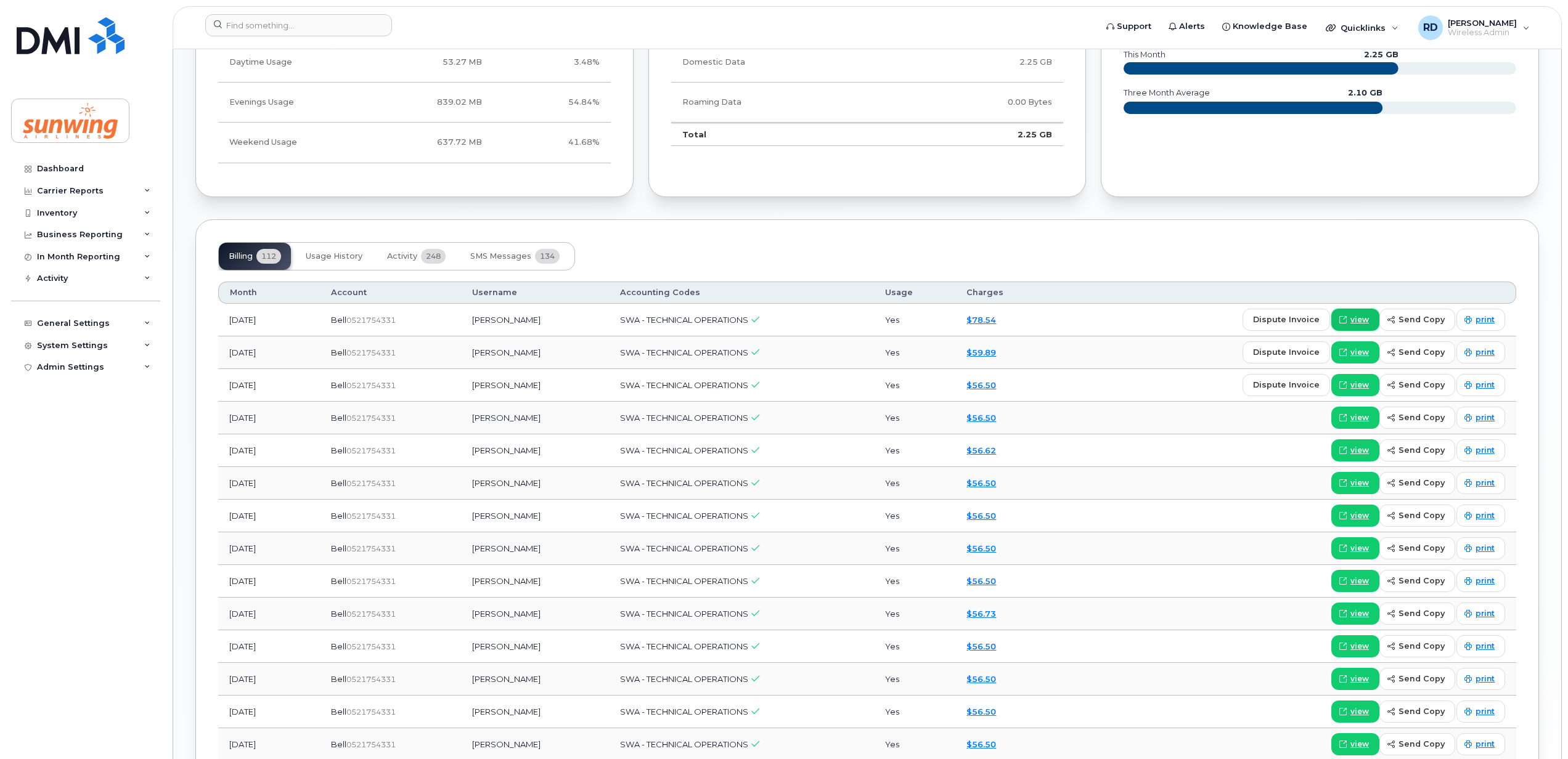
click at [1357, 321] on span "view" at bounding box center [1359, 320] width 18 height 11
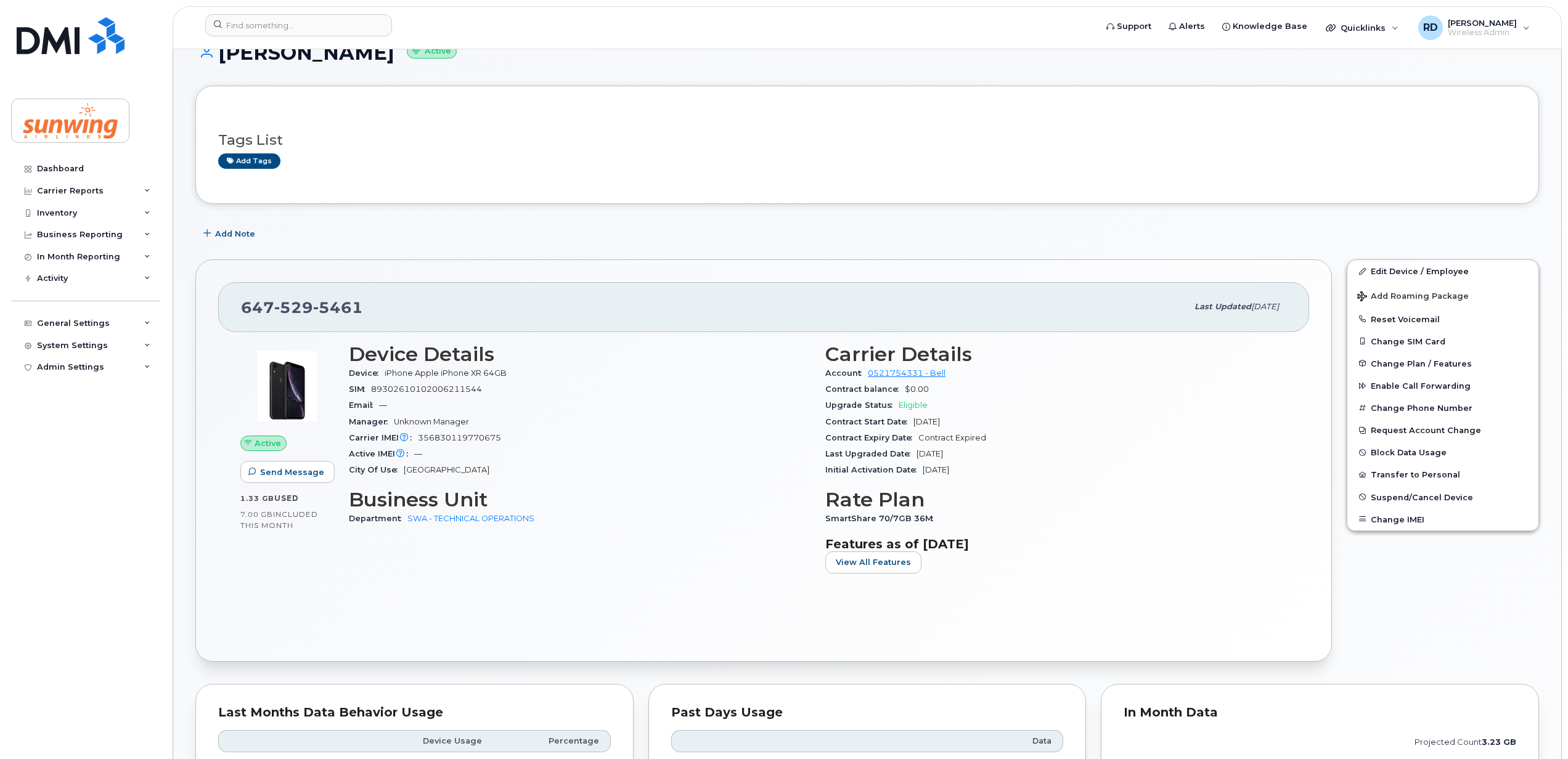
scroll to position [0, 0]
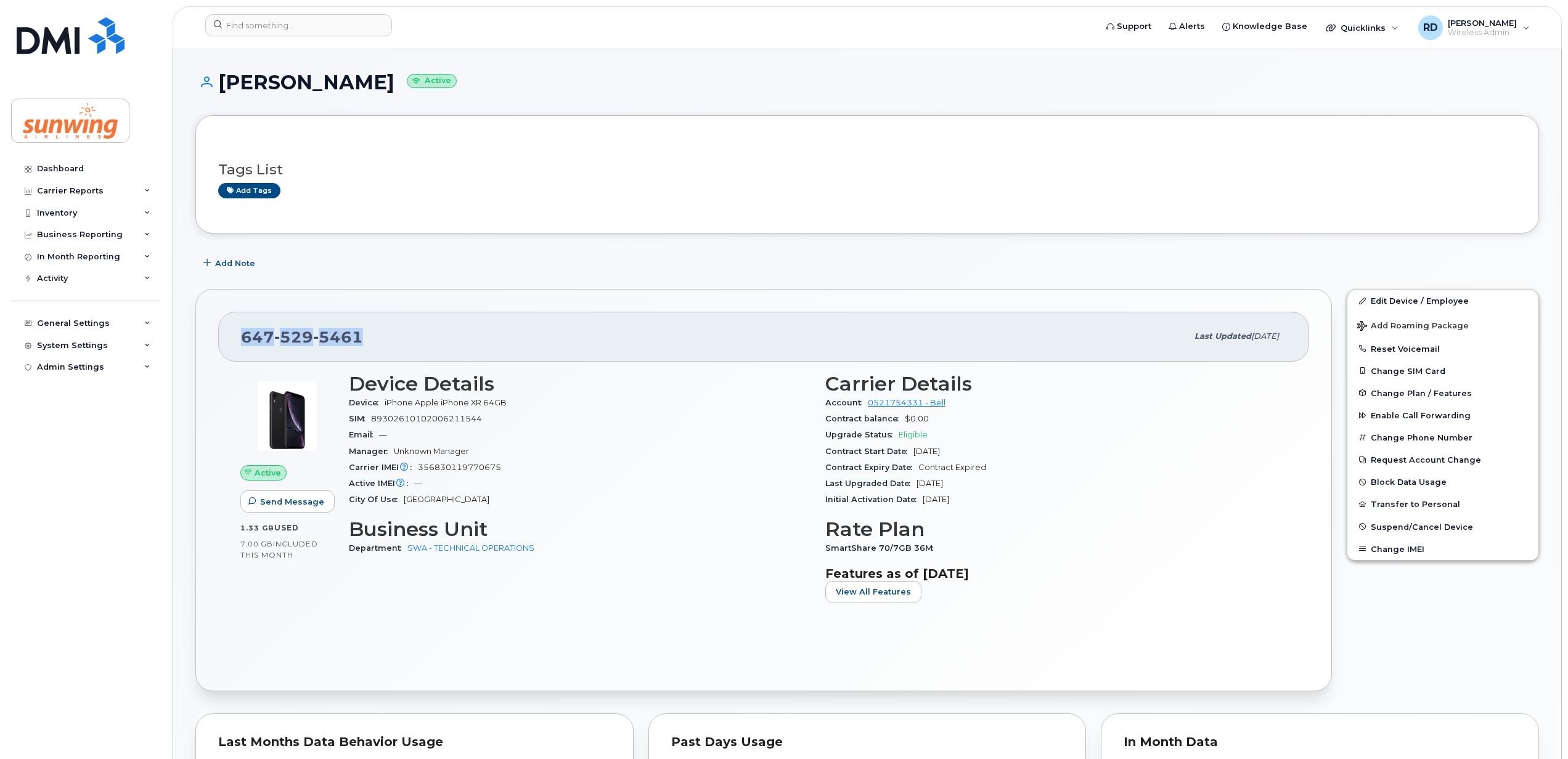
drag, startPoint x: 373, startPoint y: 338, endPoint x: 220, endPoint y: 349, distance: 153.4
click at [220, 349] on div "[PHONE_NUMBER] Last updated [DATE]" at bounding box center [763, 336] width 1091 height 49
drag, startPoint x: 220, startPoint y: 349, endPoint x: 298, endPoint y: 338, distance: 78.8
copy span "[PHONE_NUMBER]"
click at [415, 326] on div "[PHONE_NUMBER]" at bounding box center [713, 336] width 946 height 26
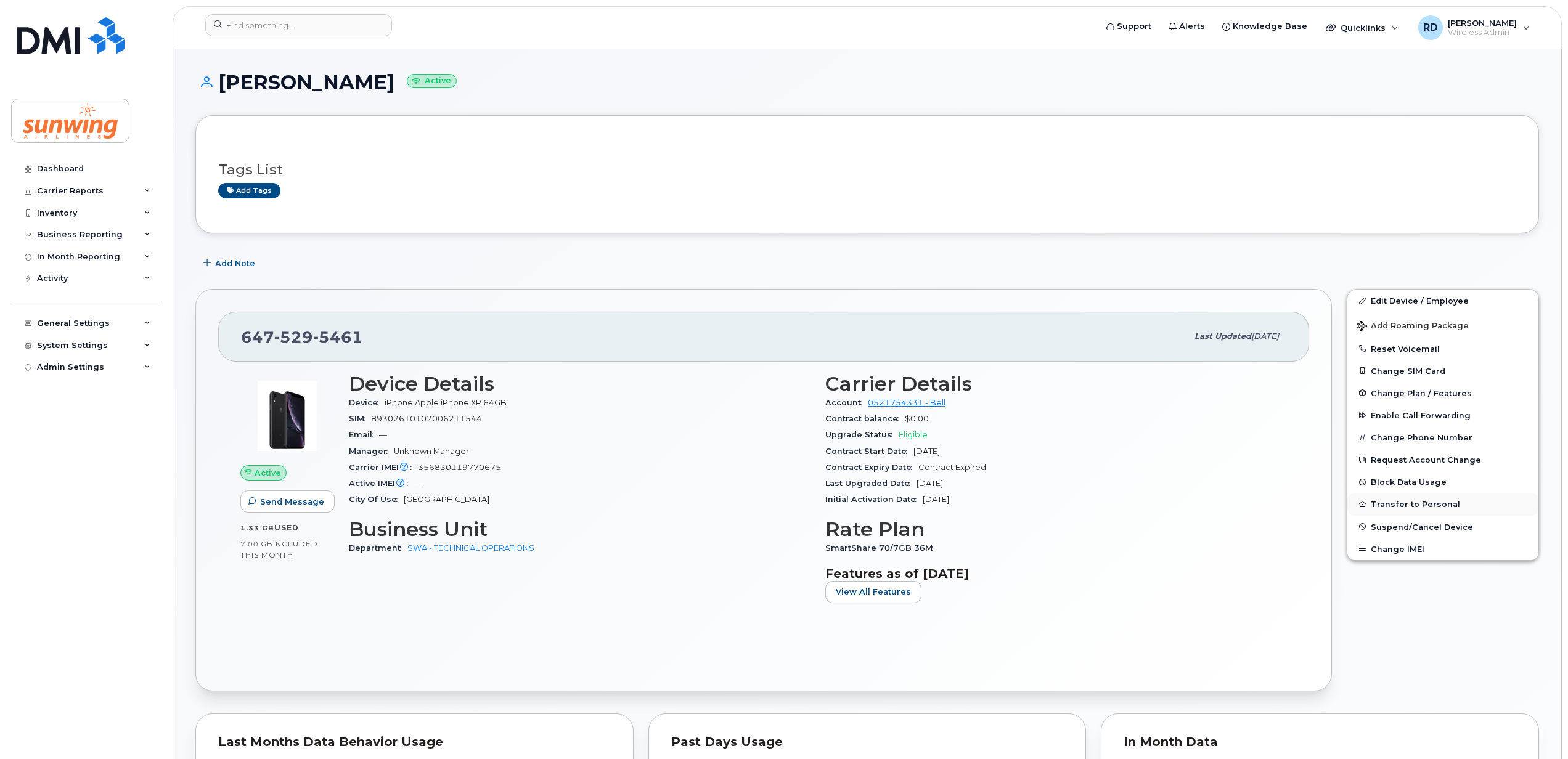
click at [1406, 505] on button "Transfer to Personal" at bounding box center [1442, 504] width 191 height 22
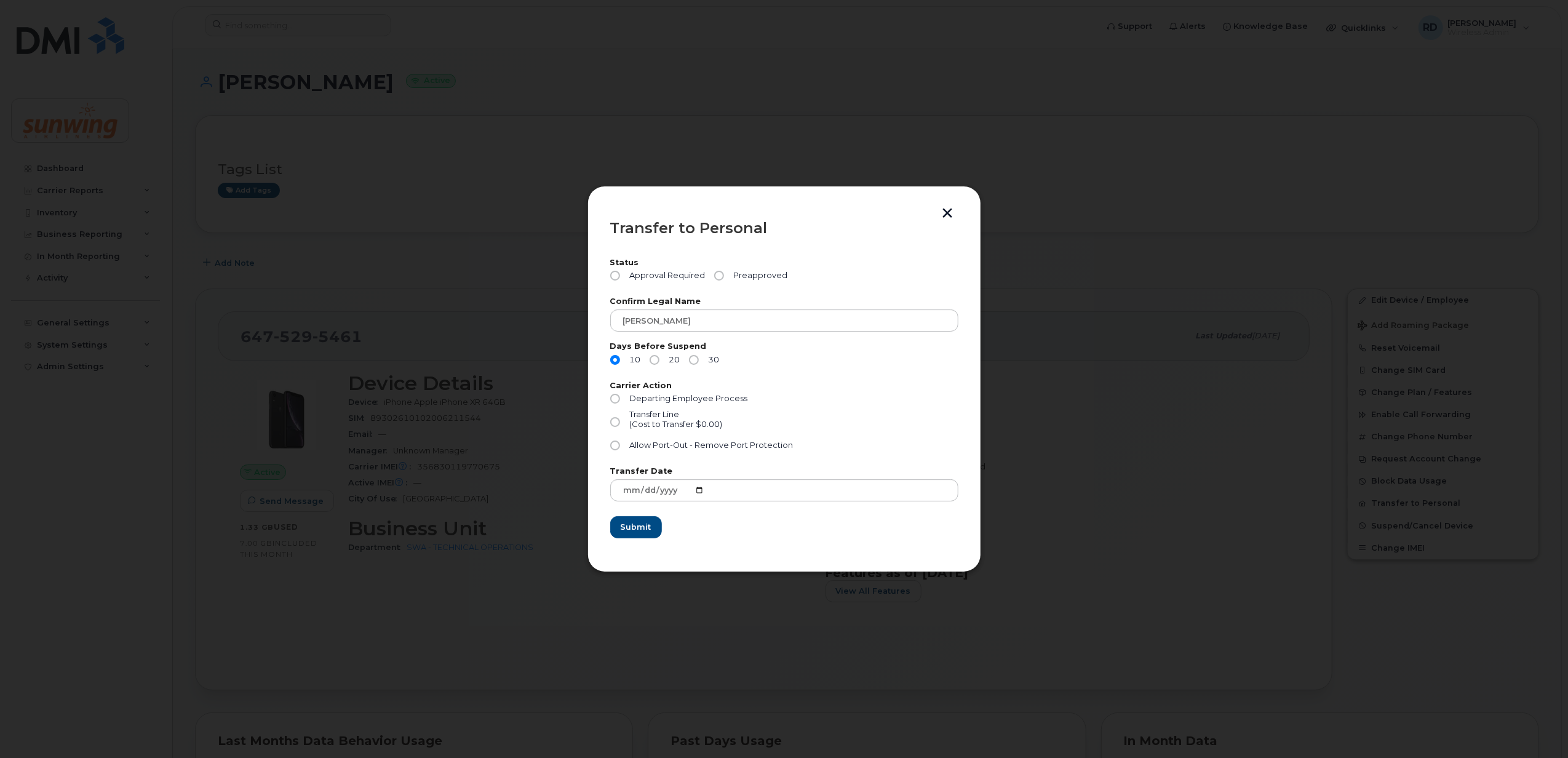
click at [947, 210] on button "button" at bounding box center [947, 214] width 18 height 13
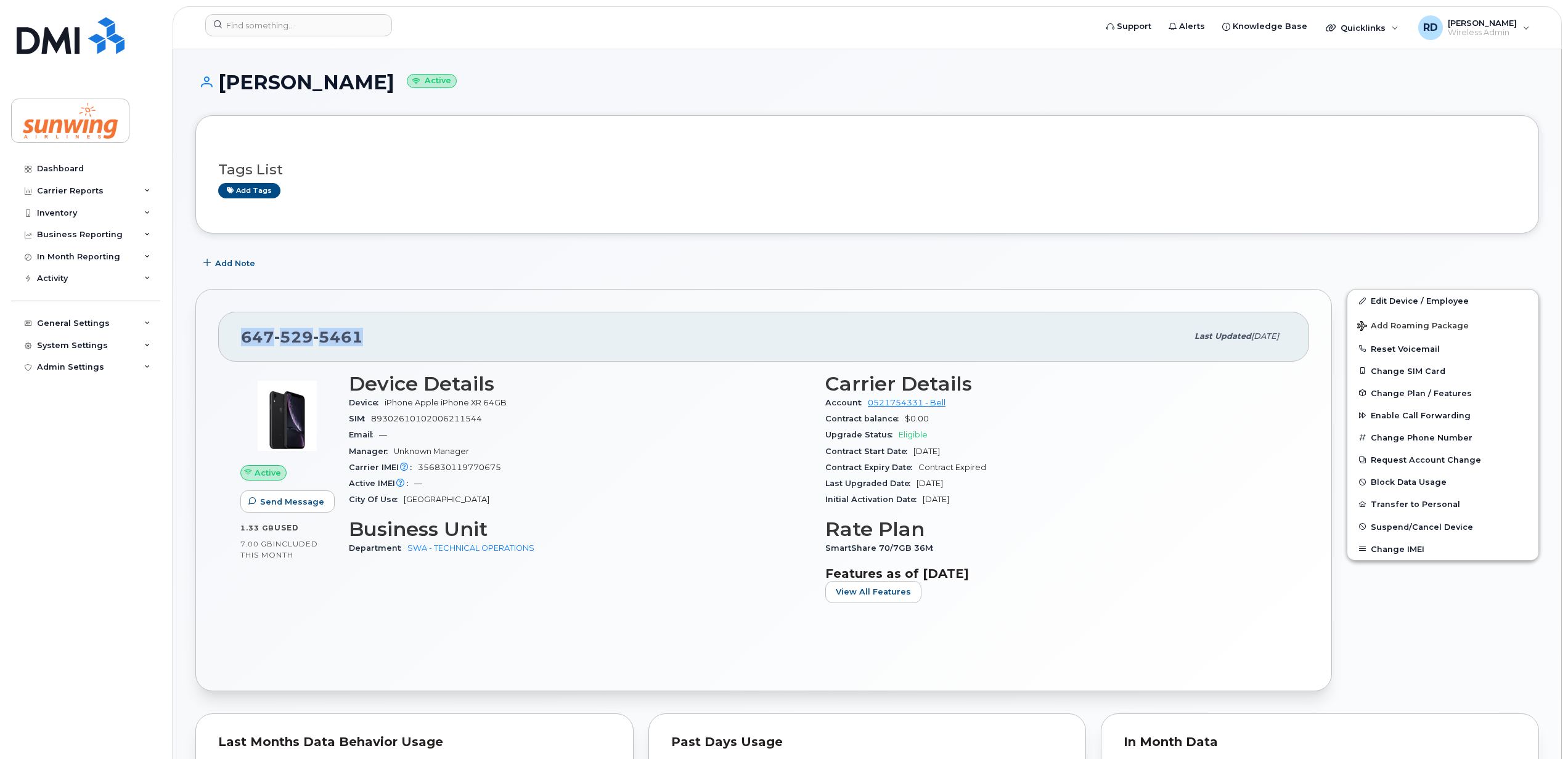
drag, startPoint x: 346, startPoint y: 335, endPoint x: 239, endPoint y: 334, distance: 107.0
click at [239, 334] on div "[PHONE_NUMBER] Last updated [DATE]" at bounding box center [763, 336] width 1091 height 49
copy span "[PHONE_NUMBER]"
click at [384, 79] on h1 "[PERSON_NAME] Active" at bounding box center [867, 83] width 1344 height 22
drag, startPoint x: 378, startPoint y: 78, endPoint x: 217, endPoint y: 84, distance: 161.1
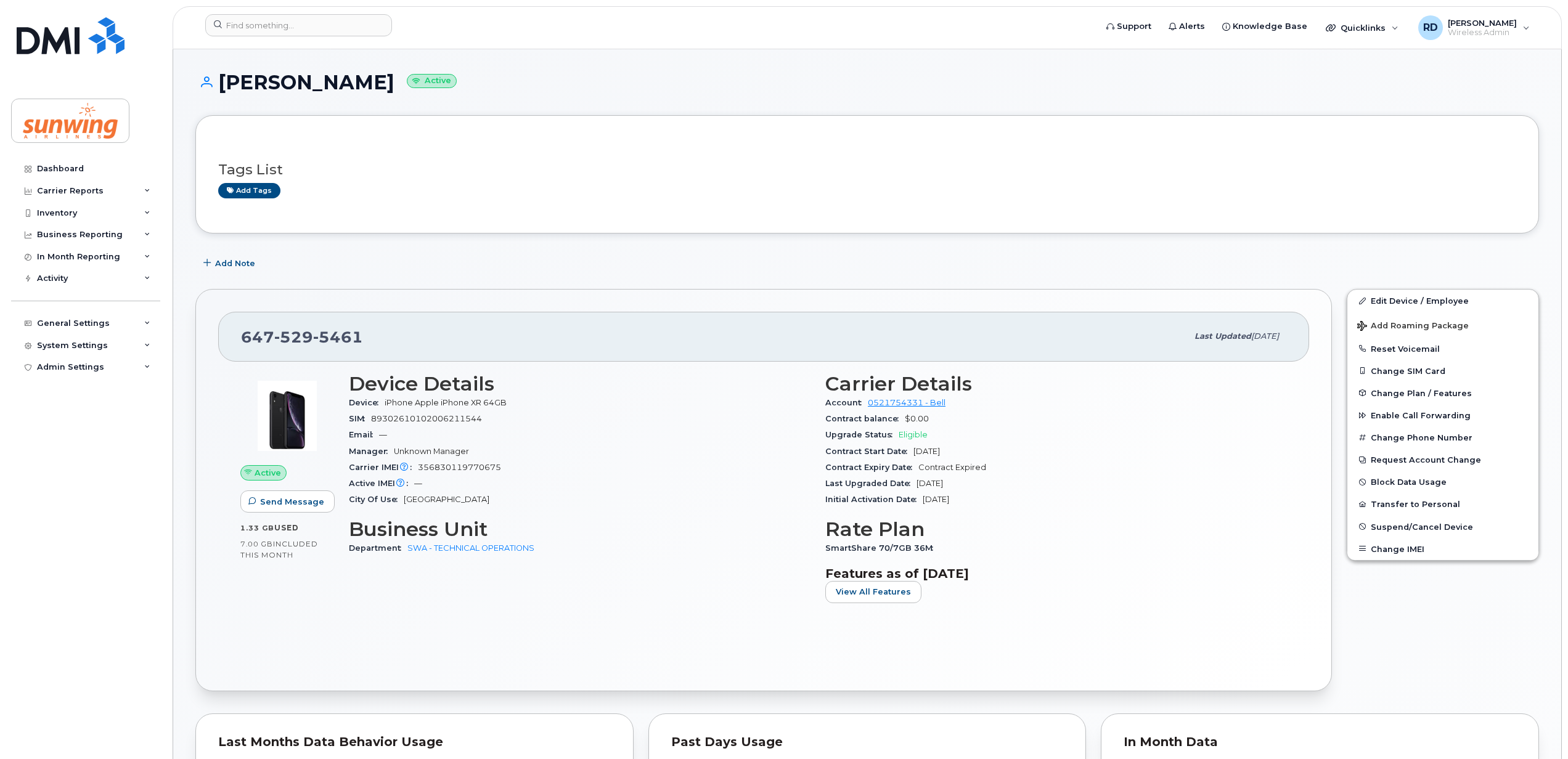
click at [217, 84] on h1 "[PERSON_NAME] Active" at bounding box center [867, 83] width 1344 height 22
copy h1 "[PERSON_NAME]"
